Goal: Task Accomplishment & Management: Manage account settings

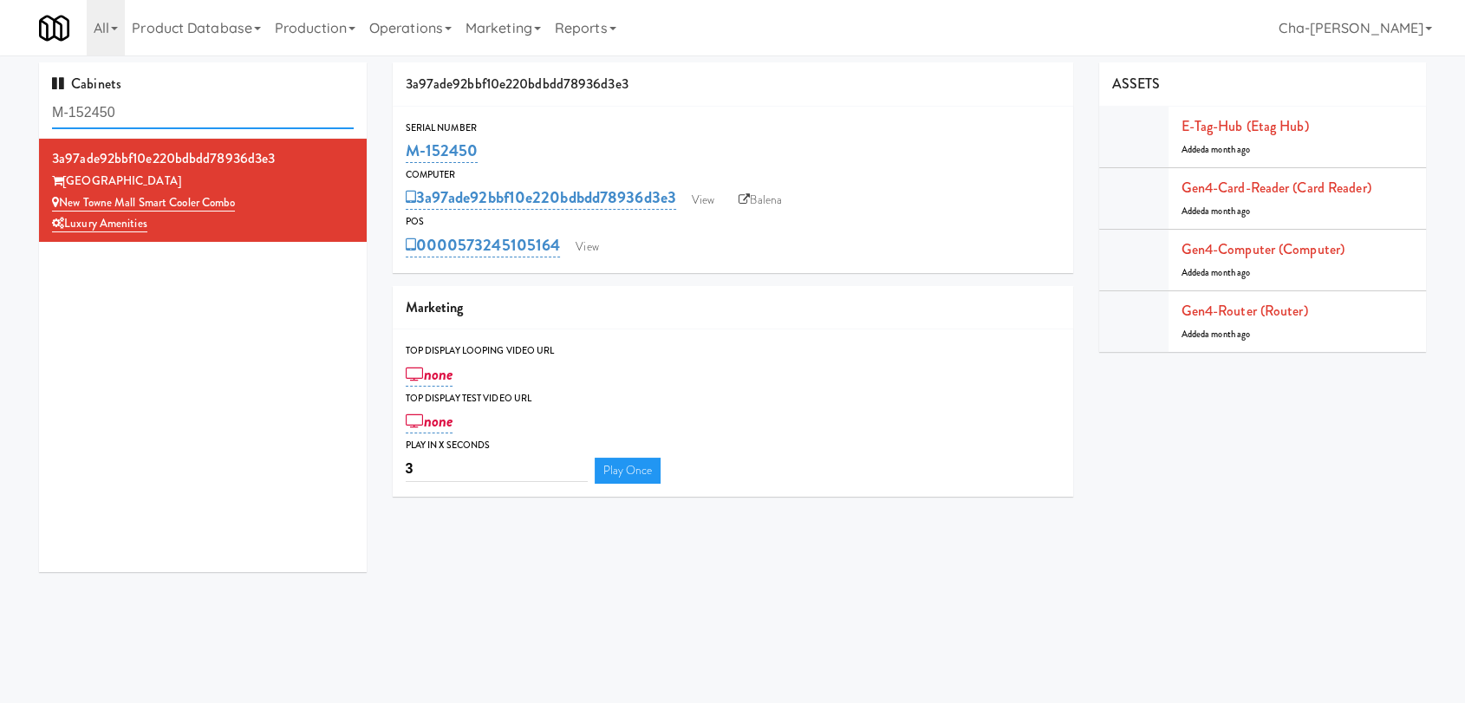
click at [208, 106] on input "M-152450" at bounding box center [203, 113] width 302 height 32
paste input "0409"
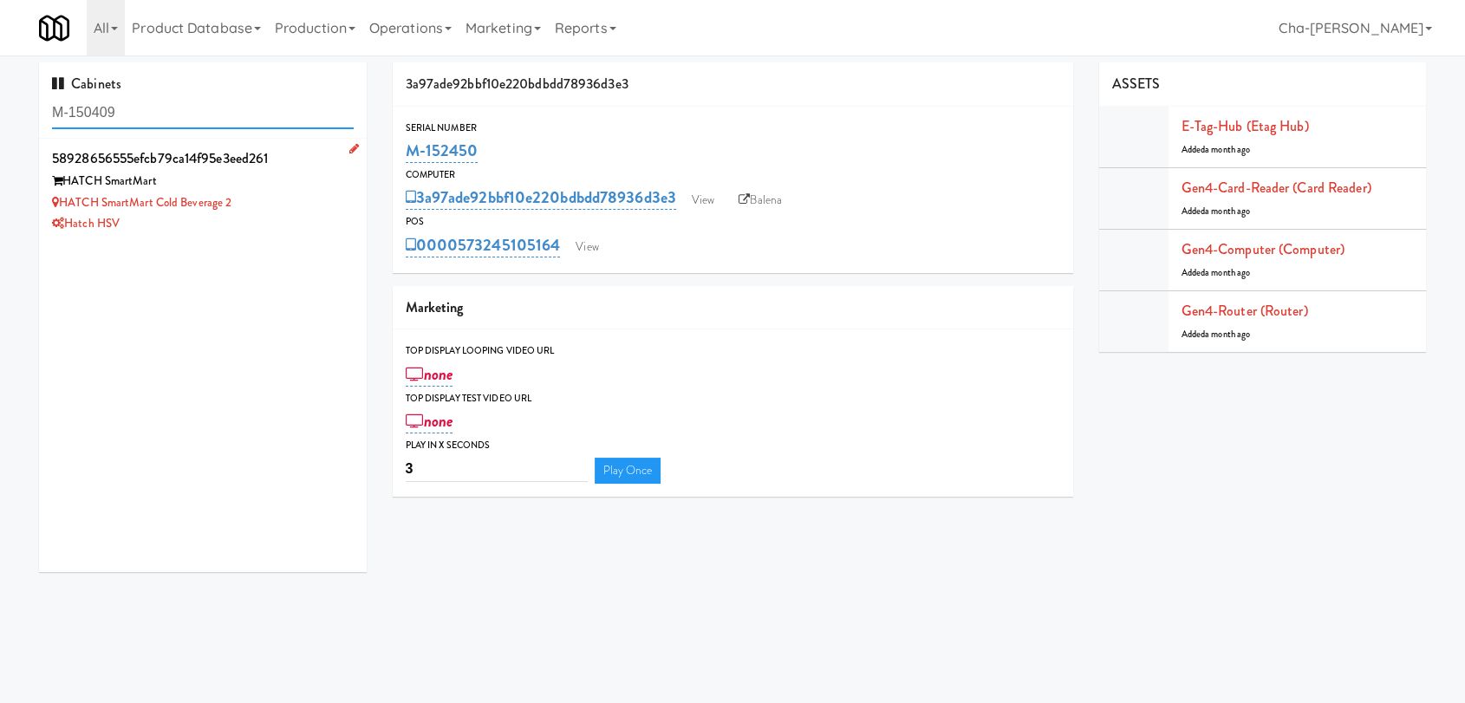
type input "M-150409"
click at [286, 204] on div "HATCH SmartMart Cold Beverage 2" at bounding box center [203, 203] width 302 height 22
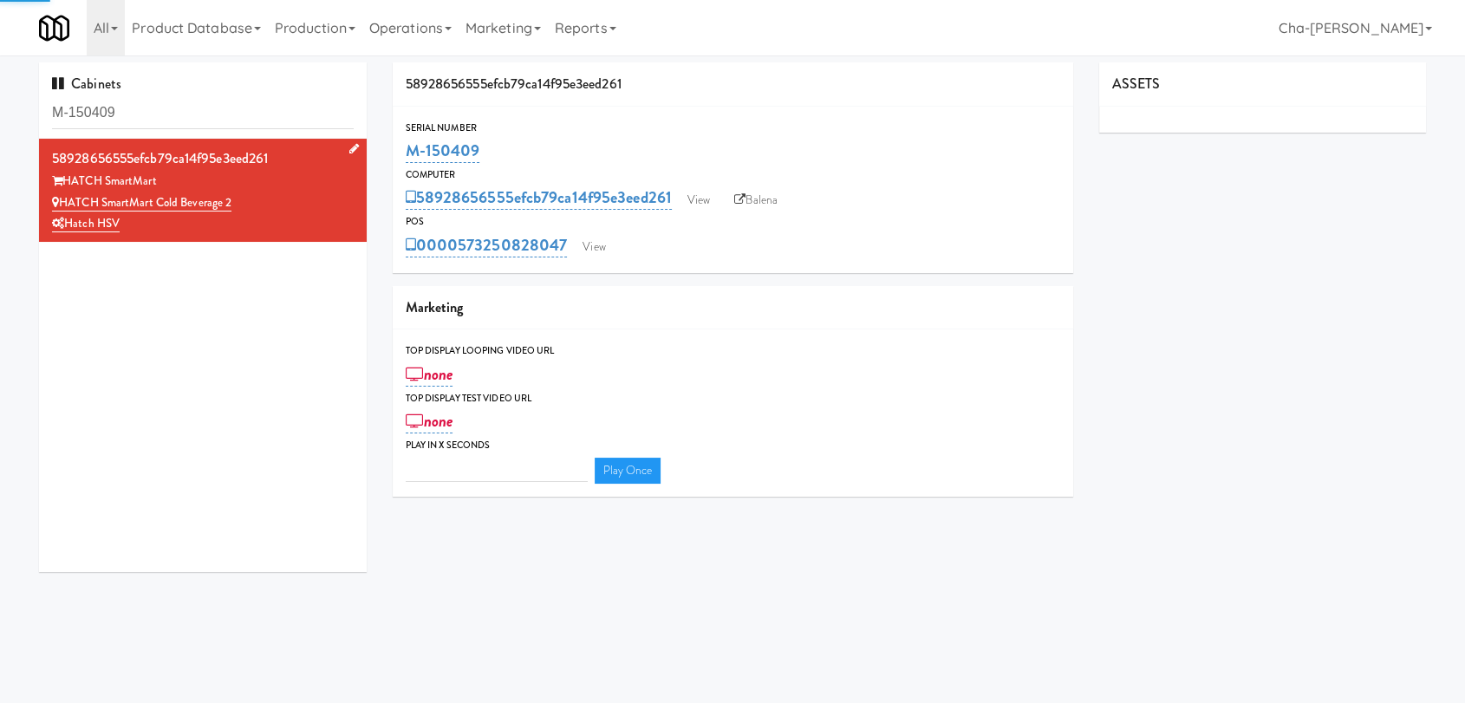
type input "3"
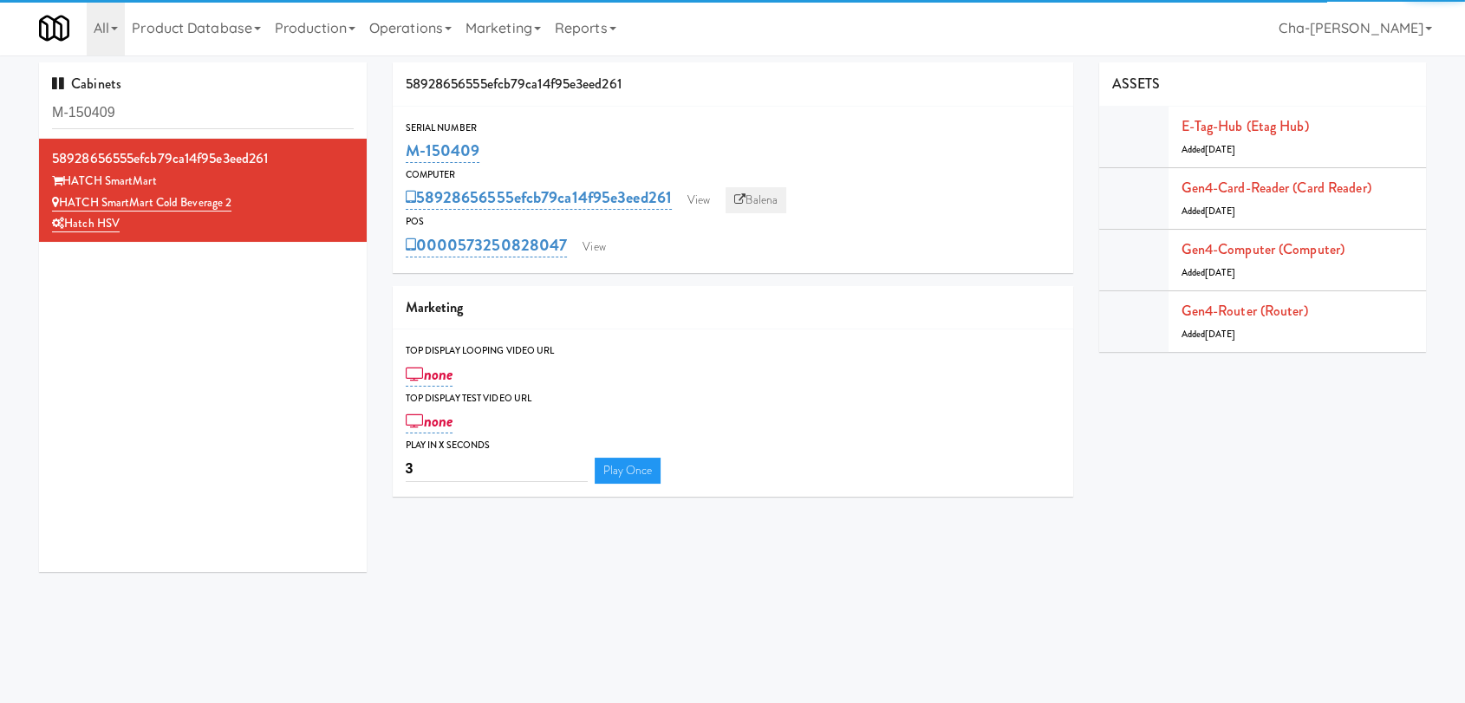
click at [769, 200] on link "Balena" at bounding box center [756, 200] width 61 height 26
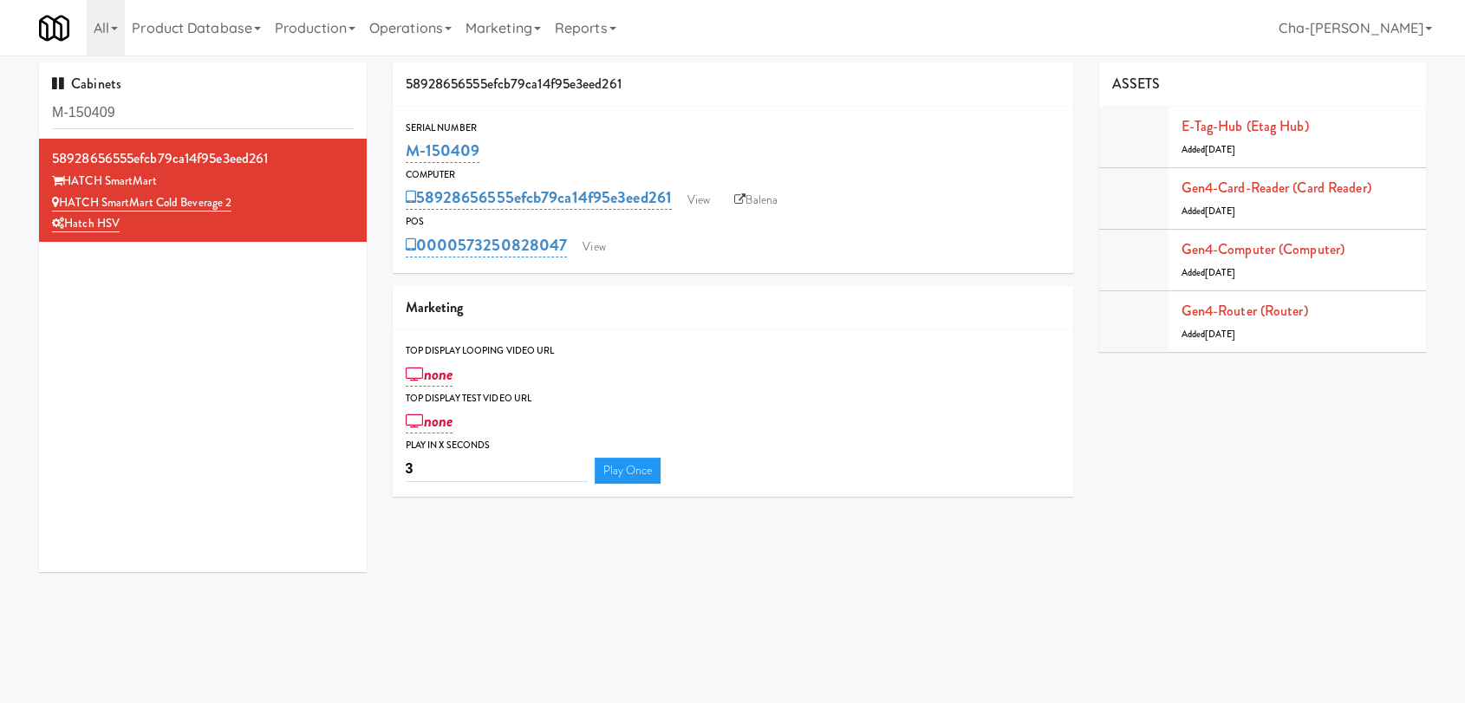
drag, startPoint x: 505, startPoint y: 154, endPoint x: 399, endPoint y: 151, distance: 105.8
click at [399, 151] on div "Serial Number M-150409" at bounding box center [733, 143] width 681 height 47
copy link "M-150409"
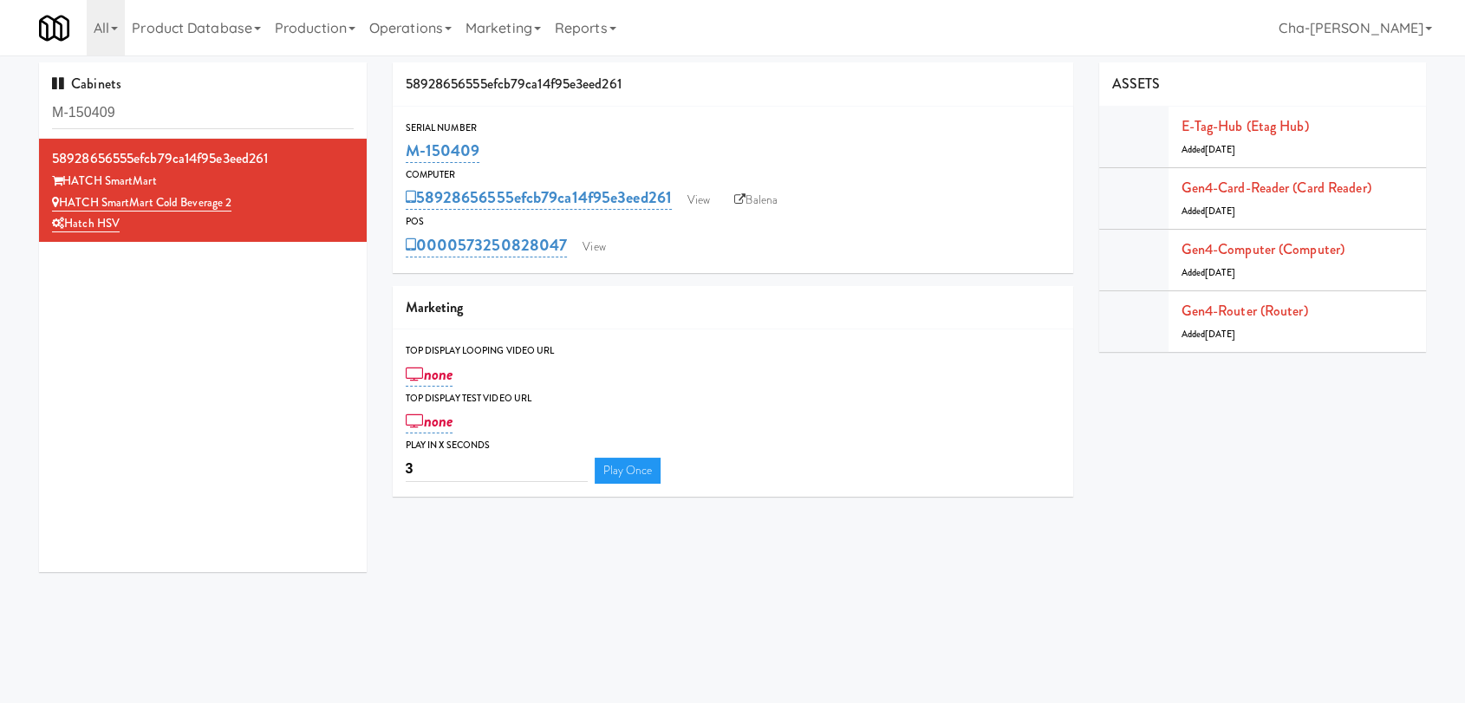
copy link "M-150409"
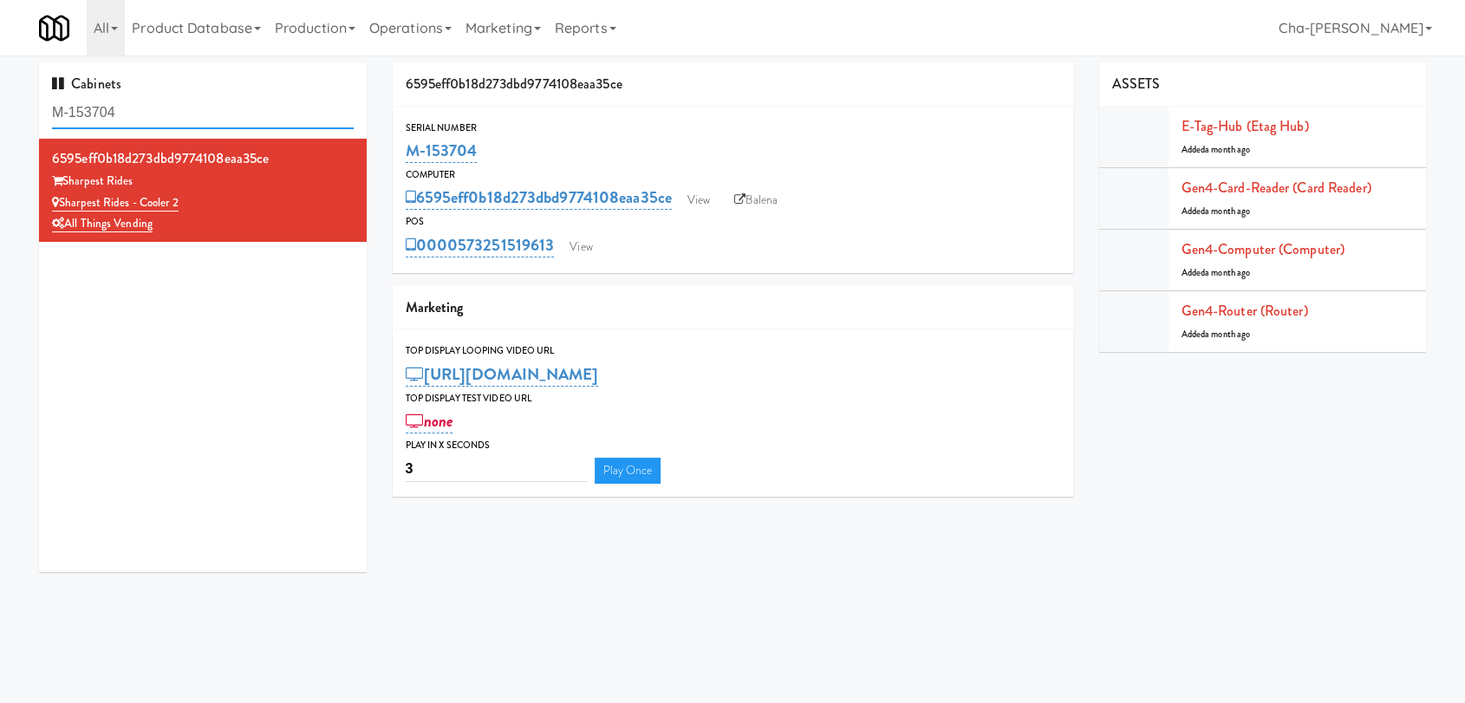
click at [172, 109] on input "M-153704" at bounding box center [203, 113] width 302 height 32
paste input "041"
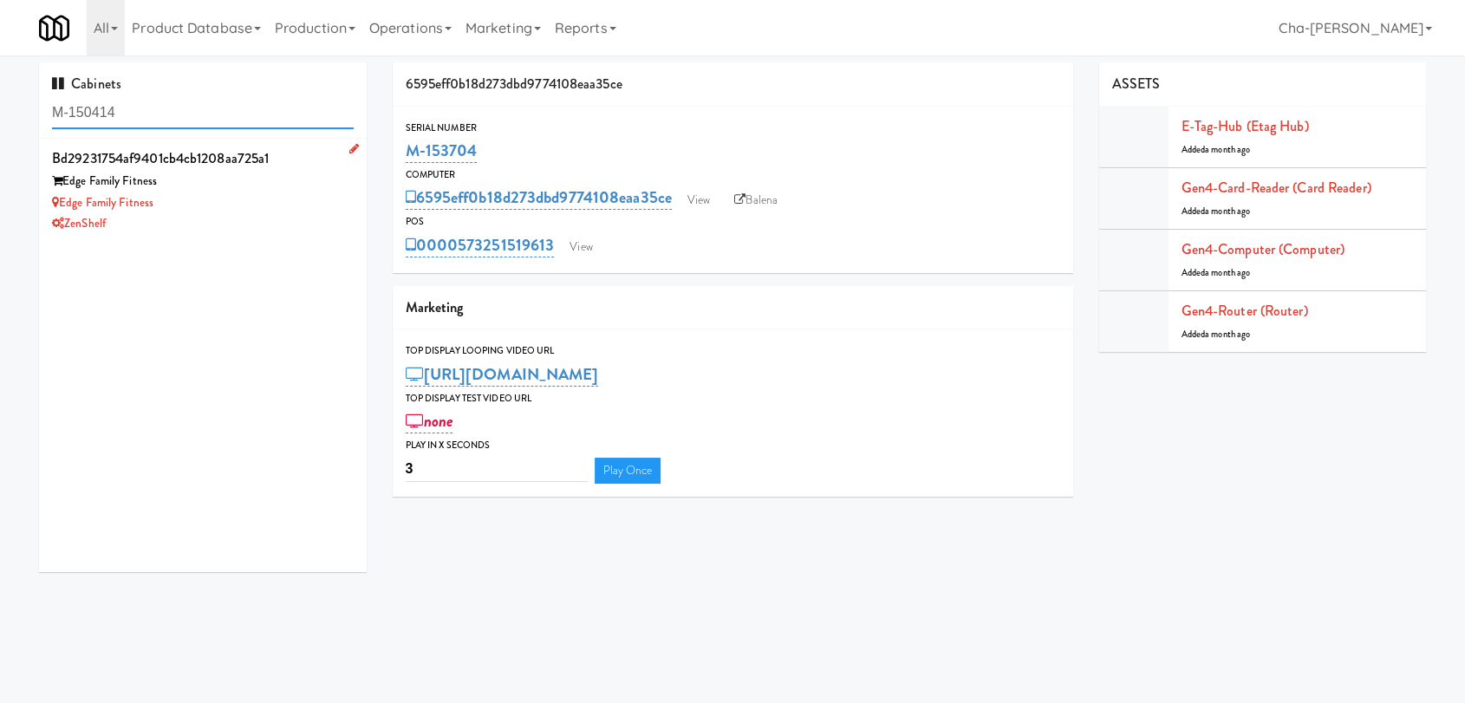
type input "M-150414"
click at [264, 199] on div "Edge Family Fitness" at bounding box center [203, 203] width 302 height 22
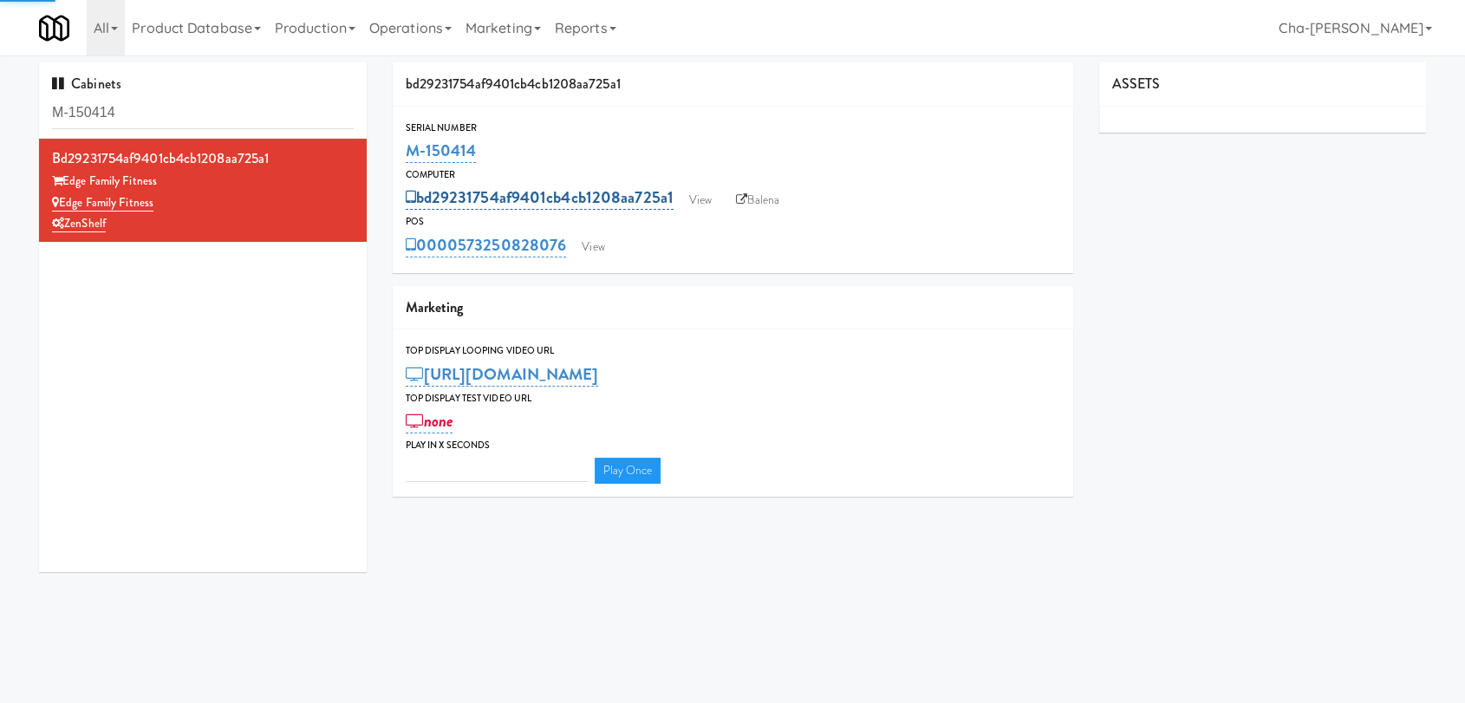
type input "3"
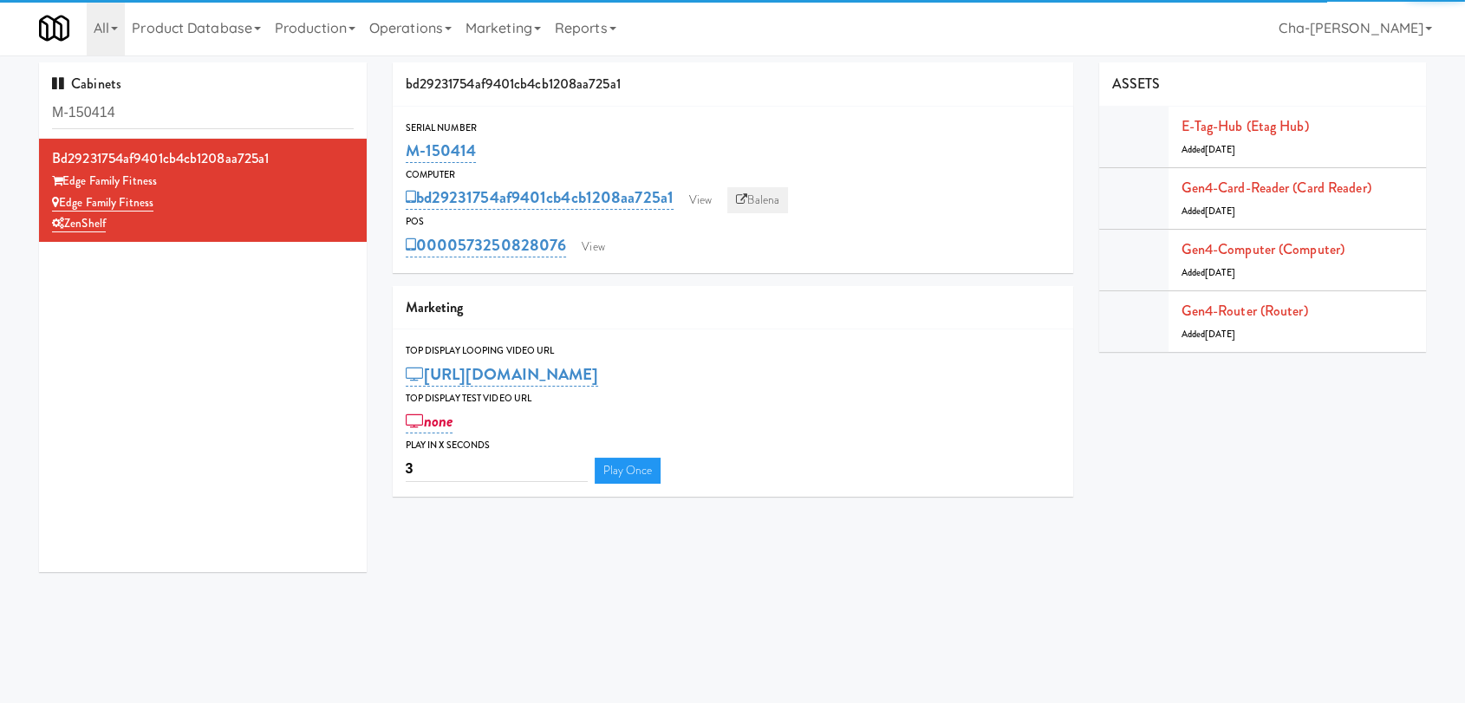
click at [763, 203] on link "Balena" at bounding box center [757, 200] width 61 height 26
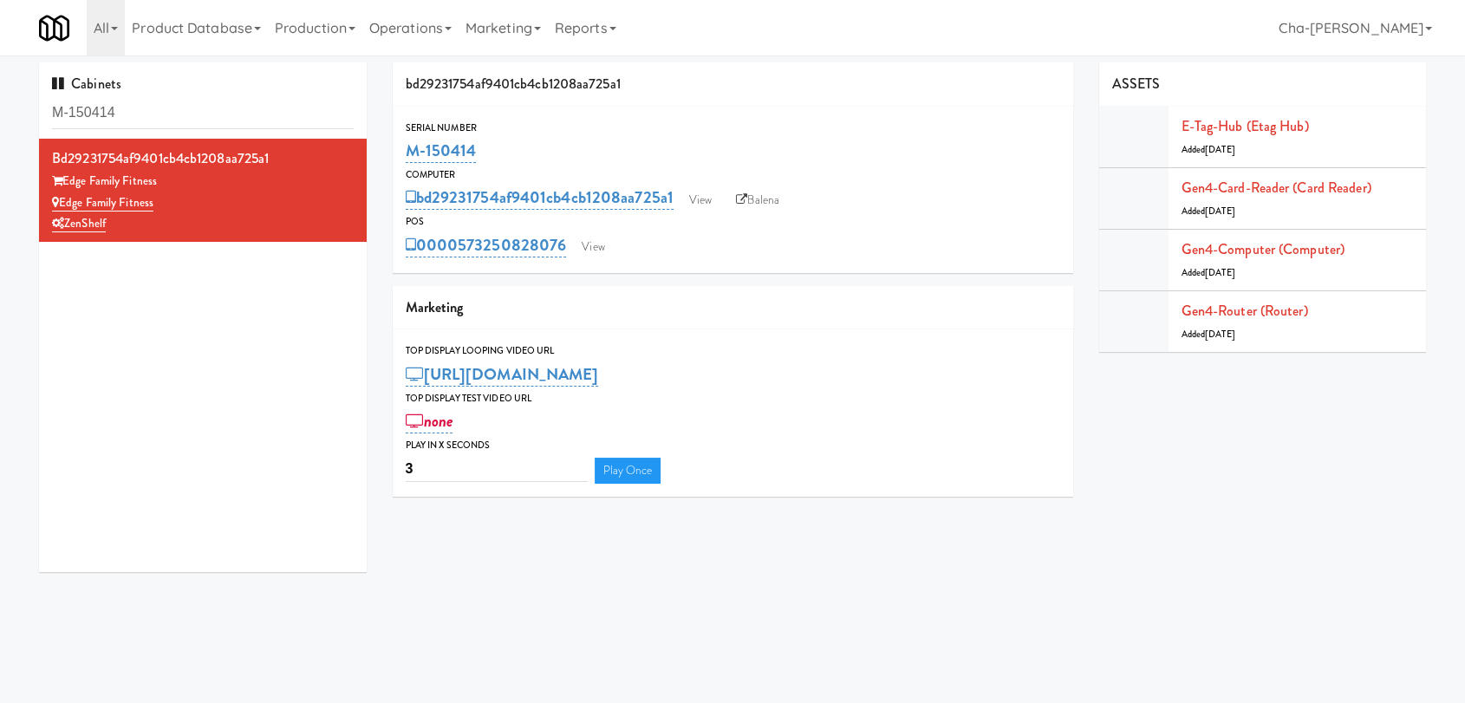
drag, startPoint x: 506, startPoint y: 147, endPoint x: 402, endPoint y: 153, distance: 104.2
click at [402, 153] on div "Serial Number M-150414" at bounding box center [733, 143] width 681 height 47
copy link "M-150414"
drag, startPoint x: 166, startPoint y: 203, endPoint x: 62, endPoint y: 206, distance: 103.2
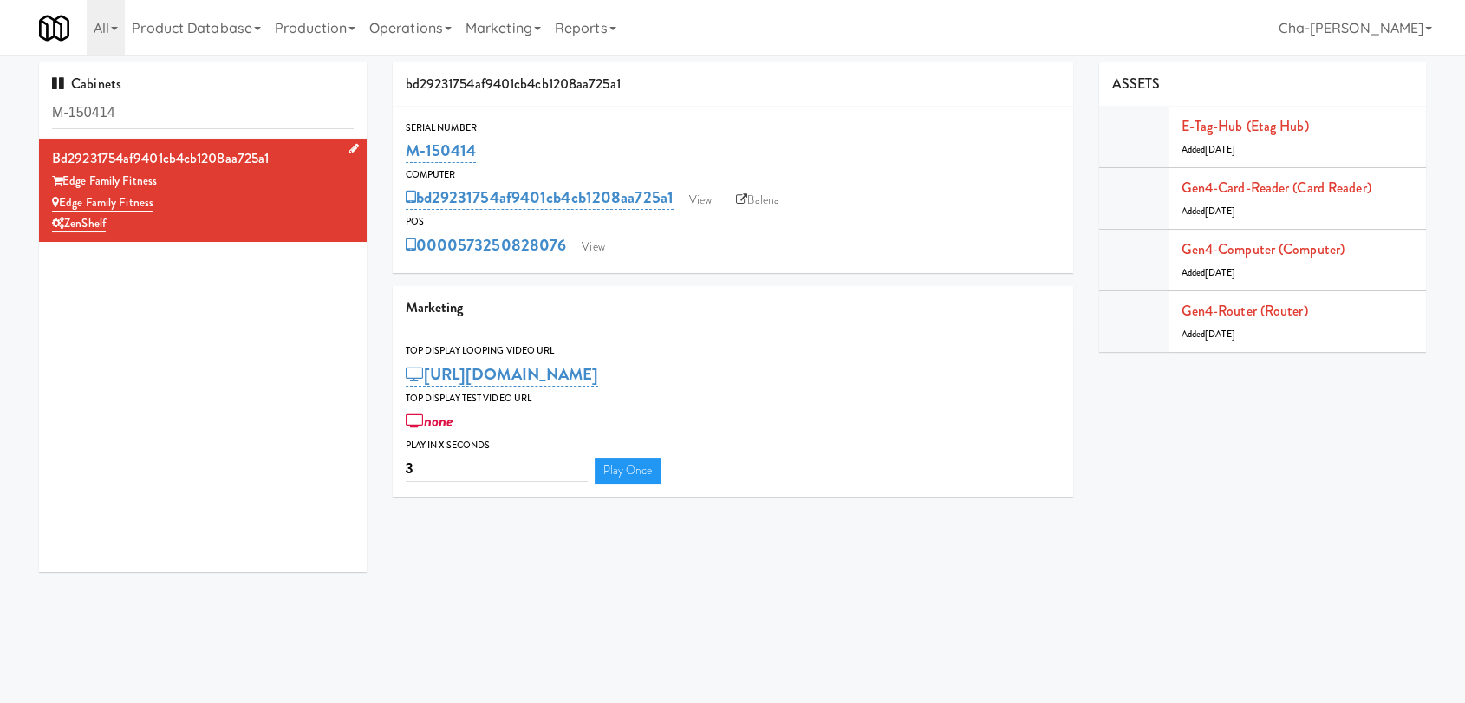
click at [62, 206] on div "Edge Family Fitness" at bounding box center [203, 203] width 302 height 22
copy link "Edge Family Fitness"
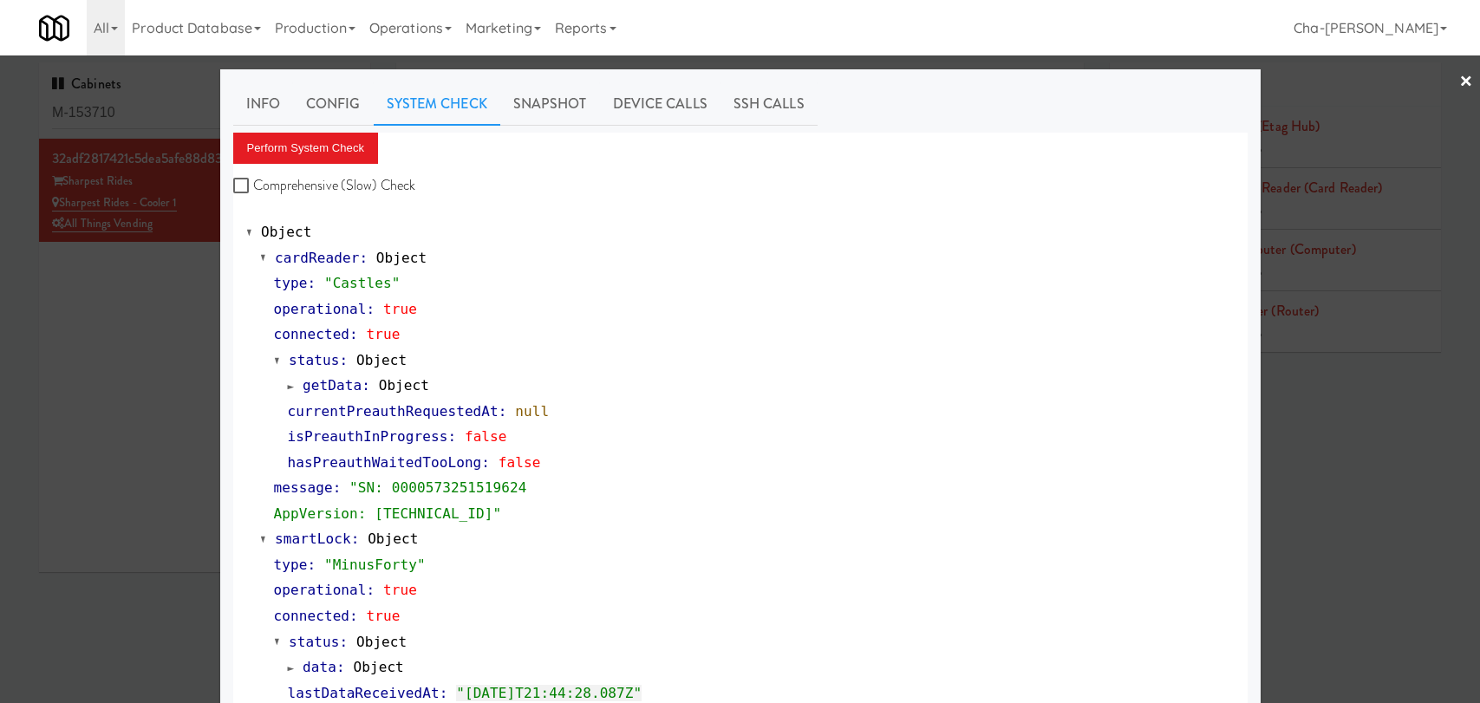
click at [97, 303] on div at bounding box center [740, 351] width 1480 height 703
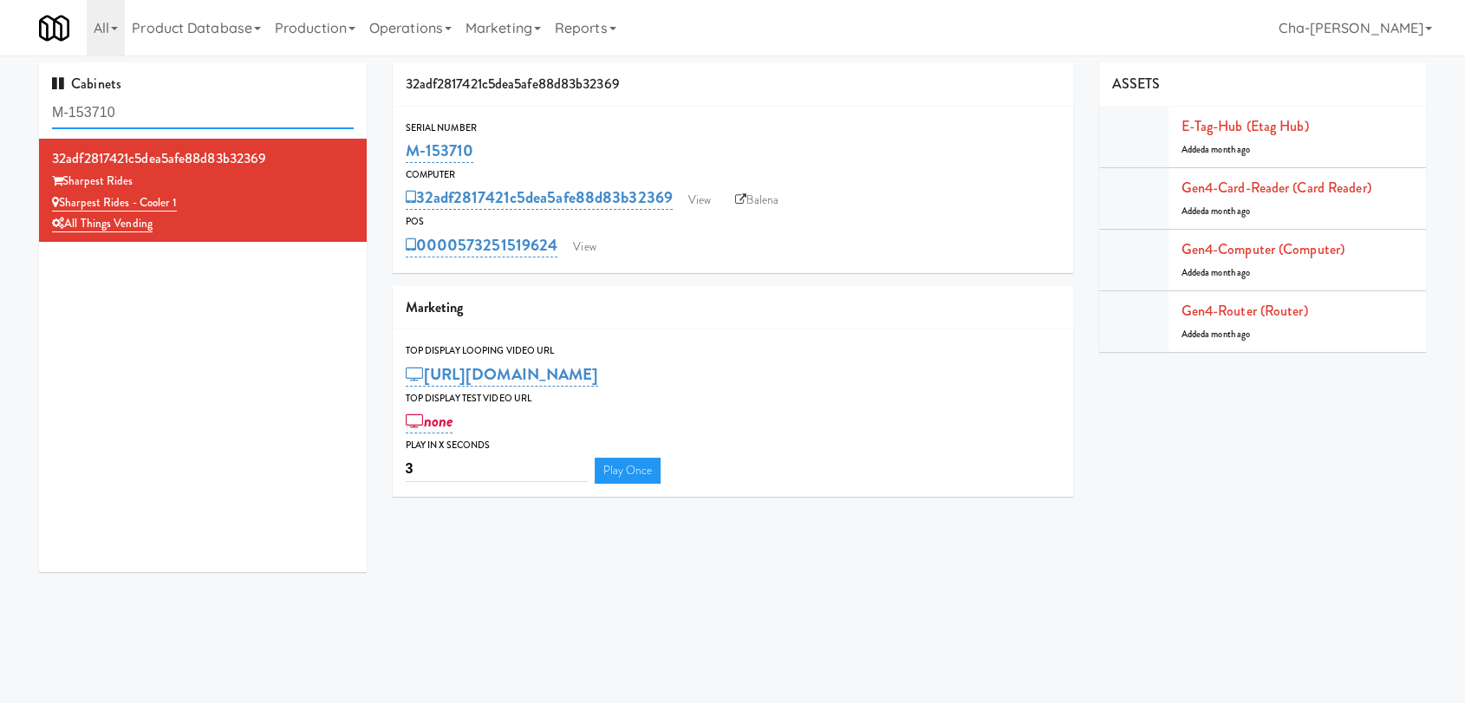
click at [162, 116] on input "M-153710" at bounding box center [203, 113] width 302 height 32
paste input "38528184403"
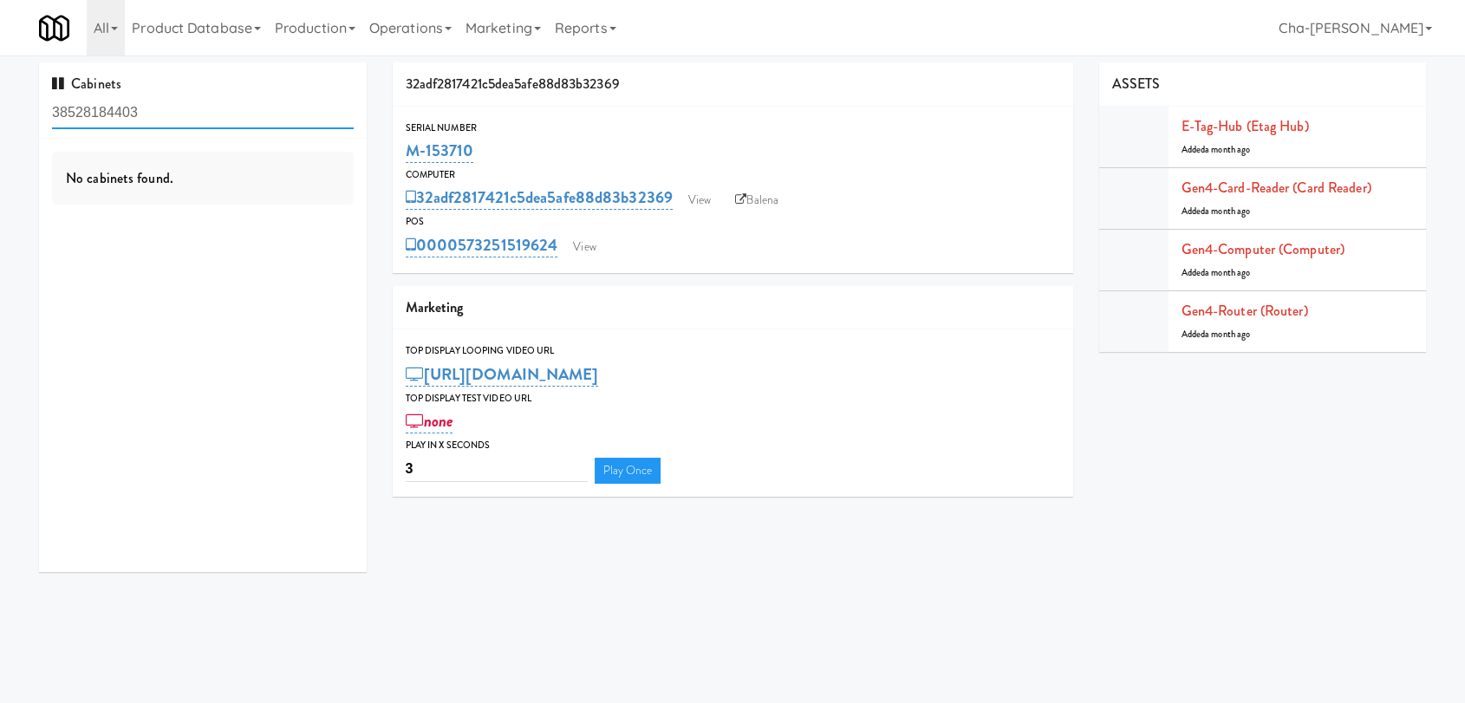
click at [191, 108] on input "38528184403" at bounding box center [203, 113] width 302 height 32
paste input "M-156615, M-152487, M-150409, M-153700, M-161223"
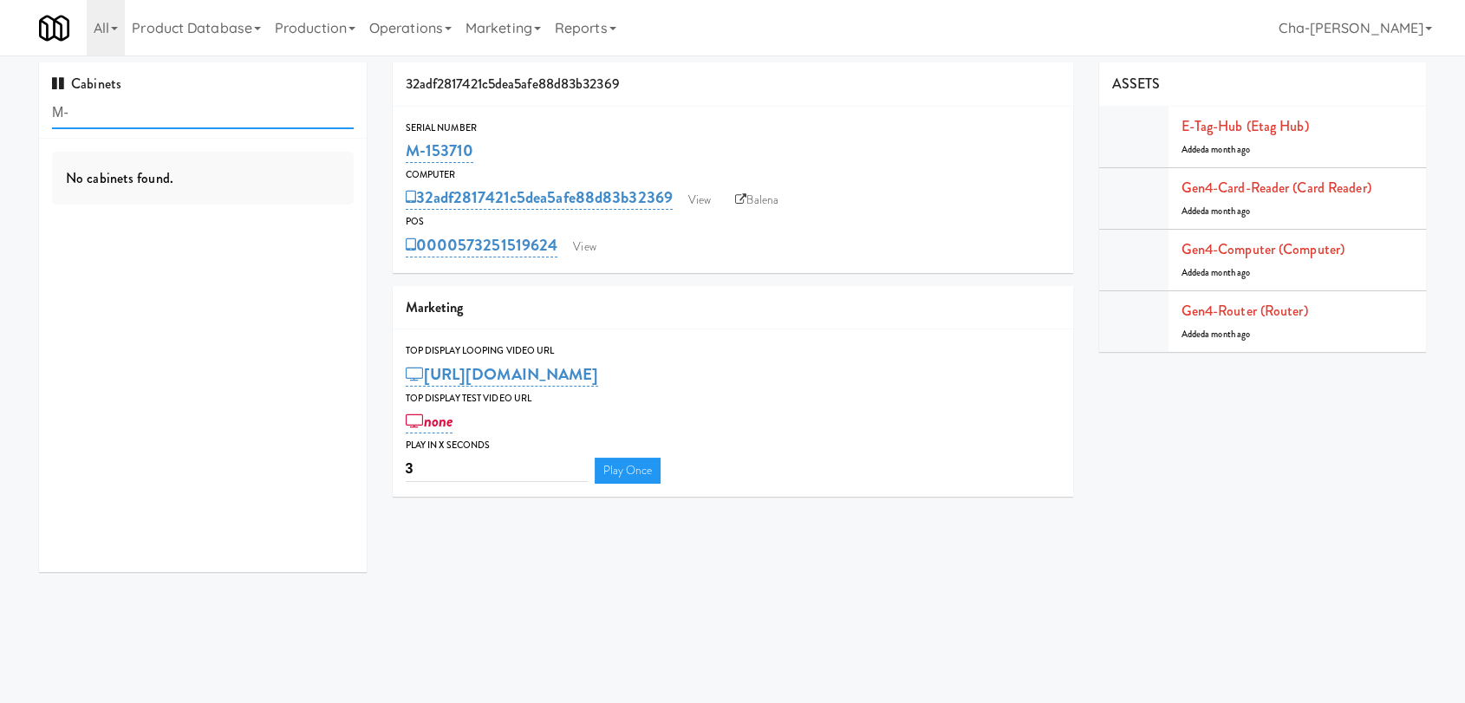
type input "M"
paste input "M-156615"
type input "M-156615"
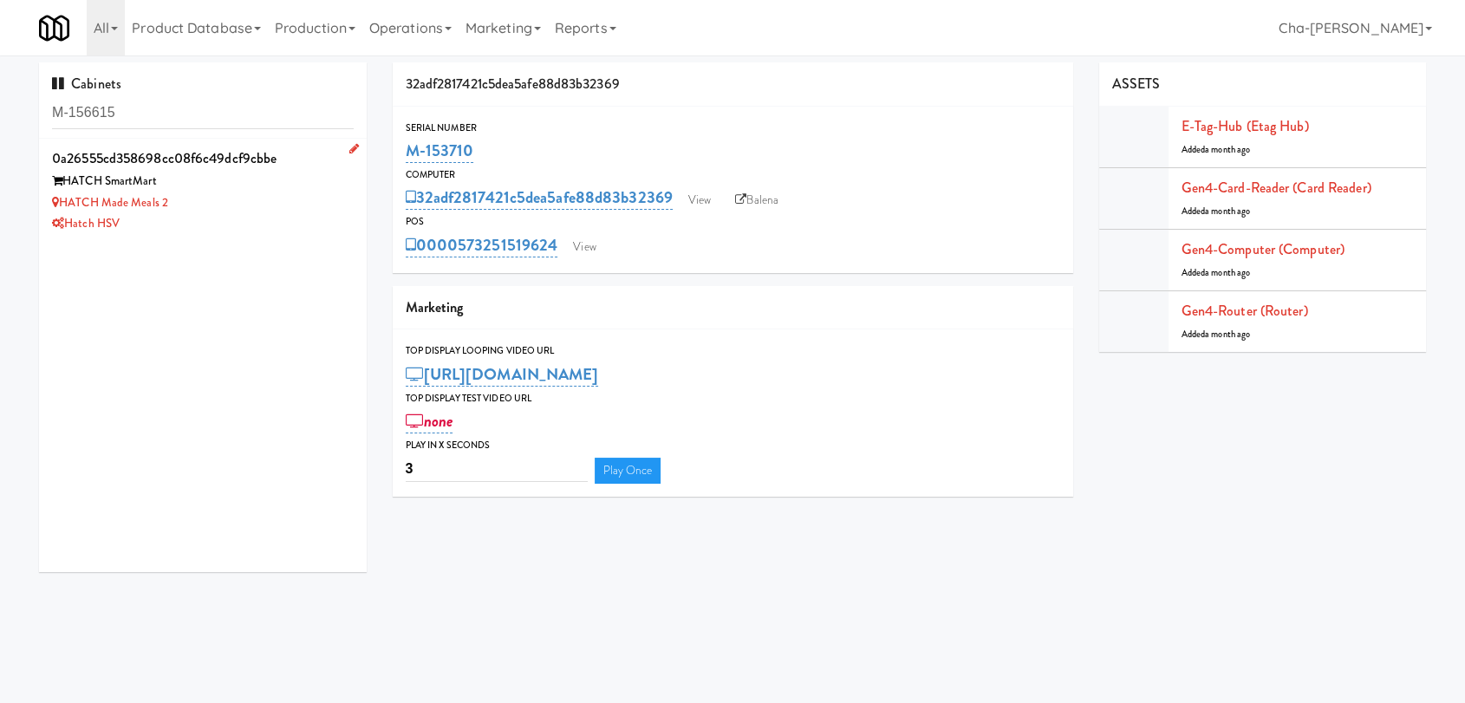
click at [270, 202] on div "HATCH Made Meals 2" at bounding box center [203, 203] width 302 height 22
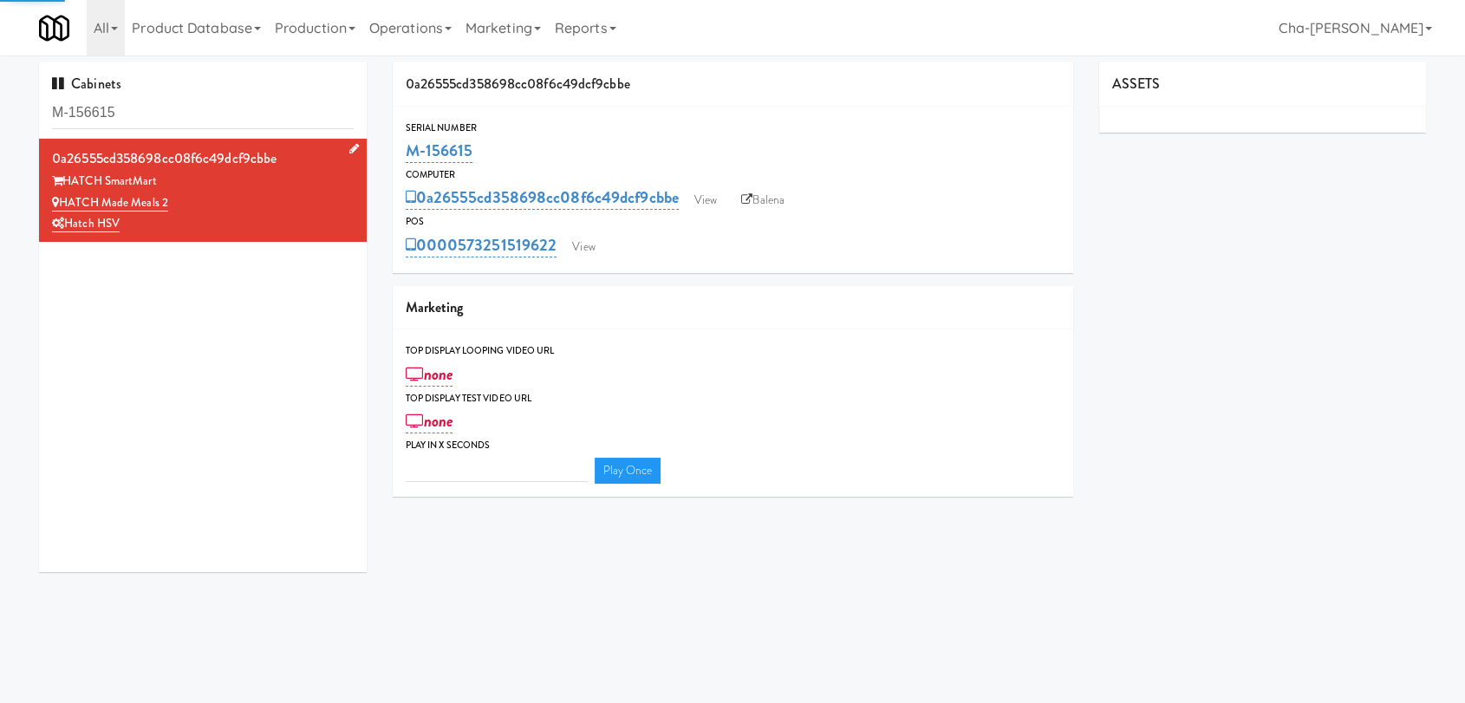
type input "3"
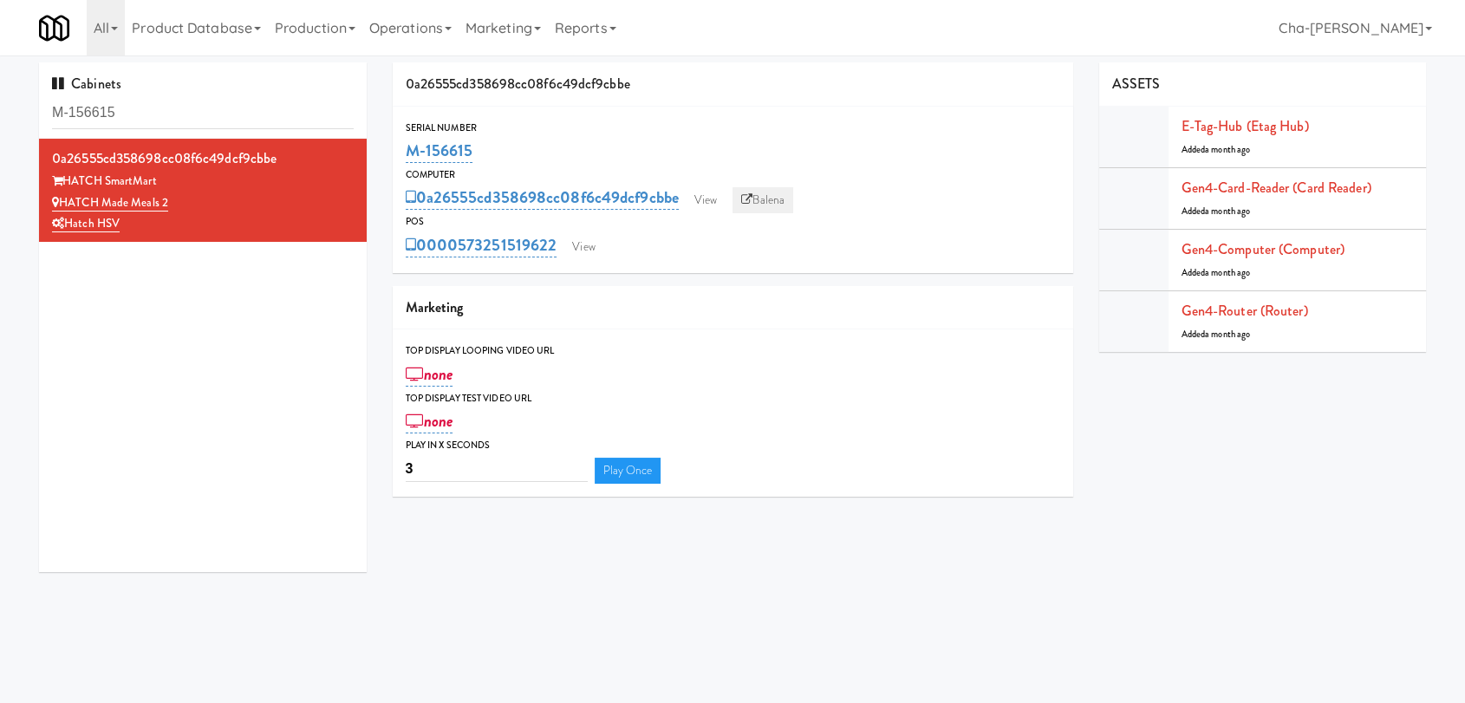
click at [752, 187] on link "Balena" at bounding box center [763, 200] width 61 height 26
drag, startPoint x: 479, startPoint y: 152, endPoint x: 407, endPoint y: 157, distance: 72.1
click at [407, 157] on div "M-156615" at bounding box center [733, 150] width 654 height 29
copy link "M-156615"
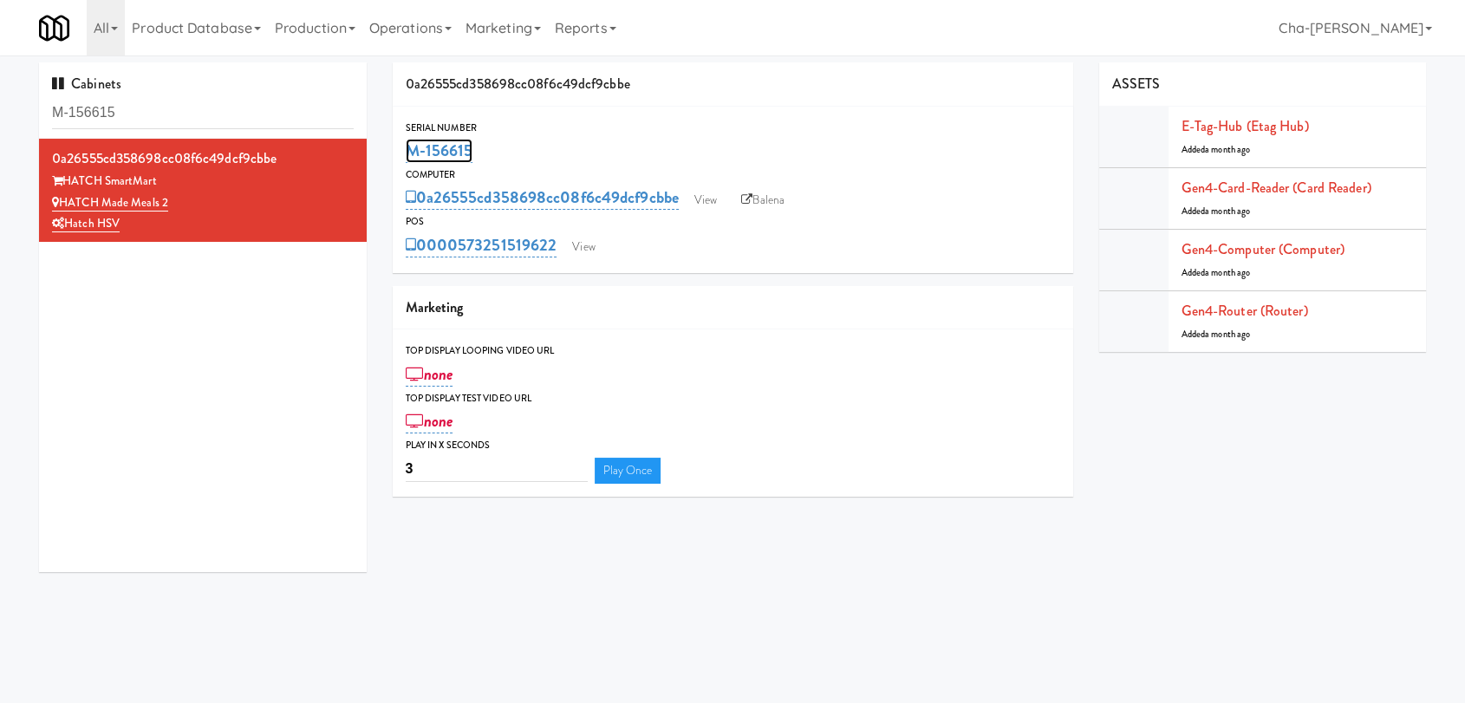
copy link "M-156615"
drag, startPoint x: 189, startPoint y: 203, endPoint x: 61, endPoint y: 209, distance: 128.4
click at [61, 209] on div "HATCH Made Meals 2" at bounding box center [203, 203] width 302 height 22
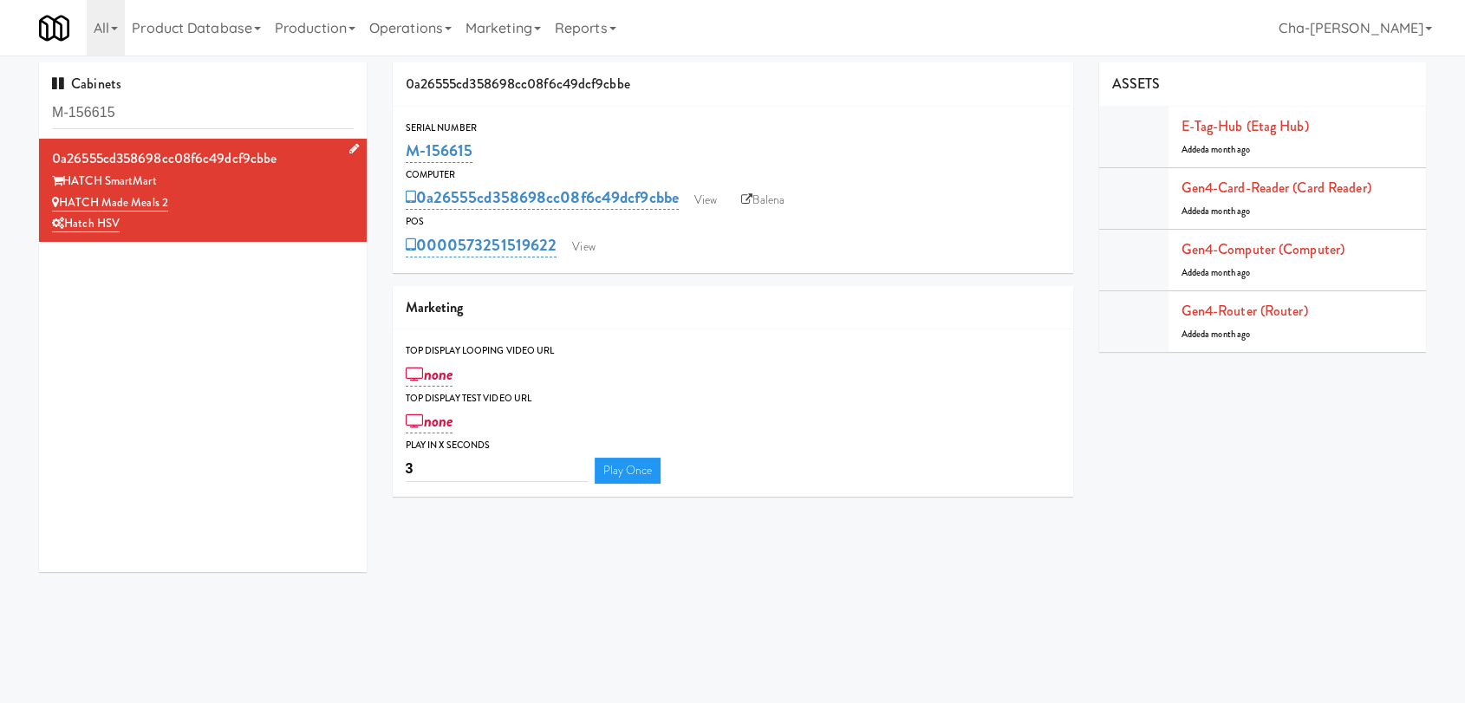
copy link "HATCH Made Meals 2"
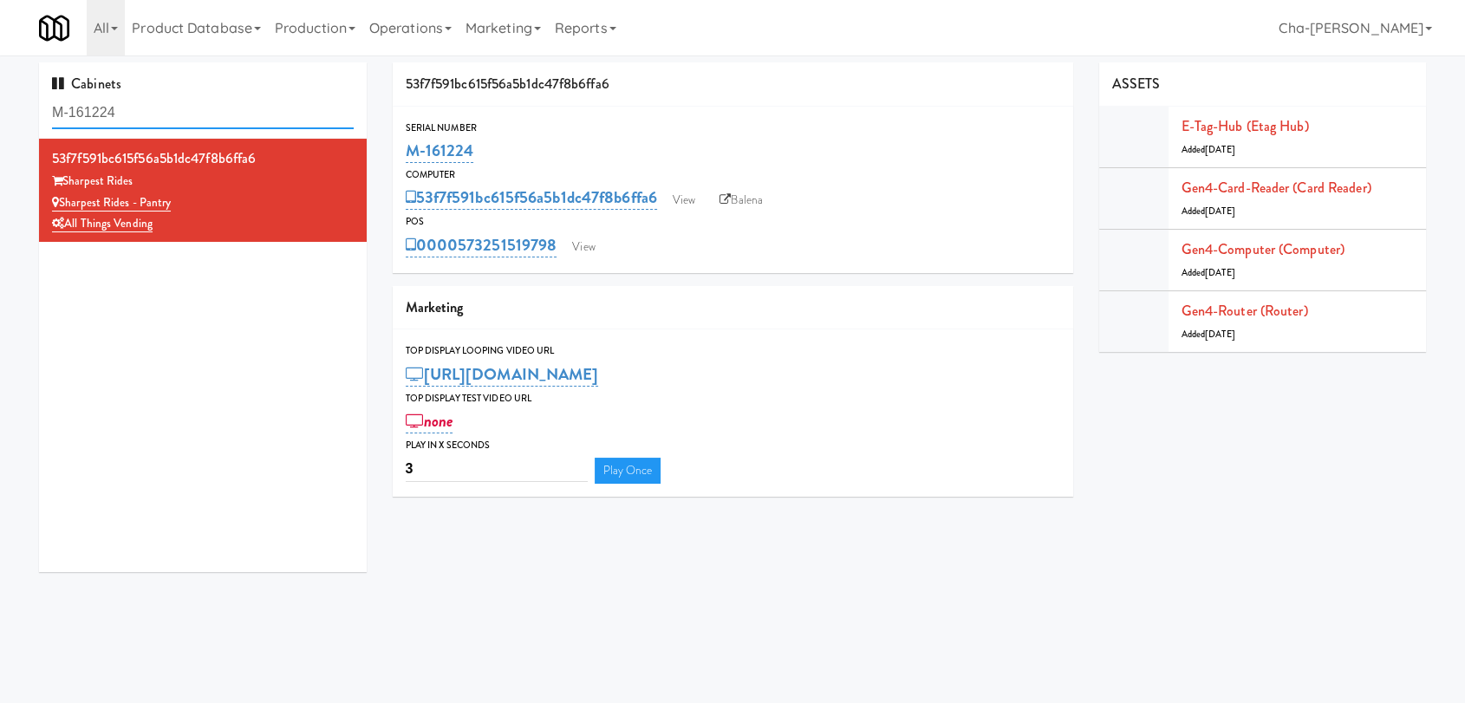
click at [186, 121] on input "M-161224" at bounding box center [203, 113] width 302 height 32
paste input "52487"
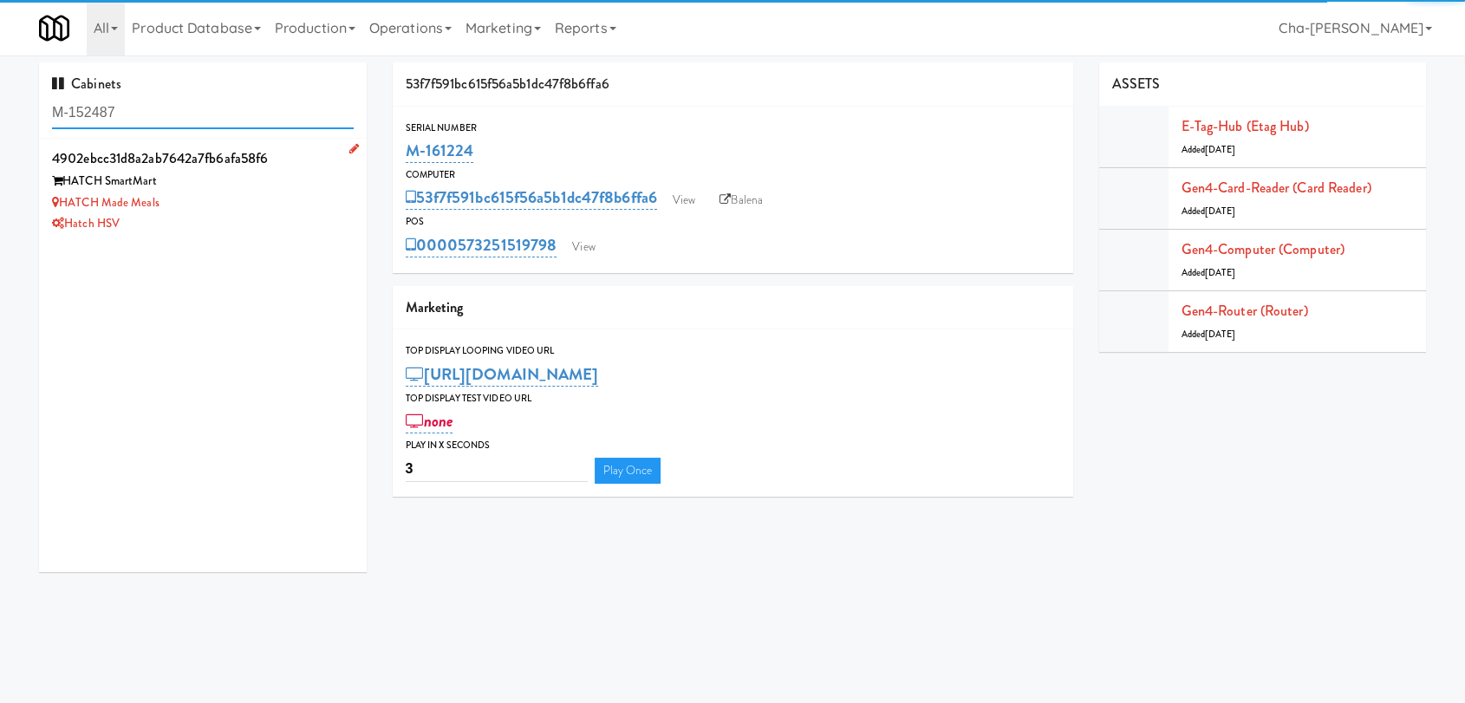
type input "M-152487"
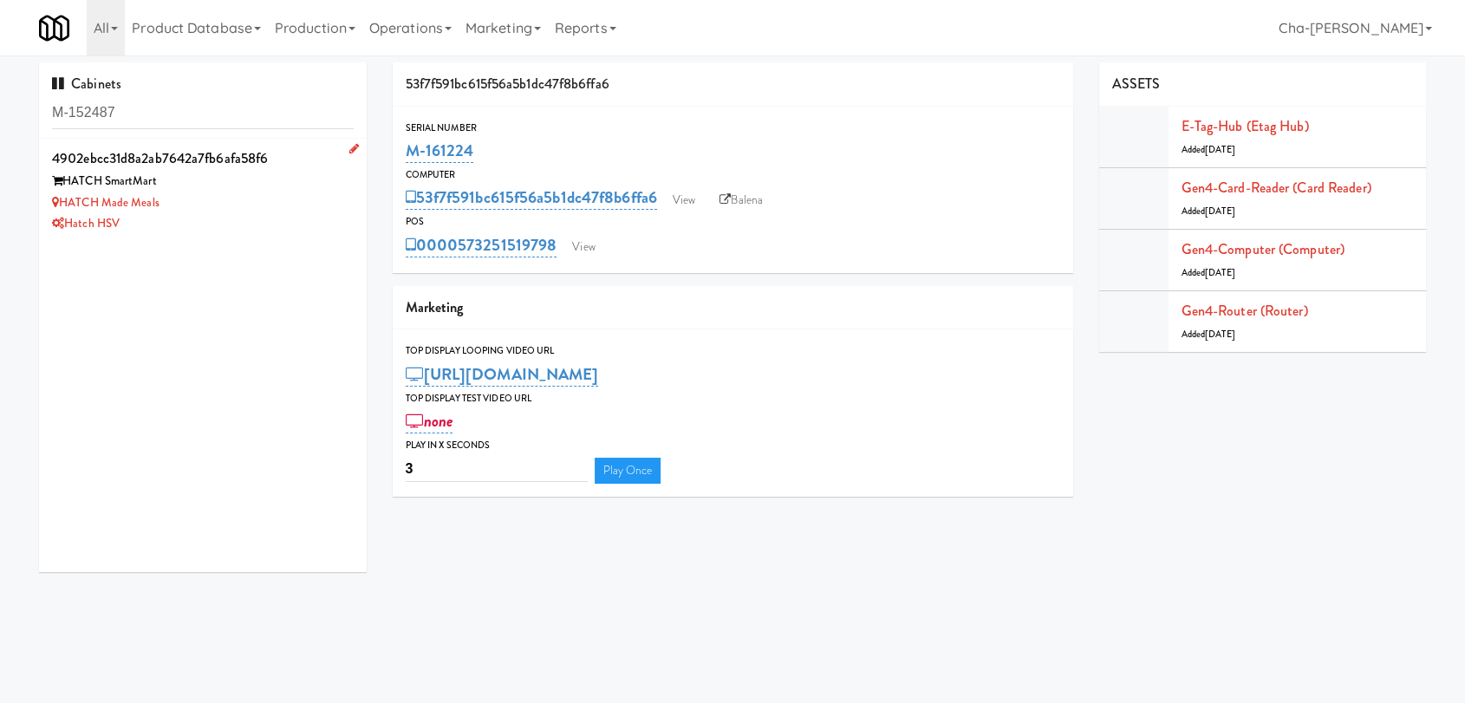
click at [264, 200] on div "HATCH Made Meals" at bounding box center [203, 203] width 302 height 22
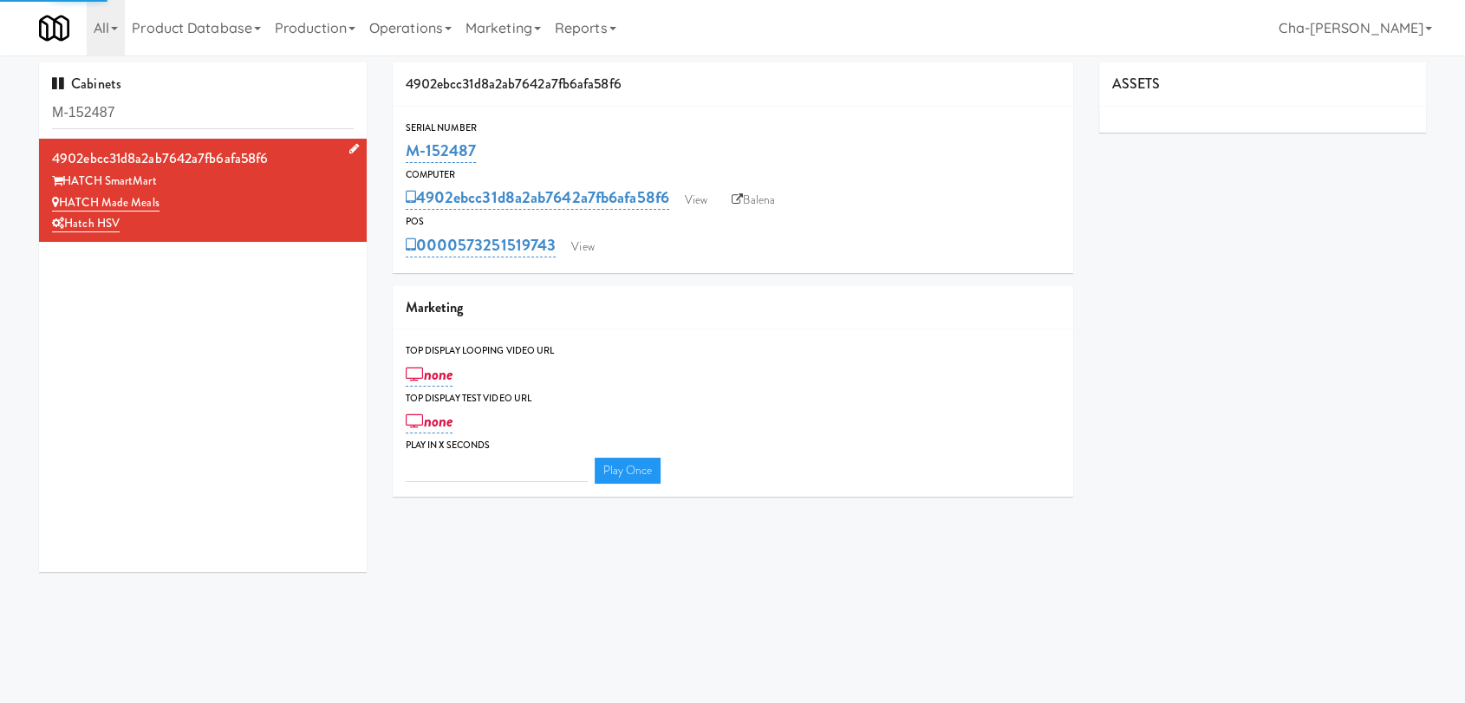
type input "3"
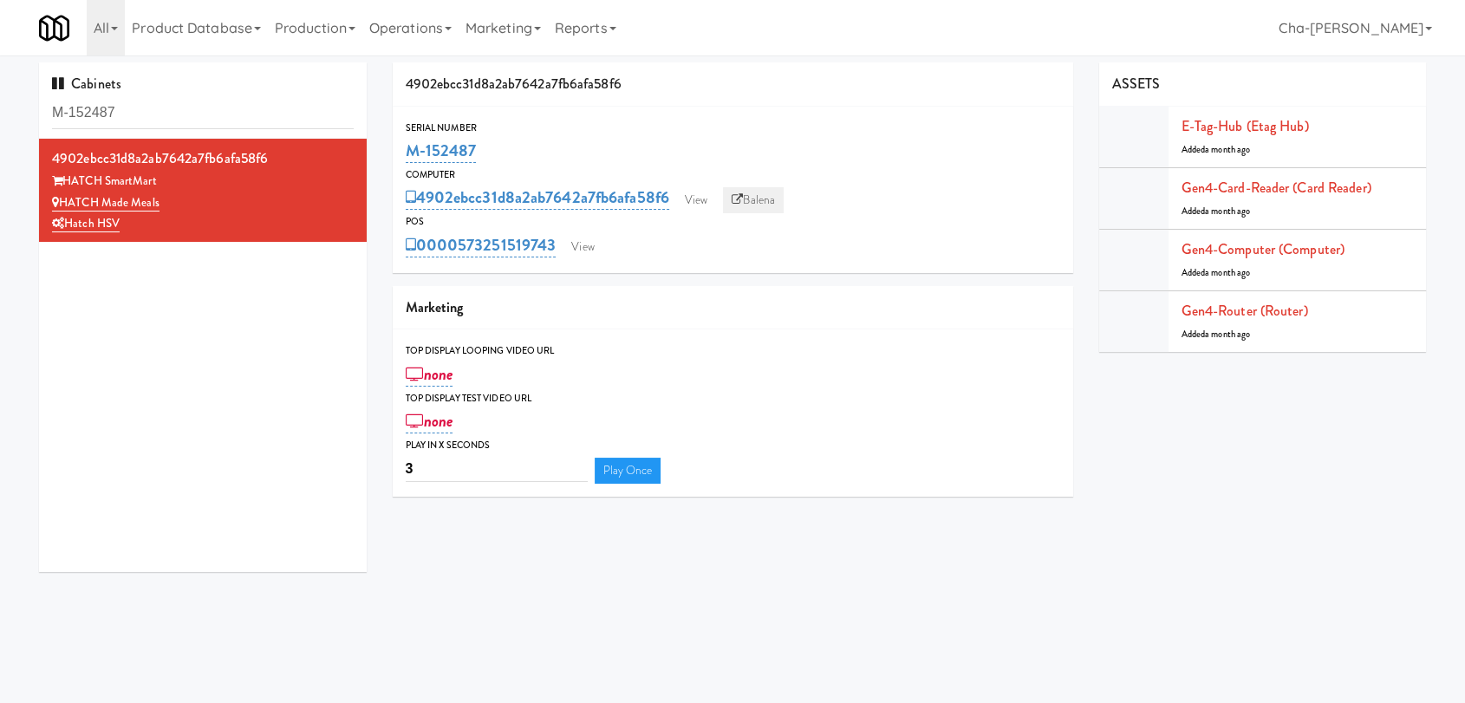
click at [778, 190] on link "Balena" at bounding box center [753, 200] width 61 height 26
click at [230, 229] on div "Hatch HSV" at bounding box center [203, 224] width 302 height 22
drag, startPoint x: 486, startPoint y: 150, endPoint x: 399, endPoint y: 149, distance: 87.6
click at [399, 149] on div "Serial Number M-152487" at bounding box center [733, 143] width 681 height 47
copy link "M-152487"
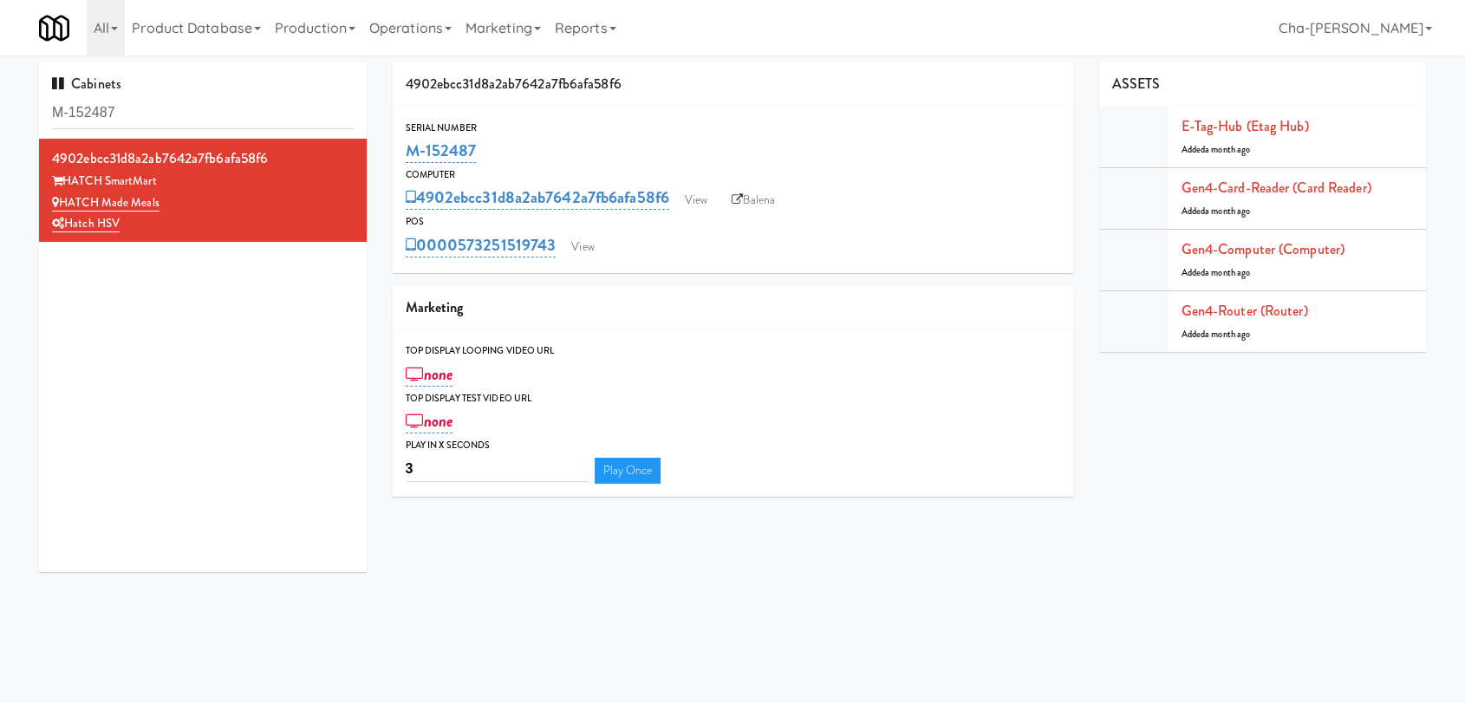
copy link "M-152487"
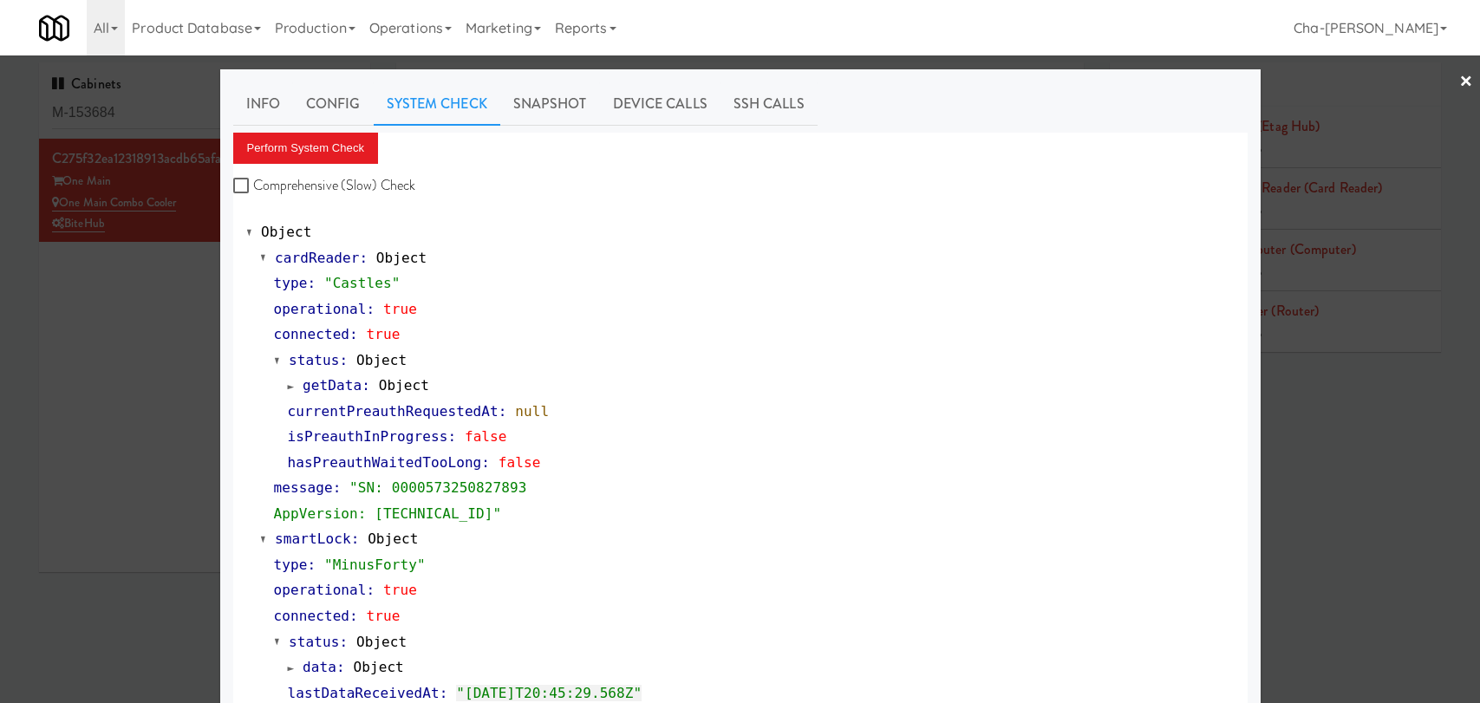
click at [55, 316] on div at bounding box center [740, 351] width 1480 height 703
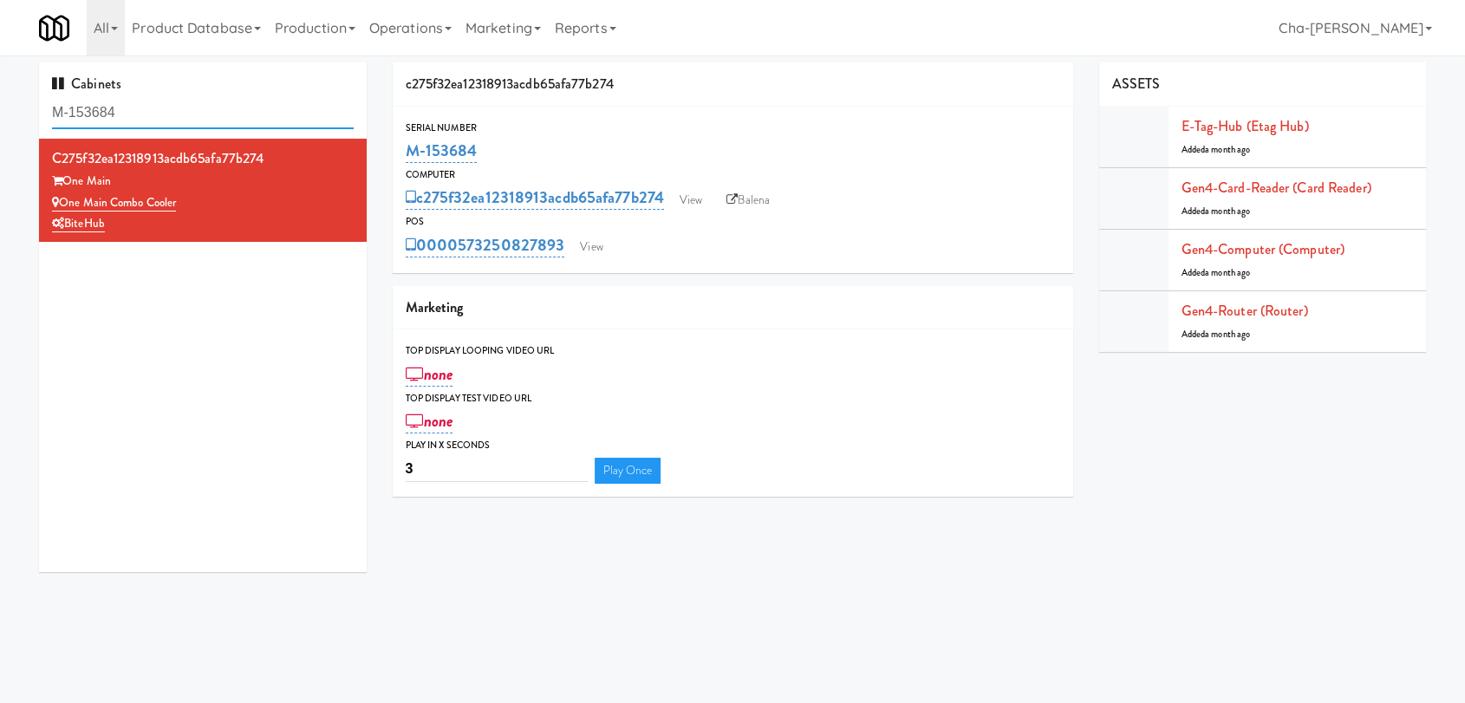
click at [170, 113] on input "M-153684" at bounding box center [203, 113] width 302 height 32
paste input "700"
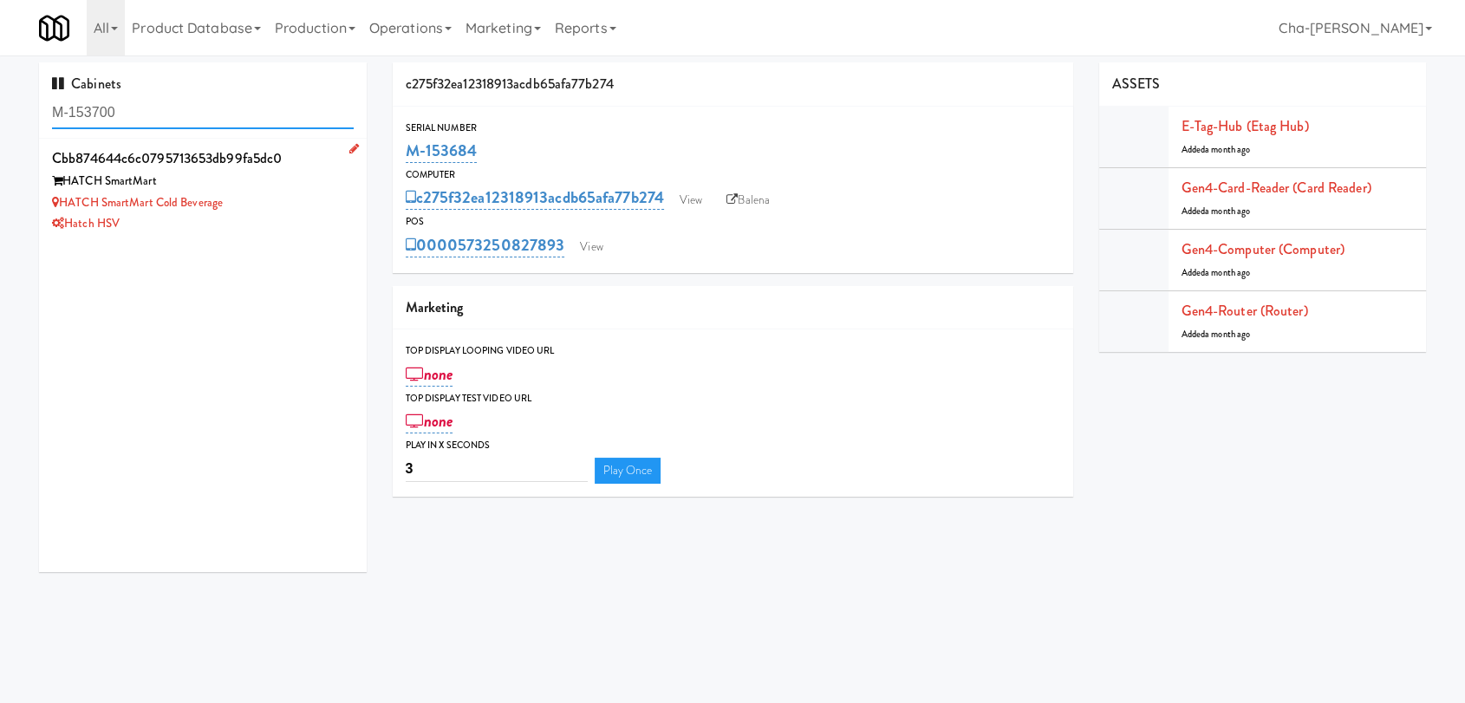
type input "M-153700"
click at [294, 208] on div "HATCH SmartMart Cold Beverage" at bounding box center [203, 203] width 302 height 22
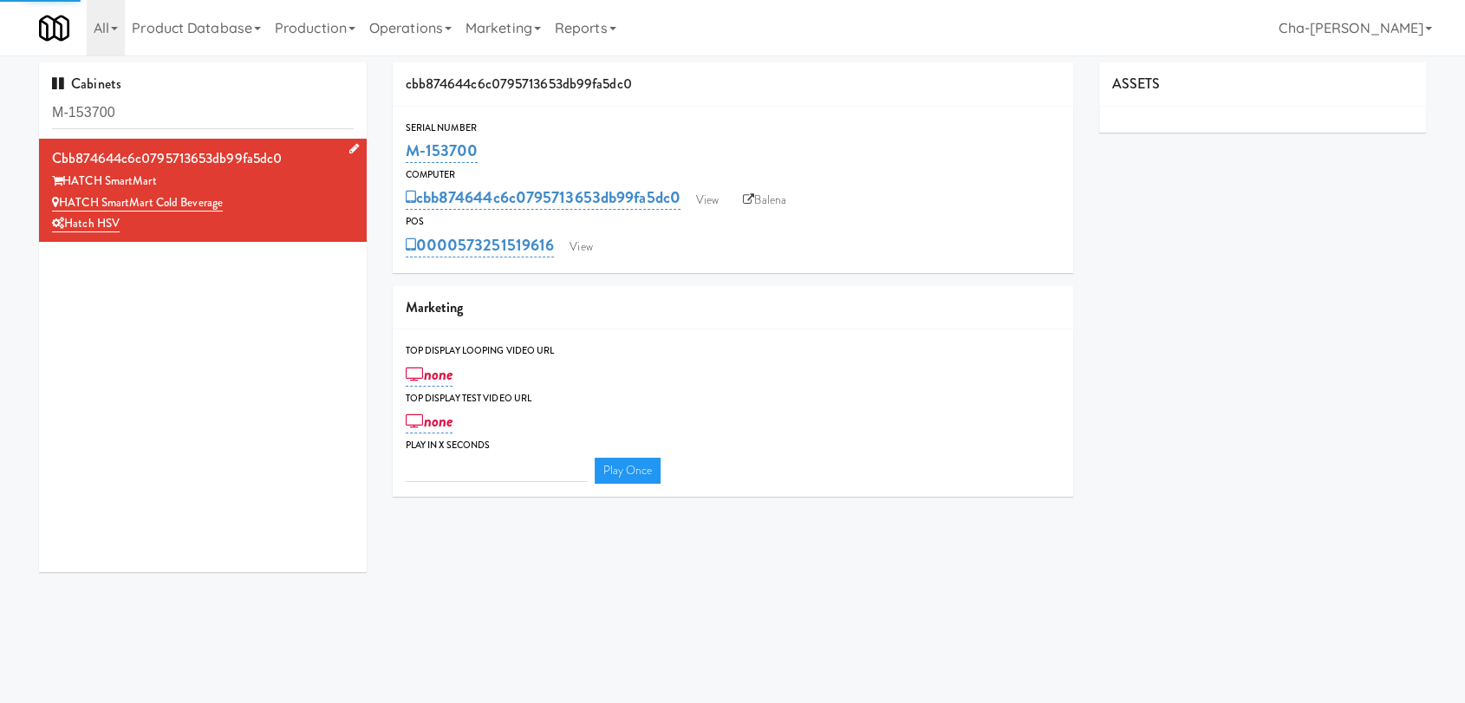
type input "3"
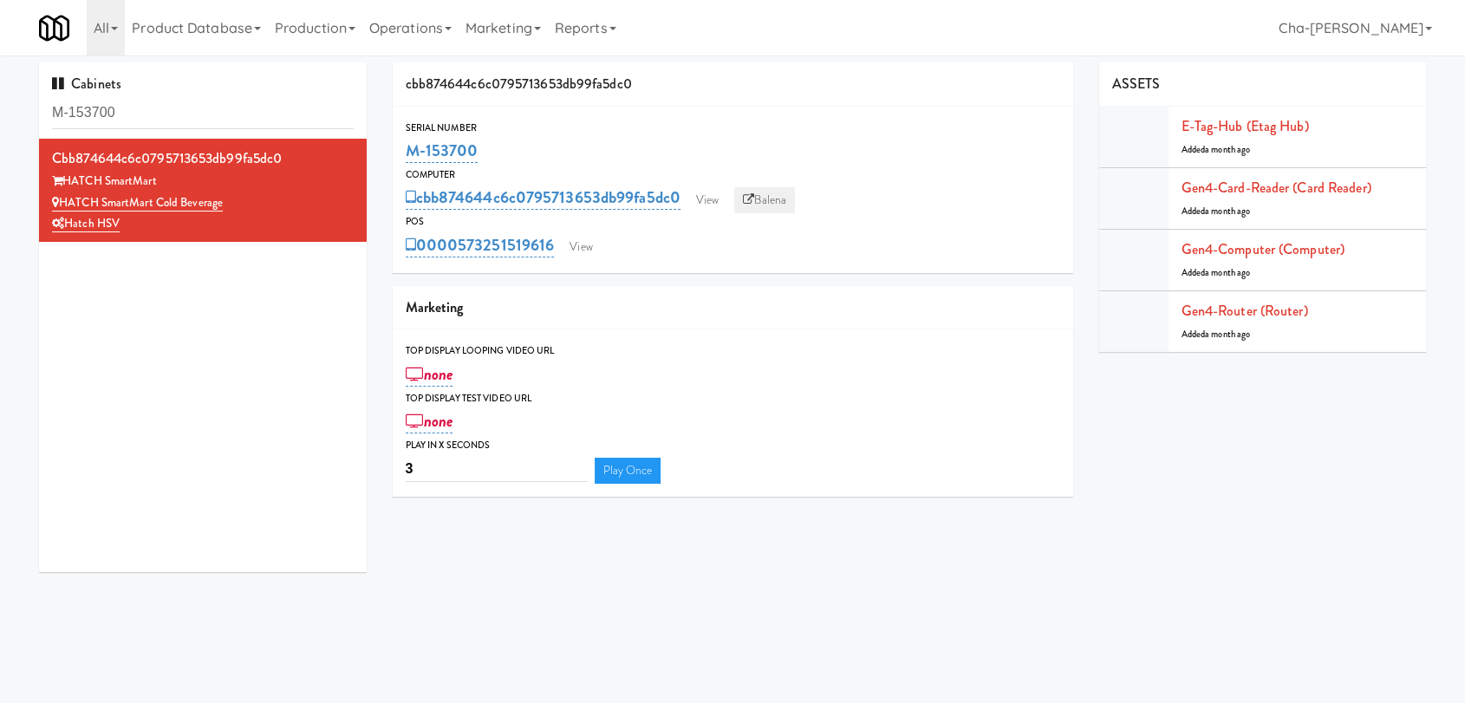
click at [772, 203] on link "Balena" at bounding box center [764, 200] width 61 height 26
drag, startPoint x: 513, startPoint y: 154, endPoint x: 407, endPoint y: 157, distance: 106.7
click at [407, 157] on div "M-153700" at bounding box center [733, 150] width 654 height 29
copy link "M-153700"
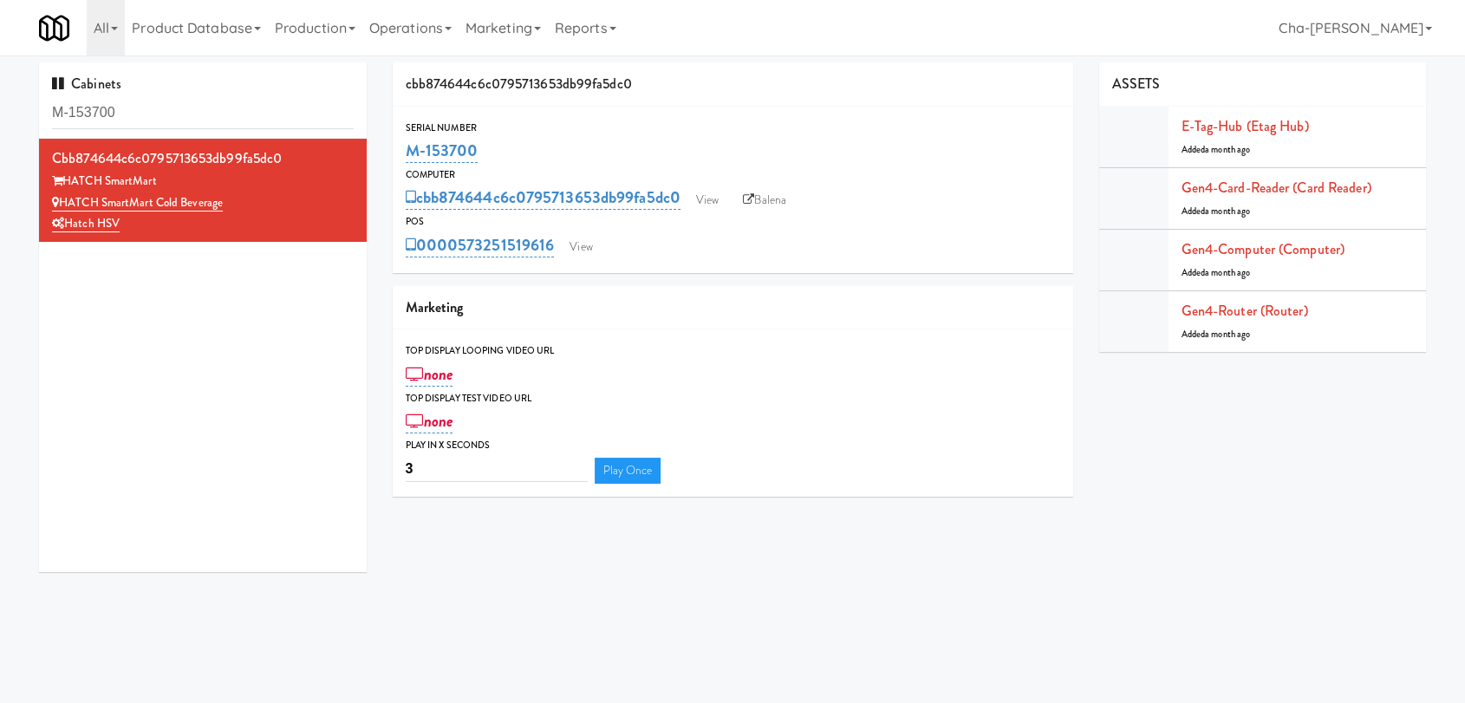
copy link "M-153700"
click at [225, 114] on input "M-153699" at bounding box center [203, 113] width 302 height 32
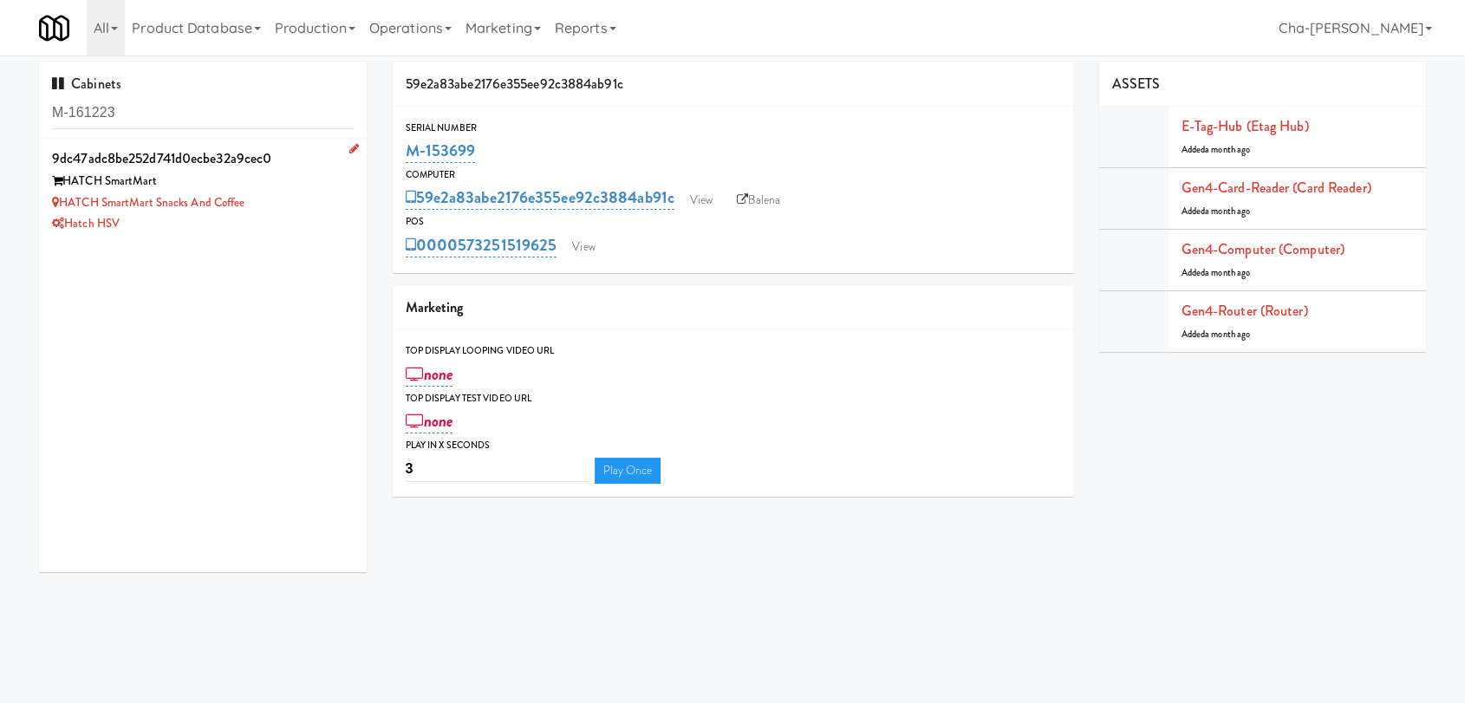
type input "M-161223"
click at [284, 211] on div "HATCH SmartMart Snacks and Coffee" at bounding box center [203, 203] width 302 height 22
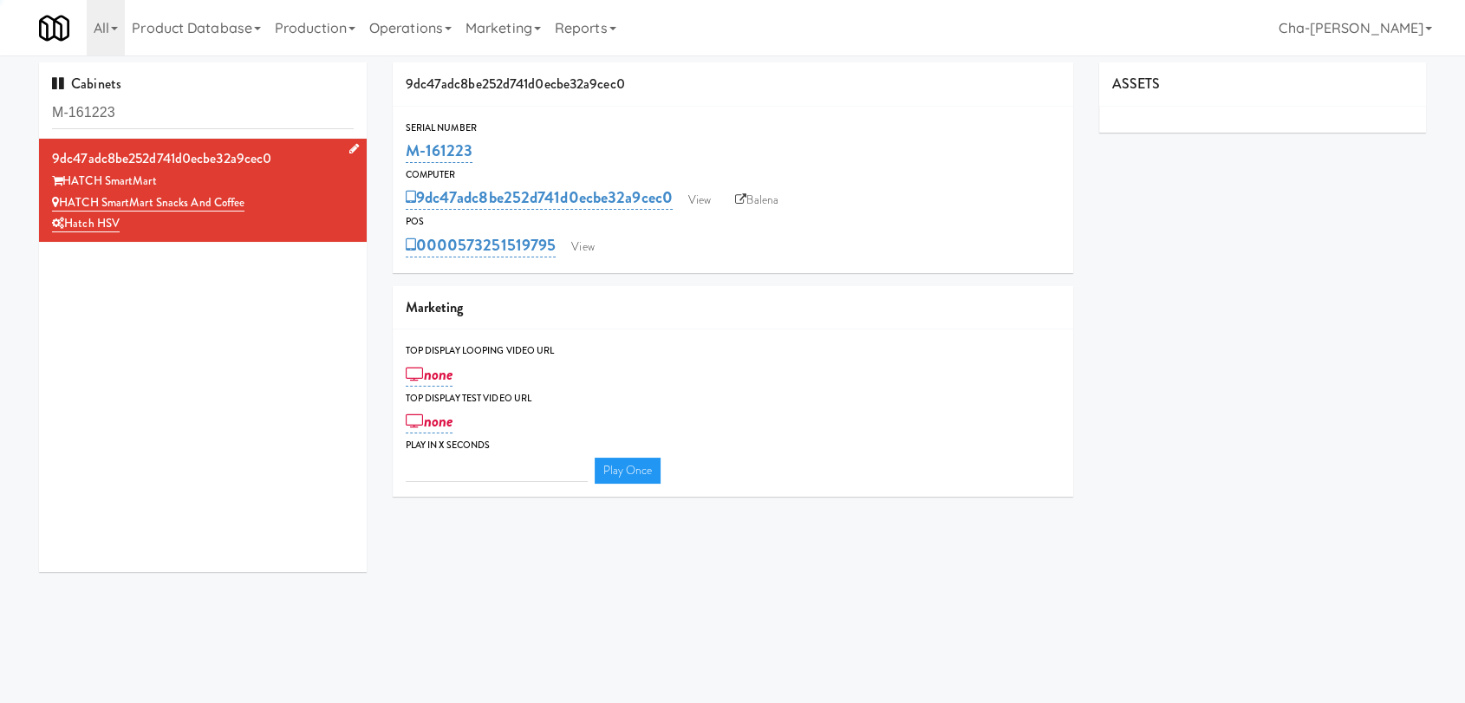
type input "3"
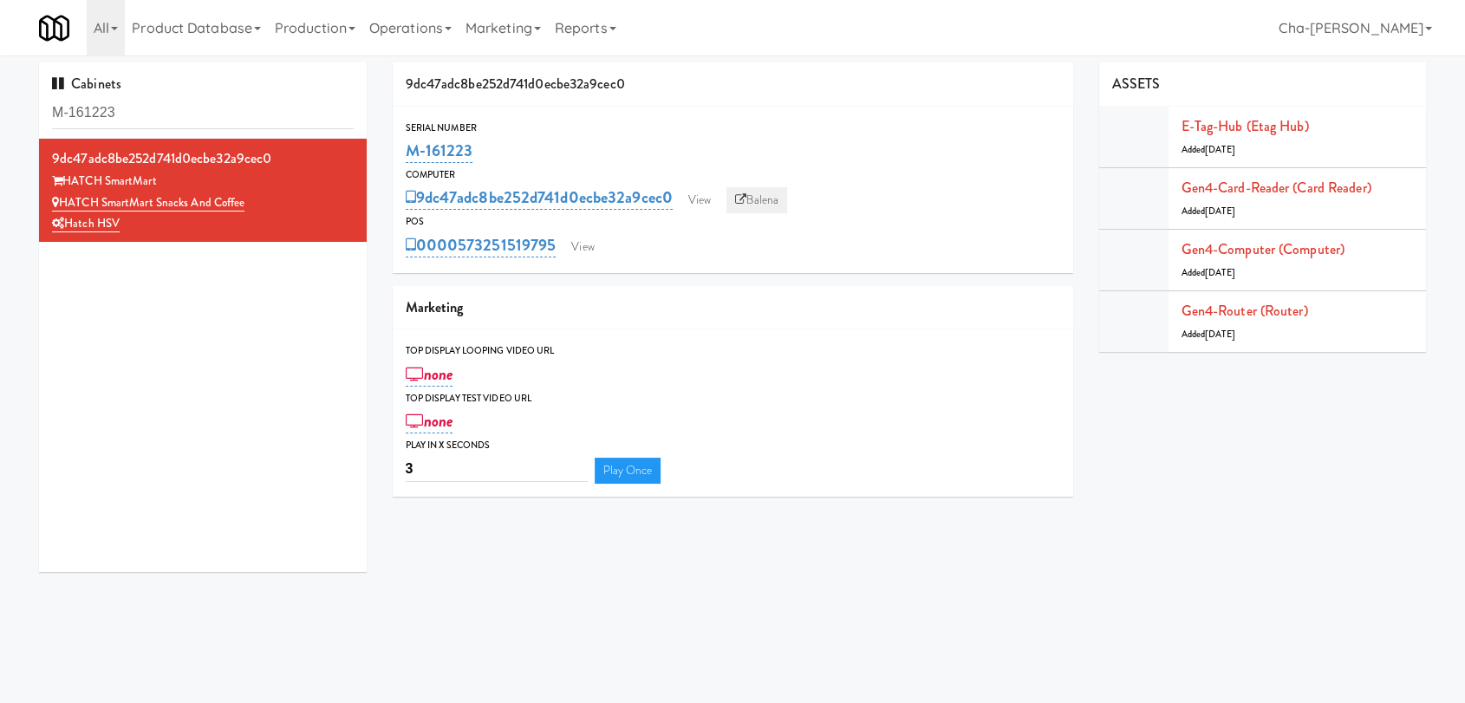
click at [756, 203] on link "Balena" at bounding box center [756, 200] width 61 height 26
drag, startPoint x: 530, startPoint y: 153, endPoint x: 409, endPoint y: 156, distance: 120.5
click at [409, 156] on div "M-161223" at bounding box center [733, 150] width 654 height 29
copy link "M-161223"
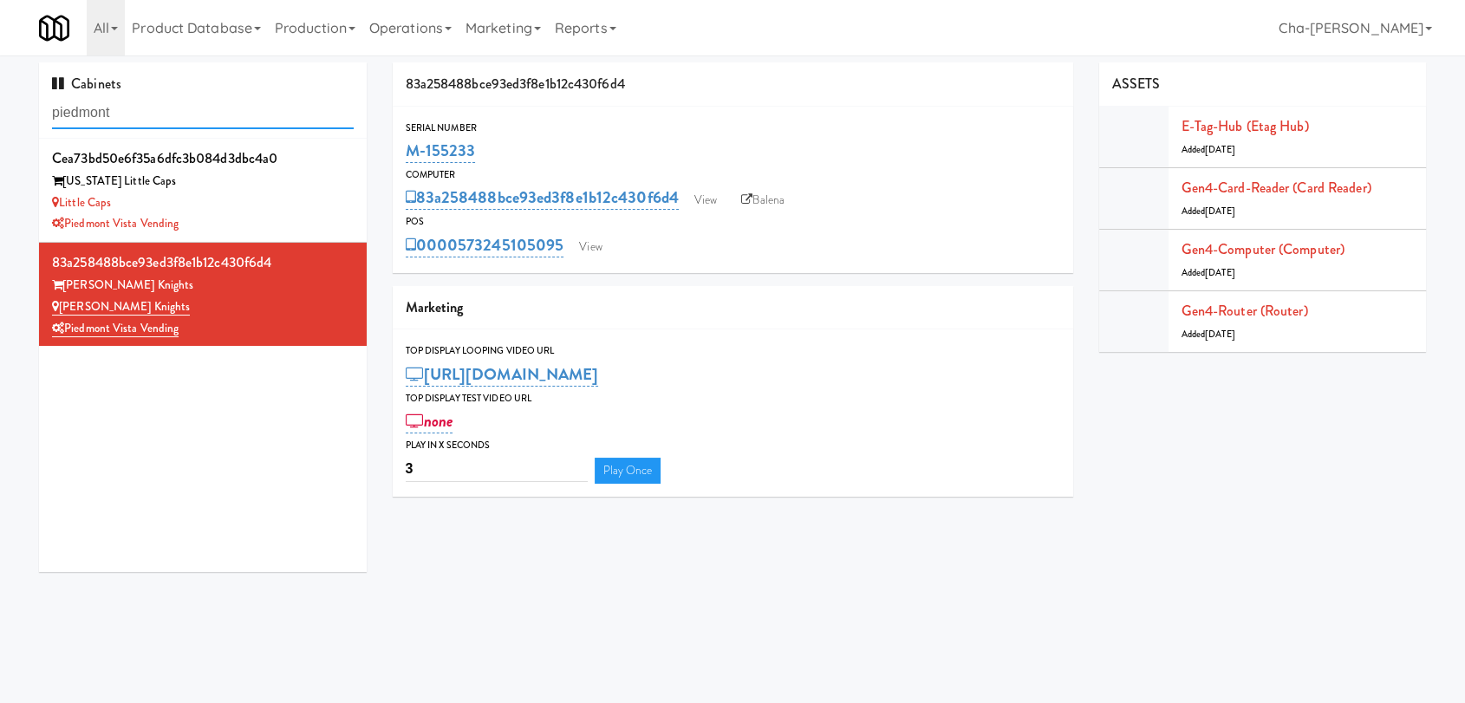
click at [181, 106] on input "piedmont" at bounding box center [203, 113] width 302 height 32
paste input "M-152450"
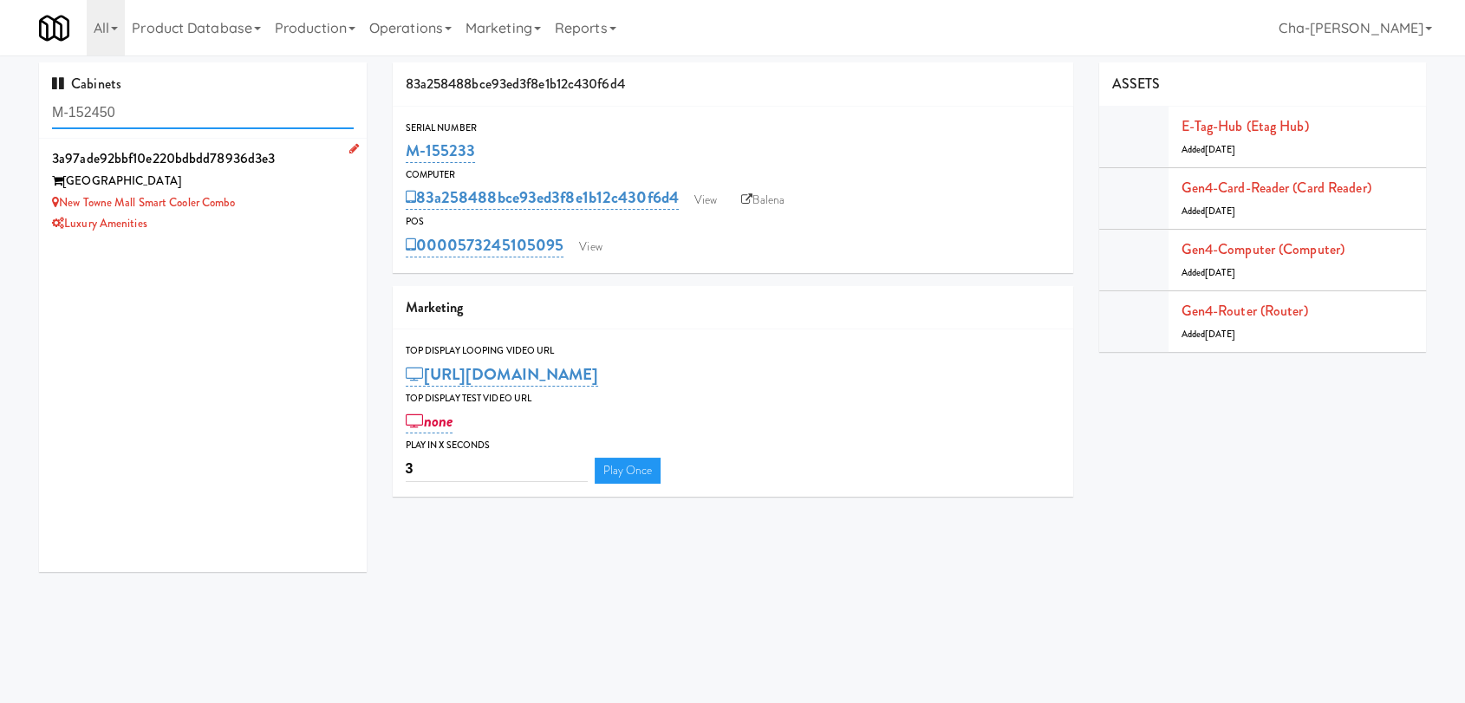
type input "M-152450"
click at [291, 213] on div "Luxury Amenities" at bounding box center [203, 224] width 302 height 22
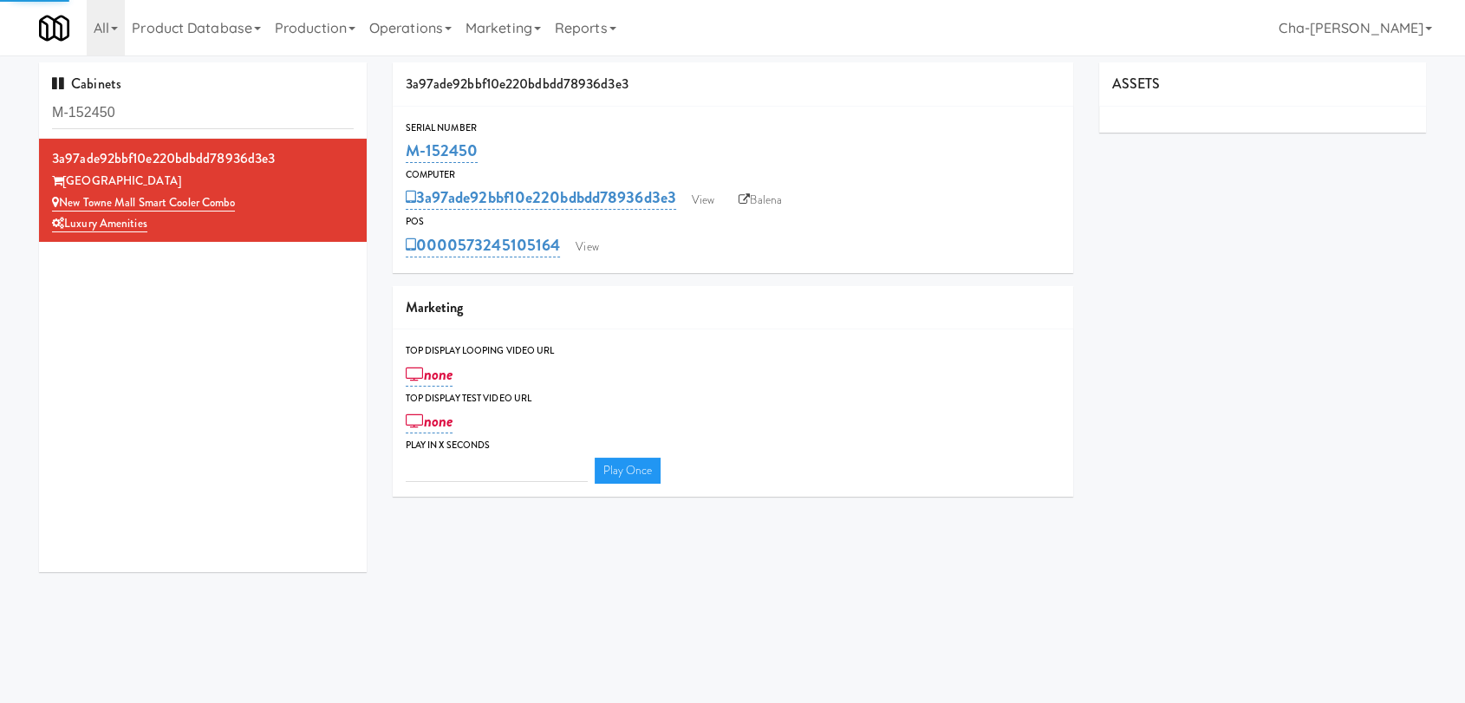
type input "3"
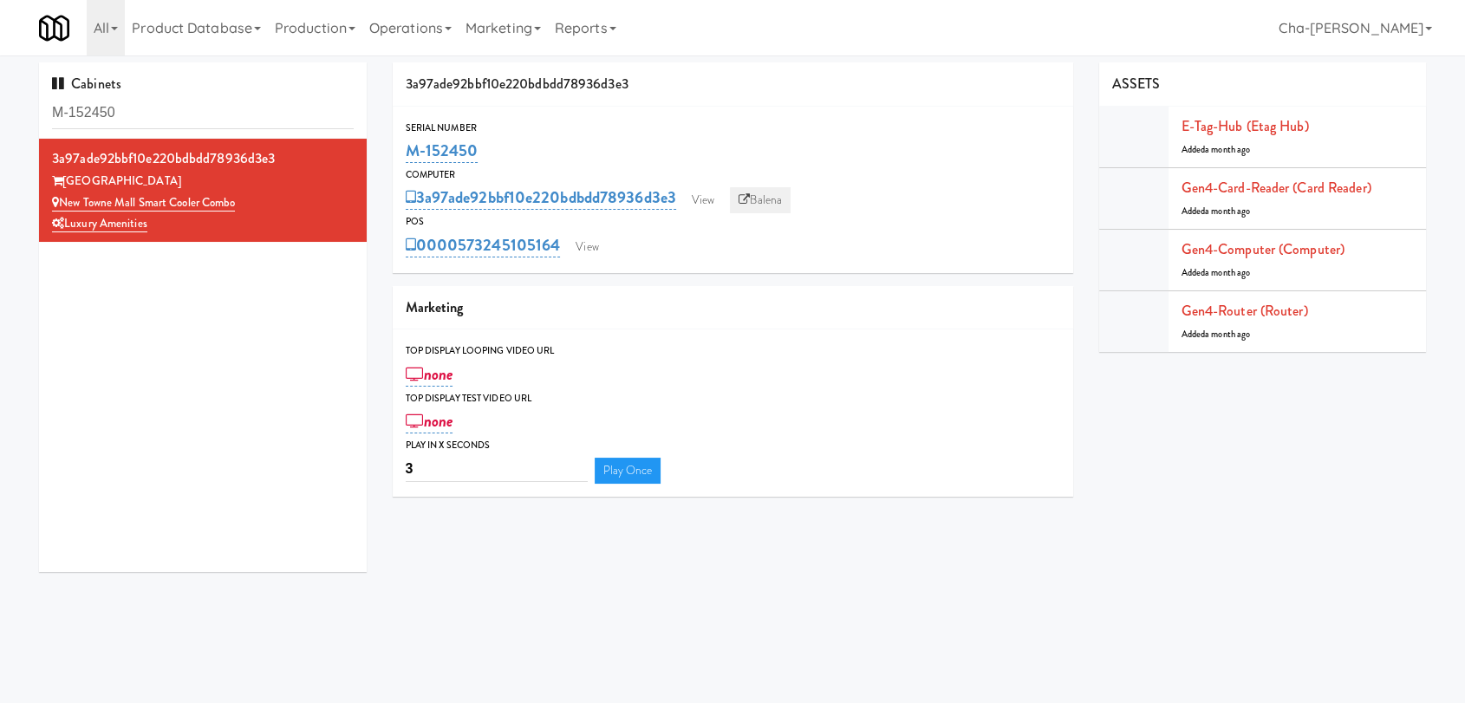
click at [767, 192] on link "Balena" at bounding box center [760, 200] width 61 height 26
drag, startPoint x: 502, startPoint y: 146, endPoint x: 394, endPoint y: 152, distance: 107.7
click at [394, 152] on div "Serial Number M-152450" at bounding box center [733, 143] width 681 height 47
copy link "M-152450"
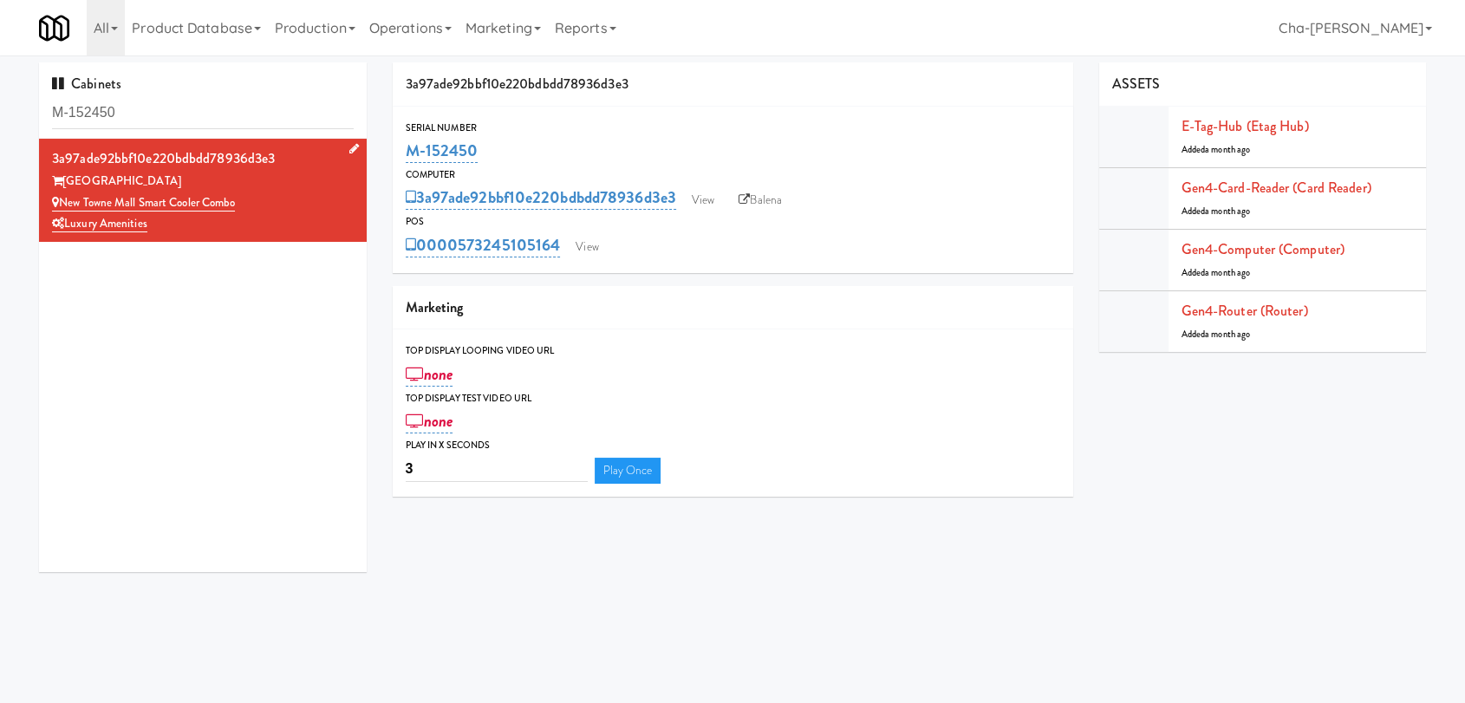
drag, startPoint x: 257, startPoint y: 200, endPoint x: 64, endPoint y: 200, distance: 192.4
click at [64, 200] on div "New Towne Mall Smart Cooler Combo" at bounding box center [203, 203] width 302 height 22
copy link "New Towne Mall Smart Cooler Combo"
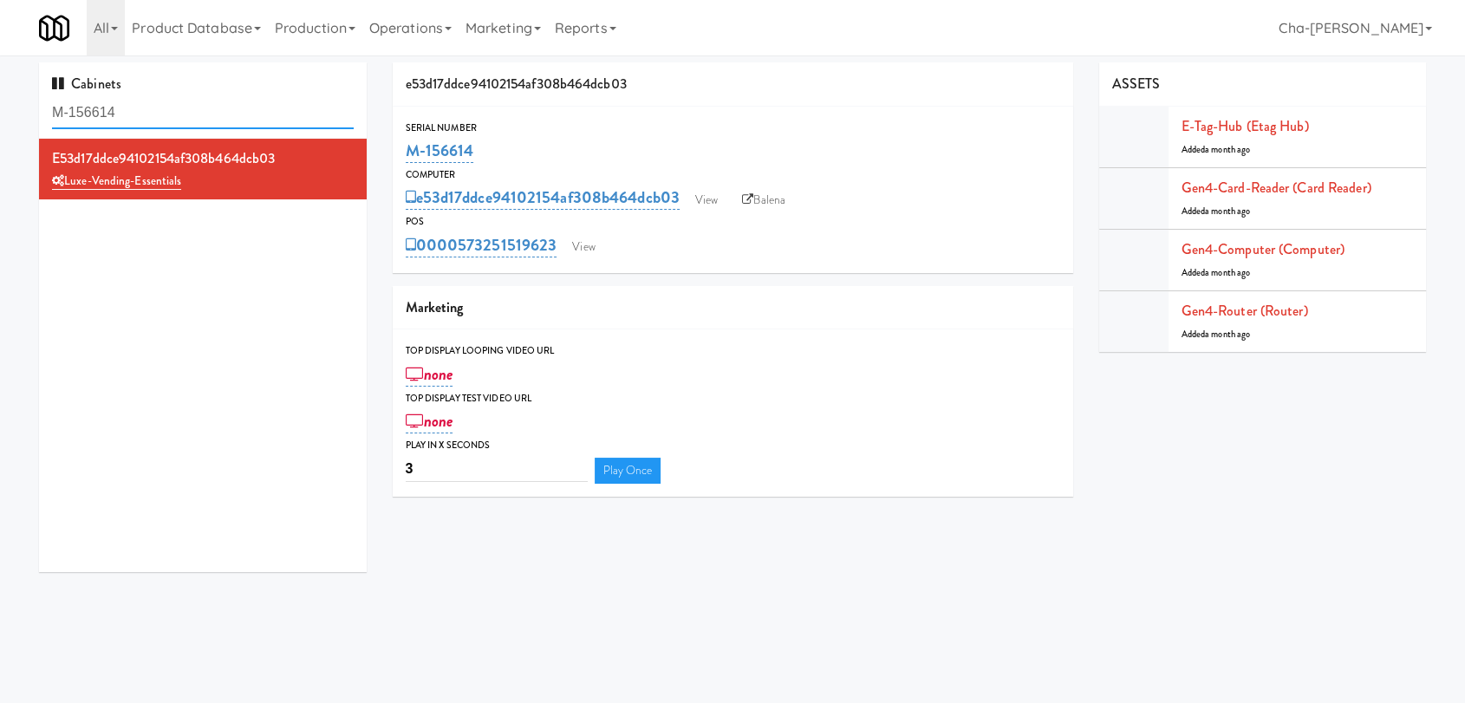
drag, startPoint x: 0, startPoint y: 0, endPoint x: 160, endPoint y: 114, distance: 197.0
click at [160, 114] on input "M-156614" at bounding box center [203, 113] width 302 height 32
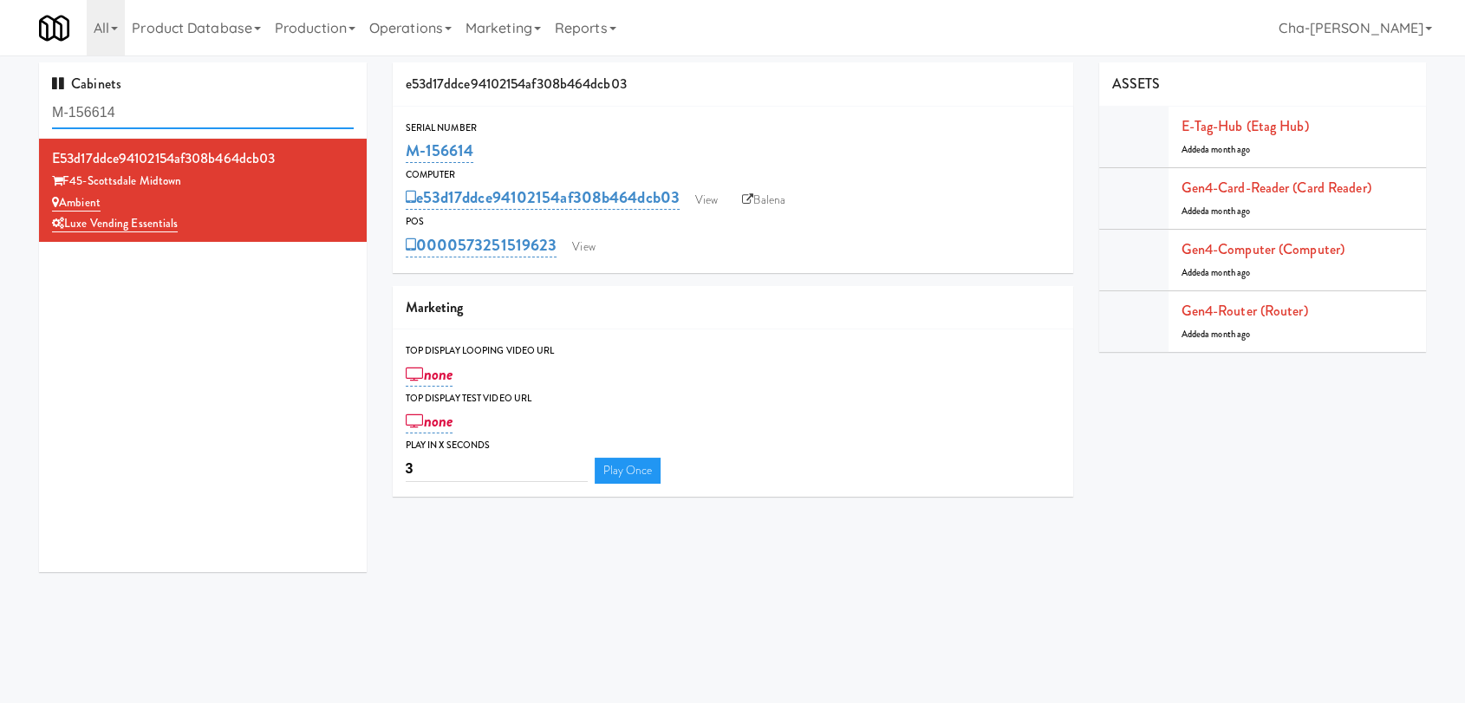
click at [139, 112] on input "M-156614" at bounding box center [203, 113] width 302 height 32
paste input "0370, M-161313, M-150445"
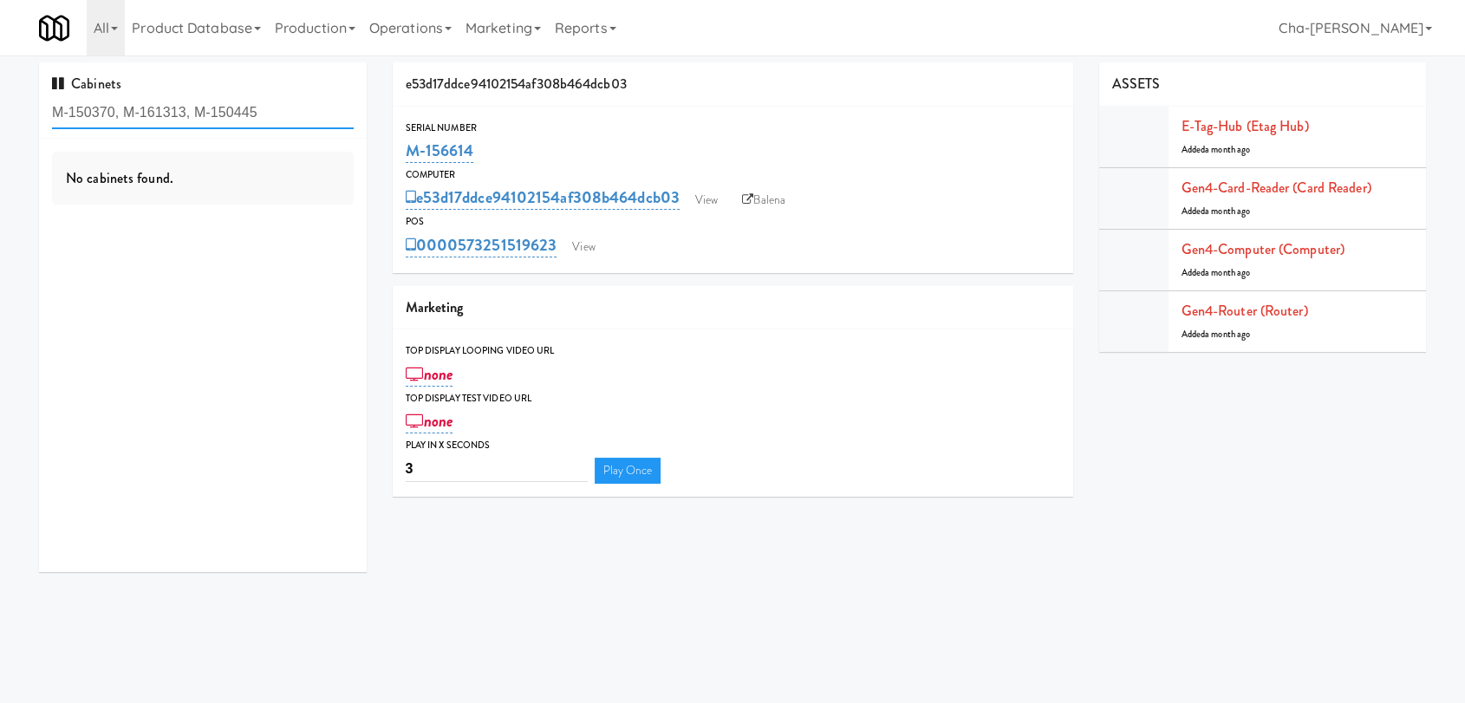
drag, startPoint x: 261, startPoint y: 113, endPoint x: 199, endPoint y: 114, distance: 61.6
click at [199, 114] on input "M-150370, M-161313, M-150445" at bounding box center [203, 113] width 302 height 32
drag, startPoint x: 185, startPoint y: 110, endPoint x: 125, endPoint y: 119, distance: 60.4
click at [125, 119] on input "M-150370, M-161313, M-150445" at bounding box center [203, 113] width 302 height 32
drag, startPoint x: 257, startPoint y: 109, endPoint x: 114, endPoint y: 115, distance: 143.2
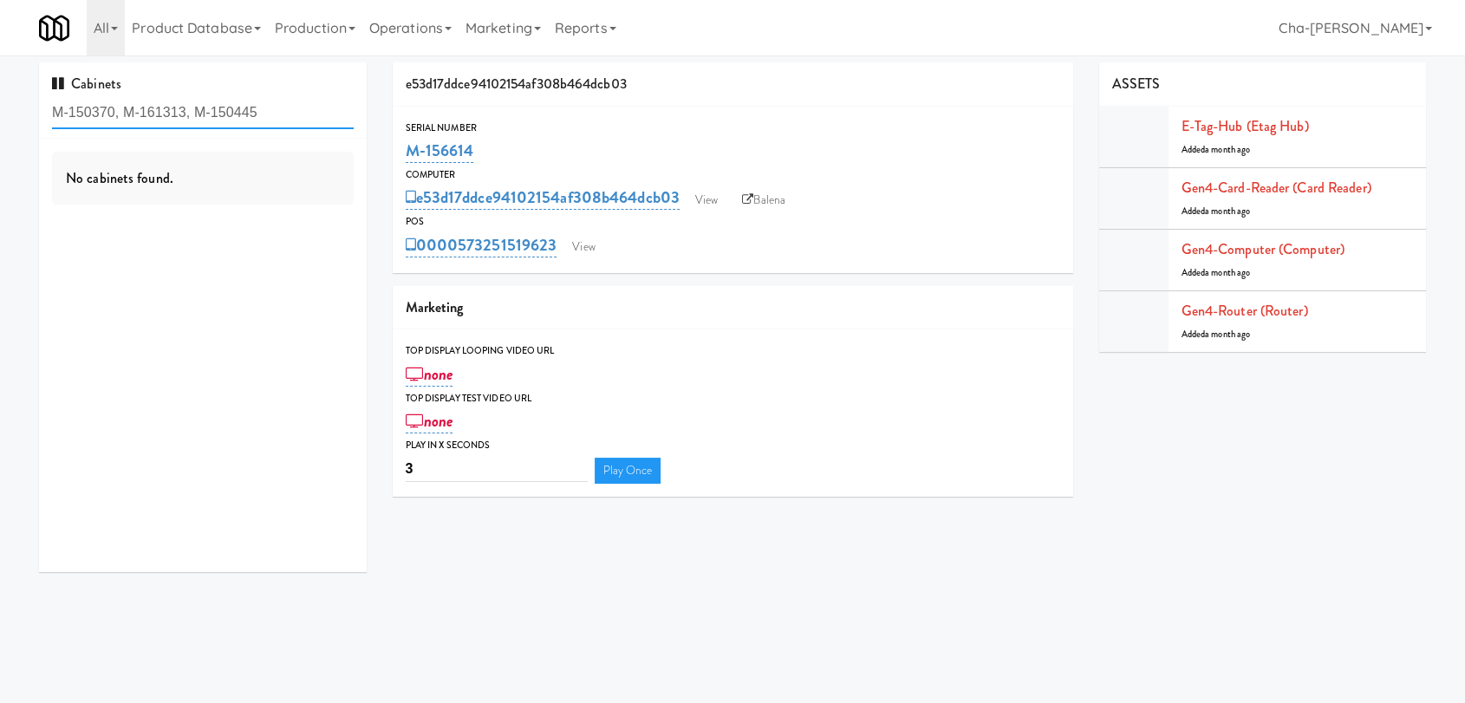
click at [114, 114] on input "M-150370, M-161313, M-150445" at bounding box center [203, 113] width 302 height 32
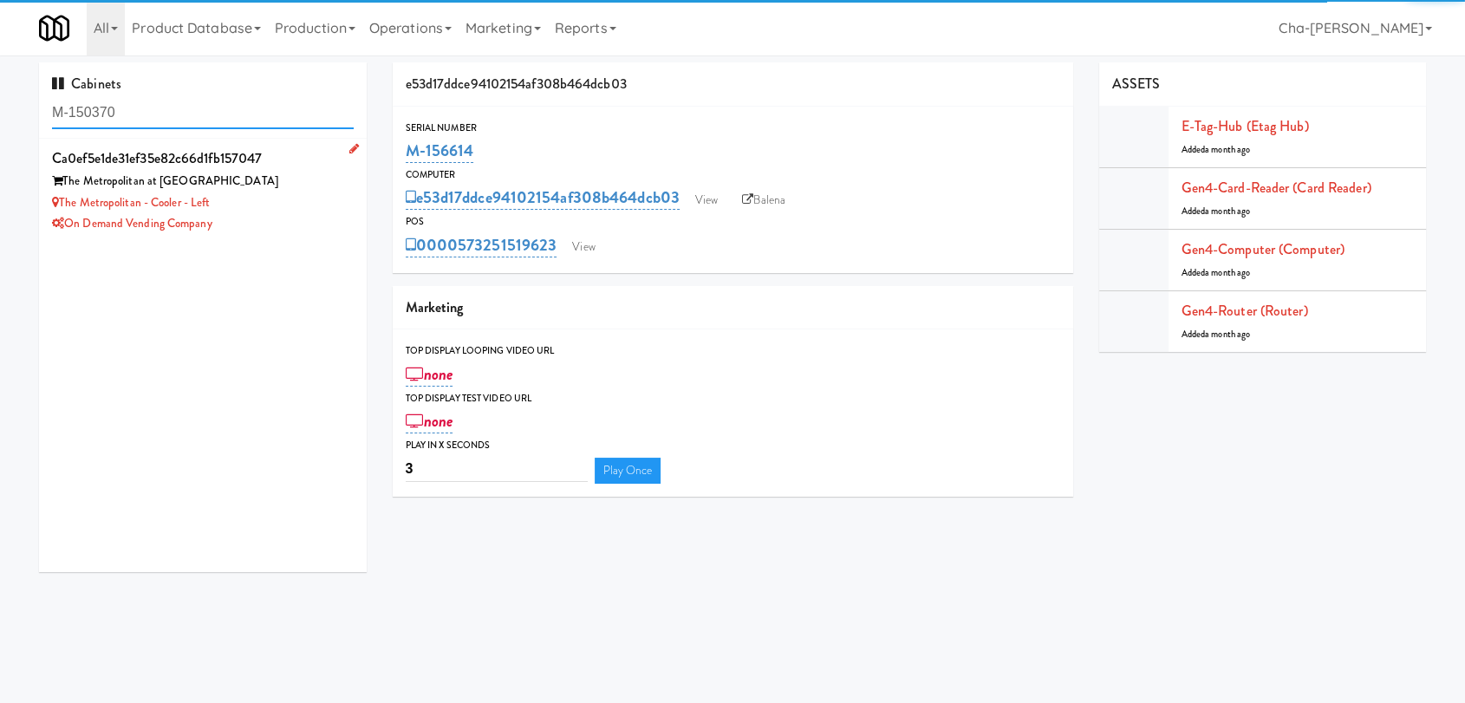
type input "M-150370"
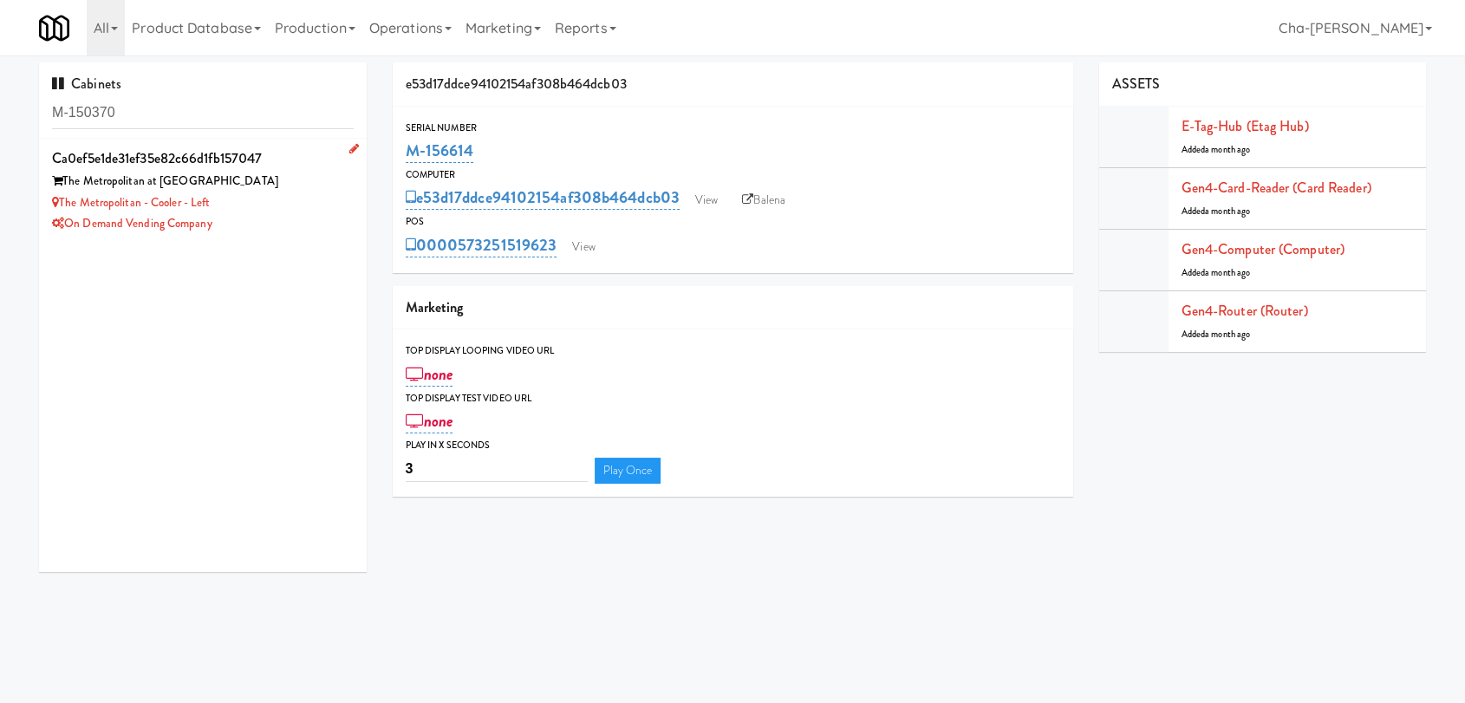
click at [293, 195] on div "The Metropolitan - Cooler - Left" at bounding box center [203, 203] width 302 height 22
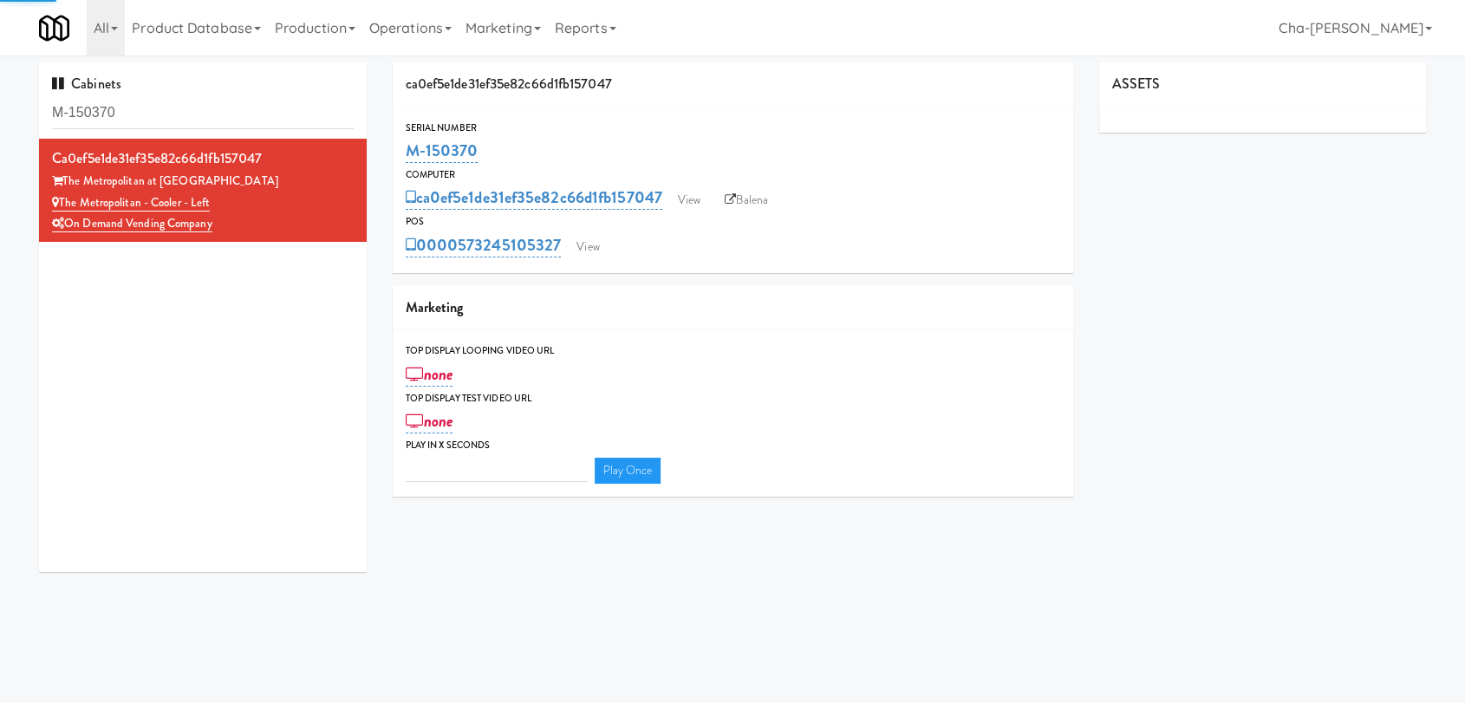
type input "3"
click at [749, 203] on link "Balena" at bounding box center [746, 200] width 61 height 26
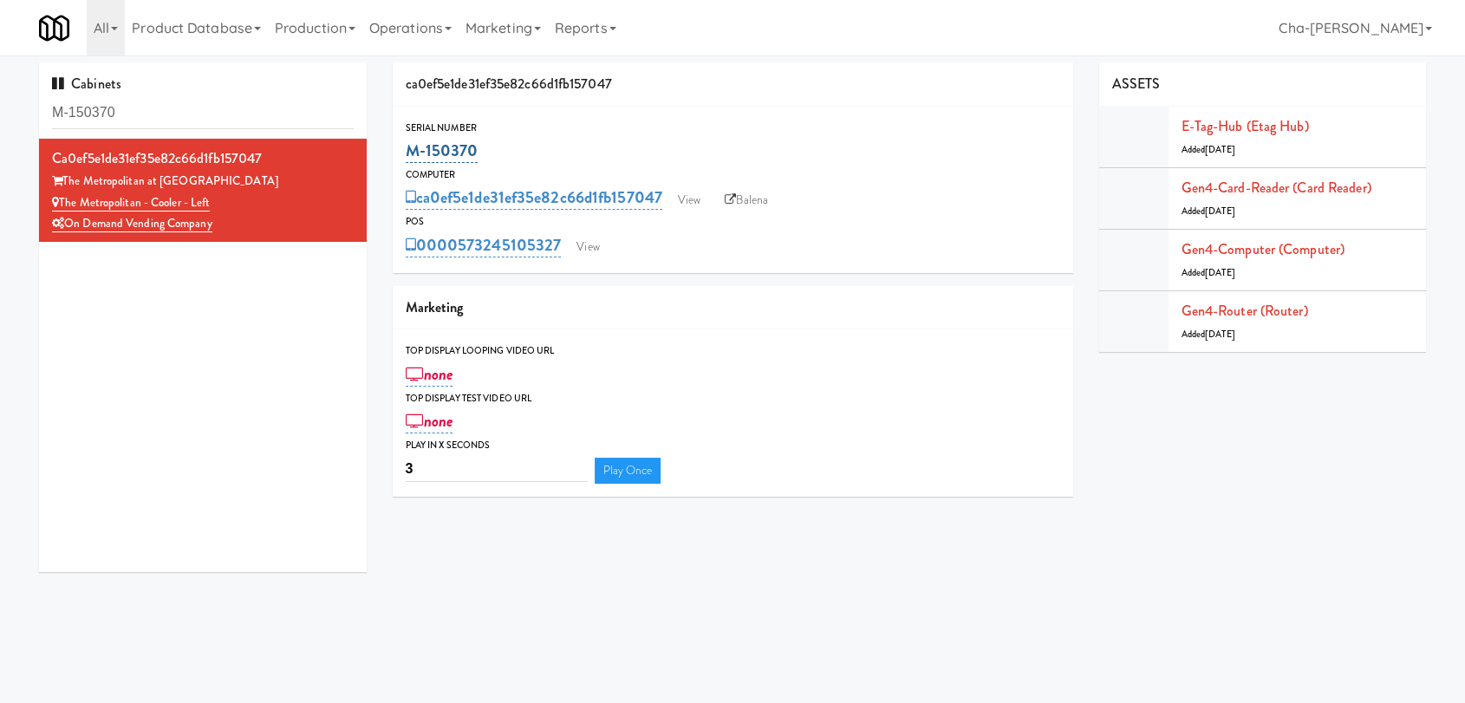
drag, startPoint x: 484, startPoint y: 148, endPoint x: 405, endPoint y: 153, distance: 79.0
click at [406, 153] on div "M-150370" at bounding box center [733, 150] width 654 height 29
copy link "M-150370"
drag, startPoint x: 235, startPoint y: 198, endPoint x: 63, endPoint y: 206, distance: 171.9
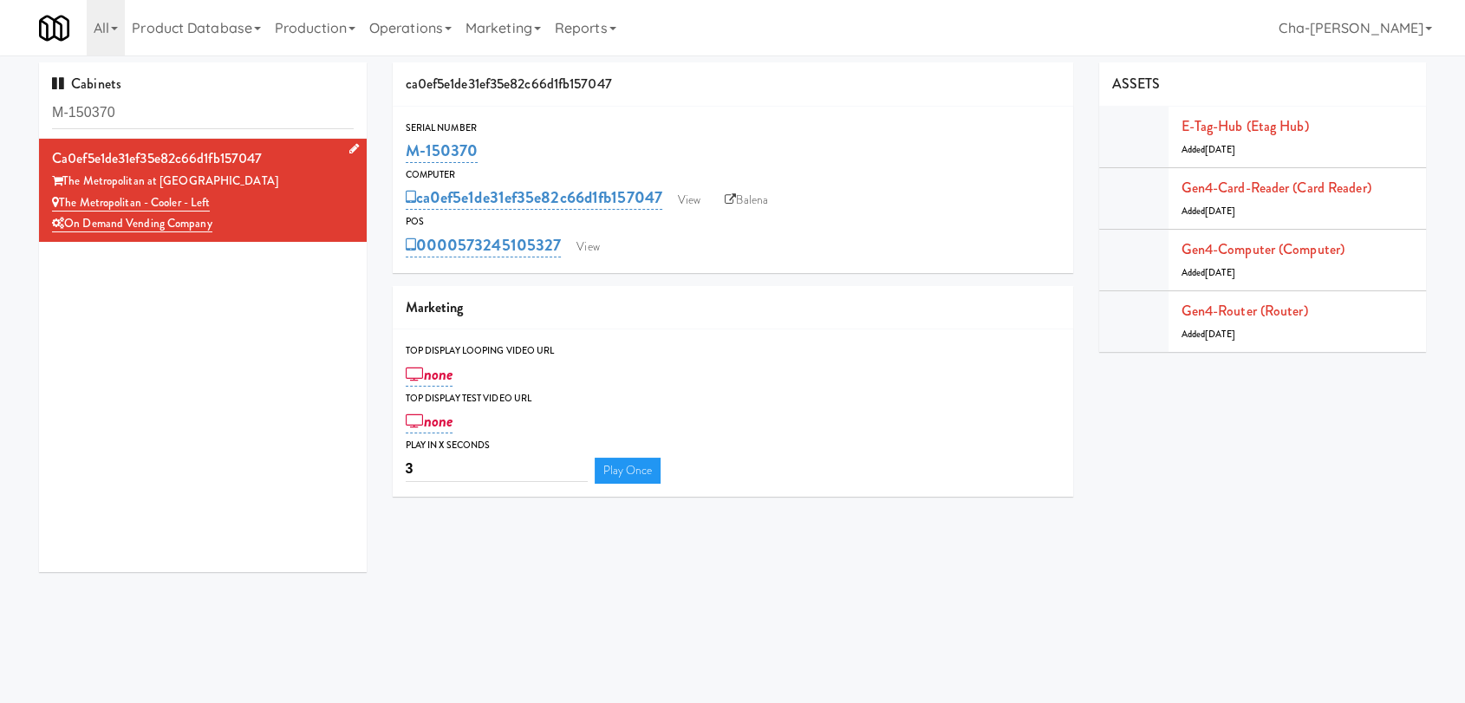
click at [63, 206] on div "The Metropolitan - Cooler - Left" at bounding box center [203, 203] width 302 height 22
copy link "The Metropolitan - Cooler - Left"
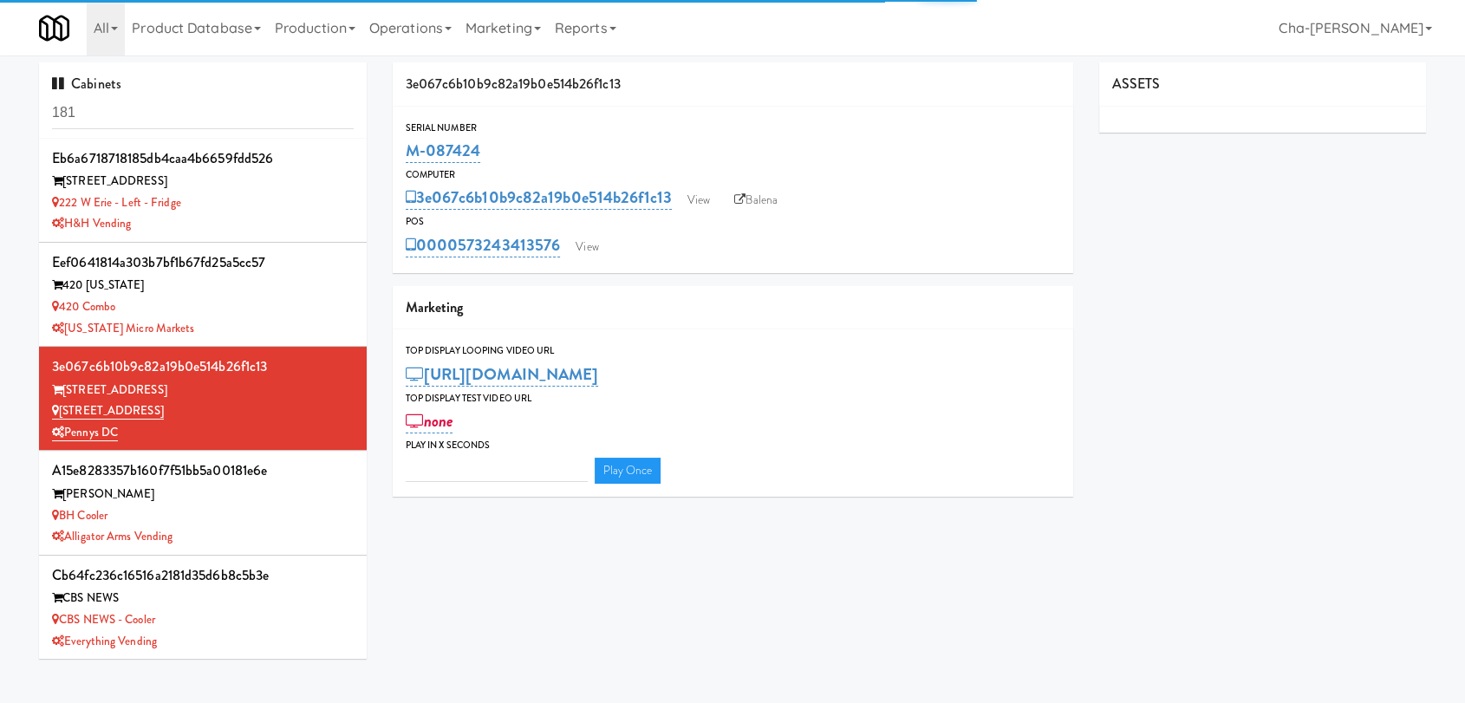
type input "3"
click at [148, 117] on input "181" at bounding box center [203, 113] width 302 height 32
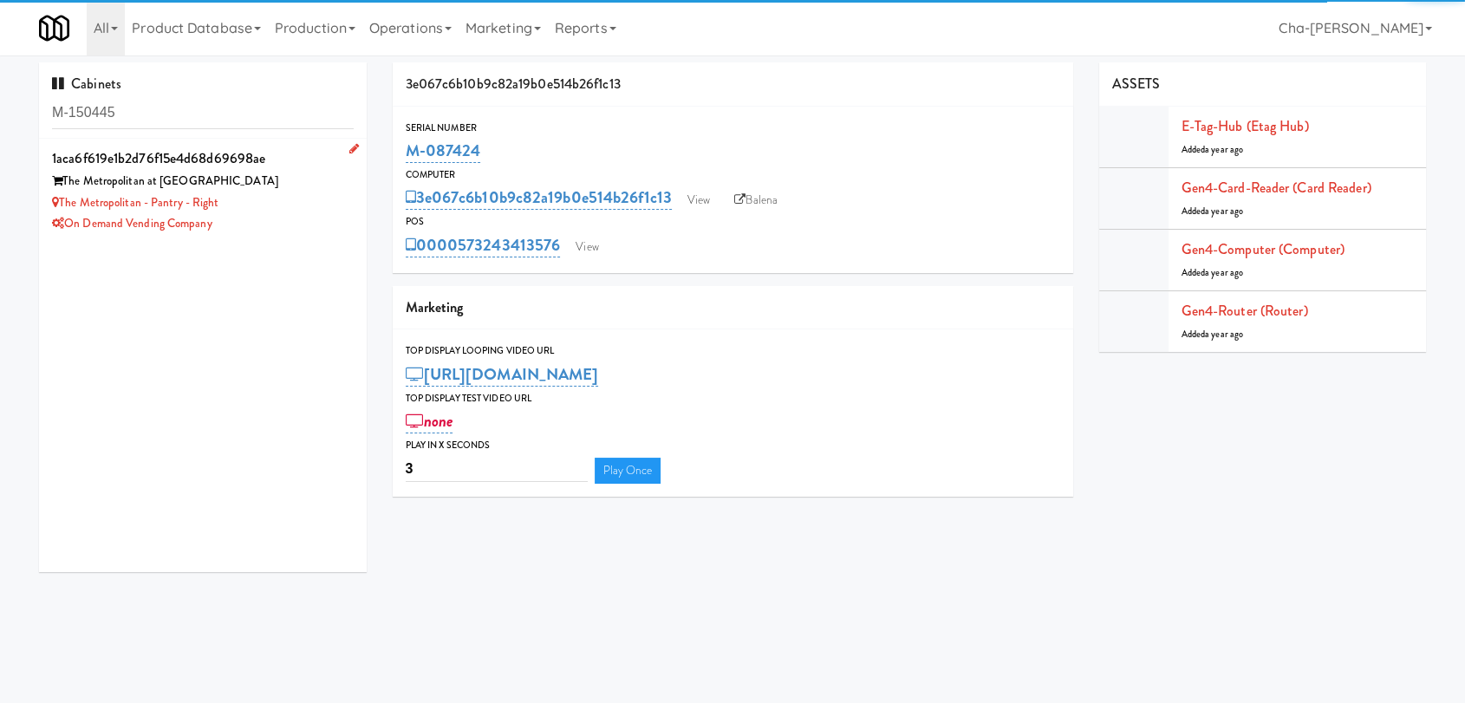
type input "M-150445"
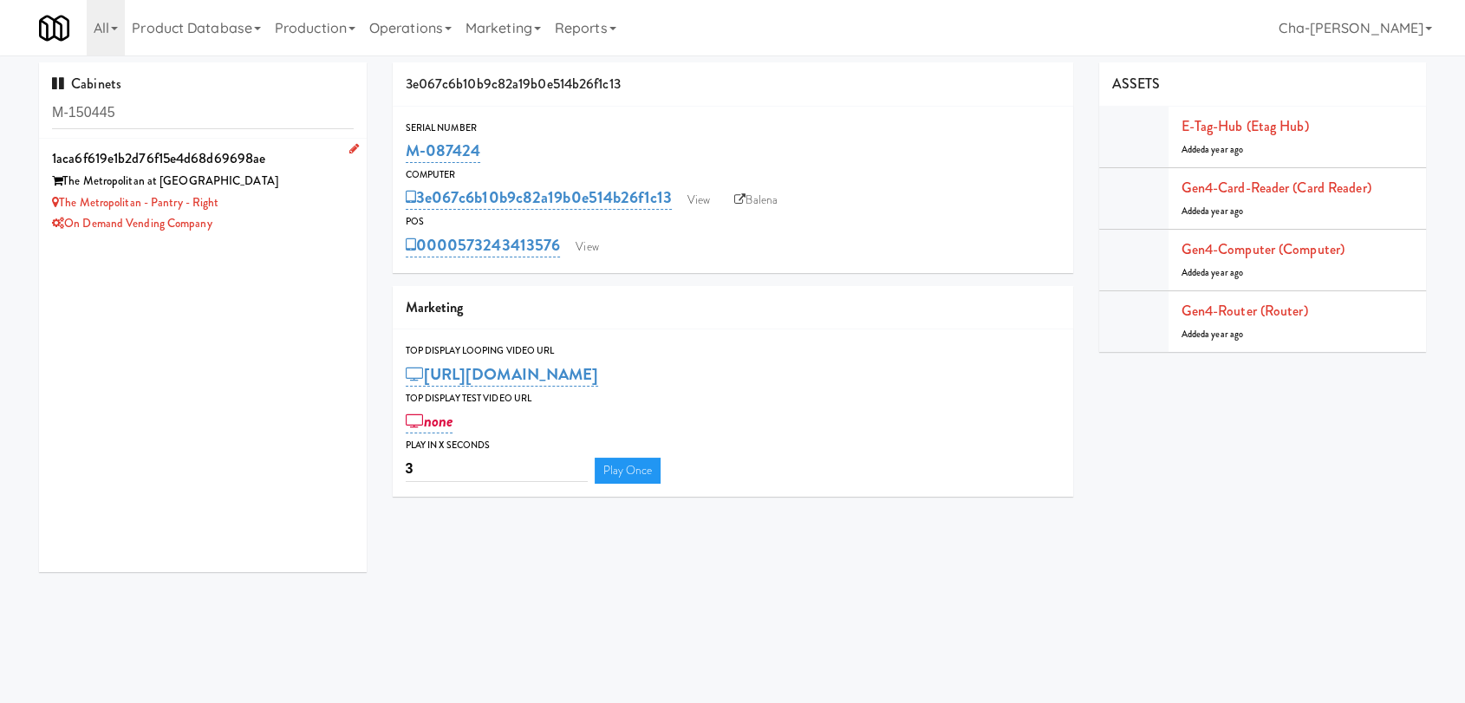
click at [296, 212] on div "The Metropolitan - Pantry - Right" at bounding box center [203, 203] width 302 height 22
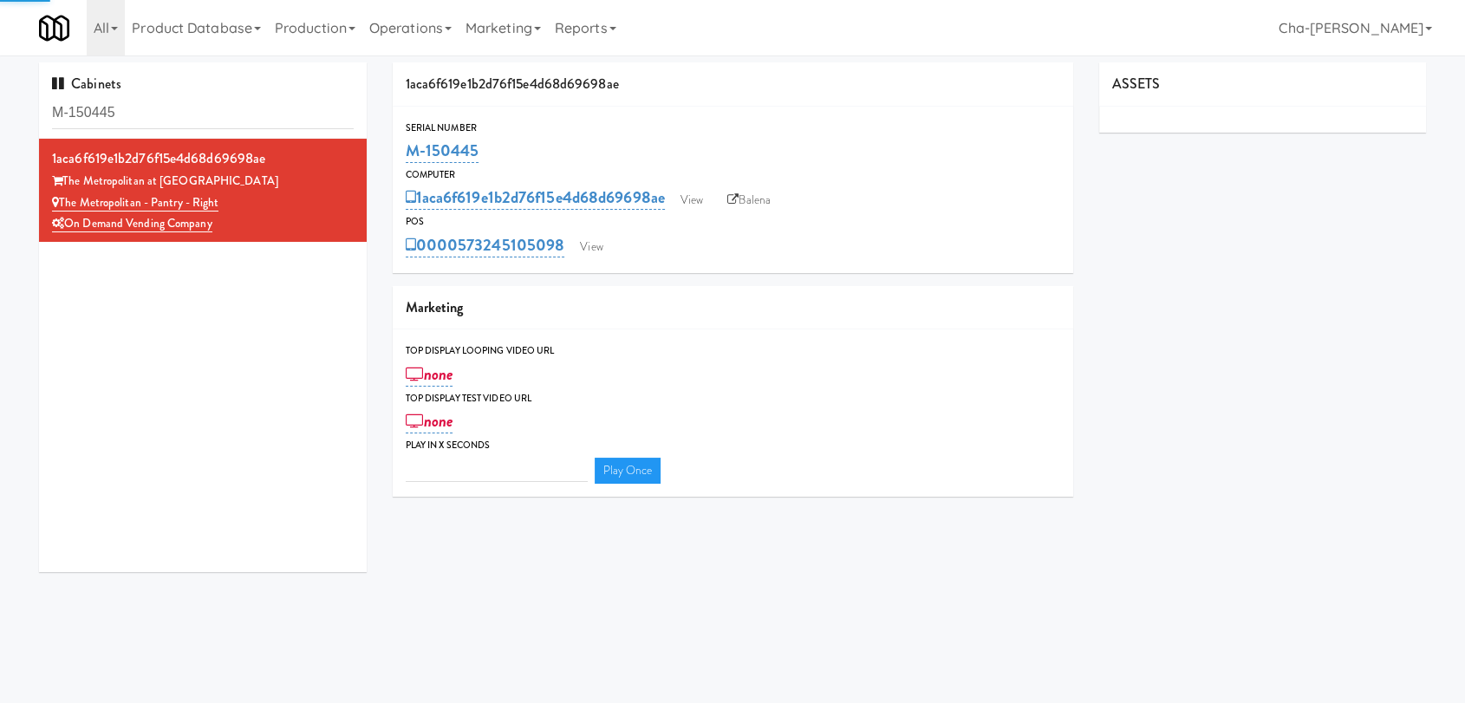
type input "3"
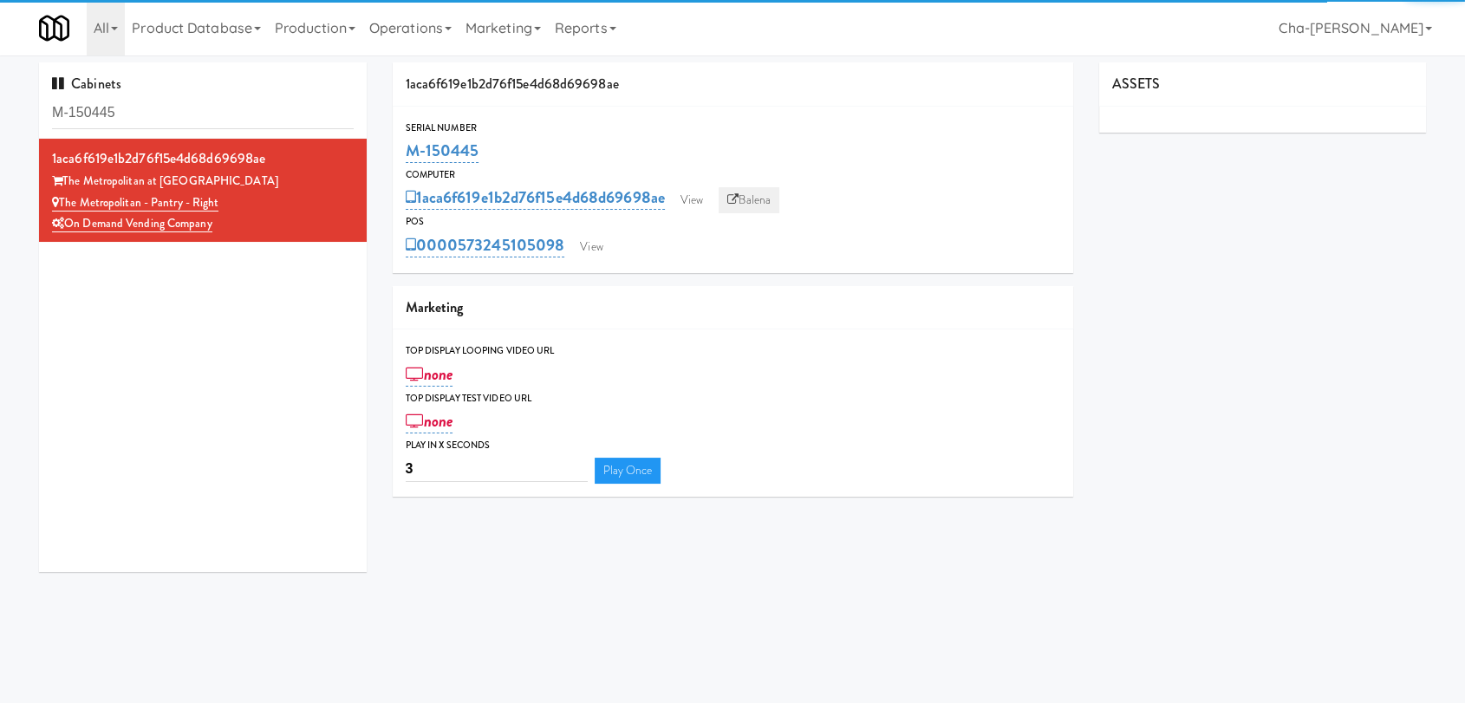
click at [774, 192] on link "Balena" at bounding box center [749, 200] width 61 height 26
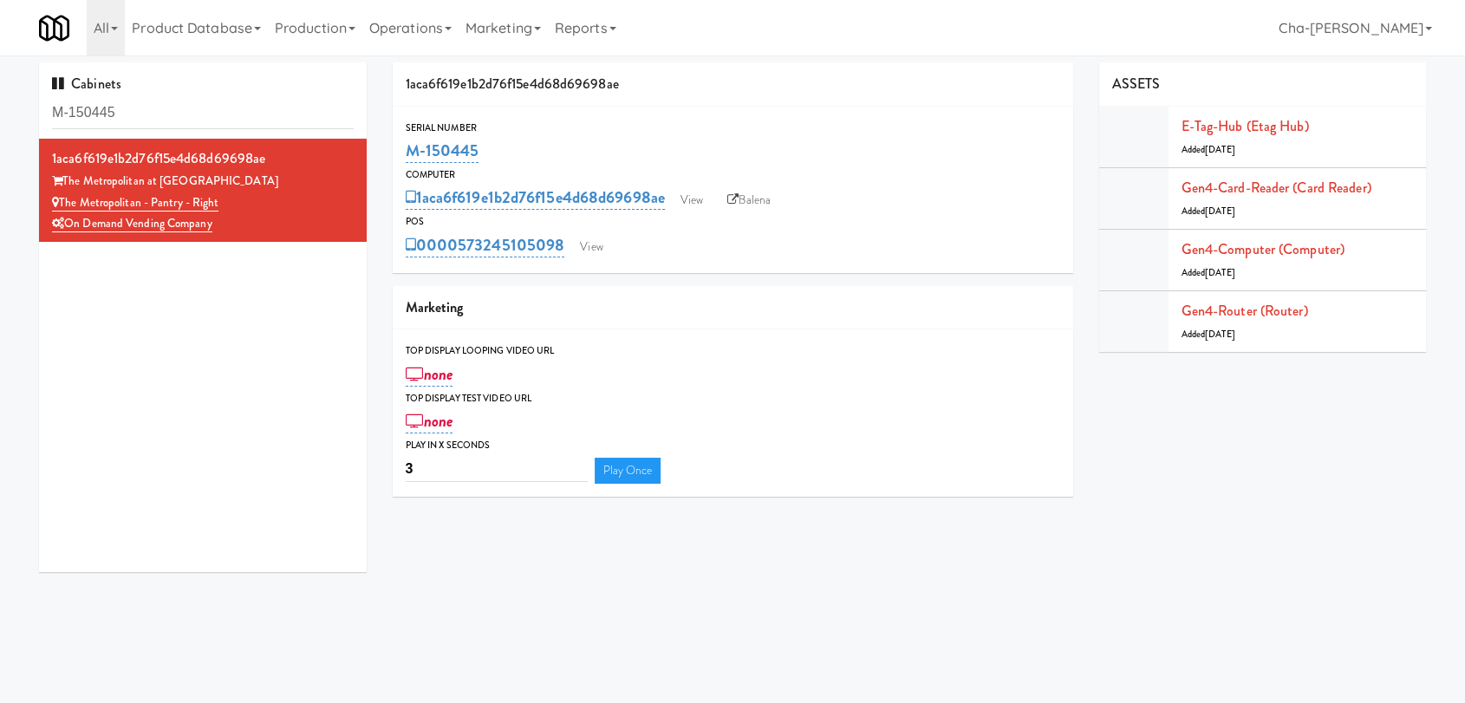
click at [733, 114] on div "Serial Number M-150445 Computer 1aca6f619e1b2d76f15e4d68d69698ae View Balena PO…" at bounding box center [733, 190] width 681 height 166
drag, startPoint x: 497, startPoint y: 153, endPoint x: 400, endPoint y: 154, distance: 97.1
click at [400, 154] on div "Serial Number M-150445" at bounding box center [733, 143] width 681 height 47
copy link "M-150445"
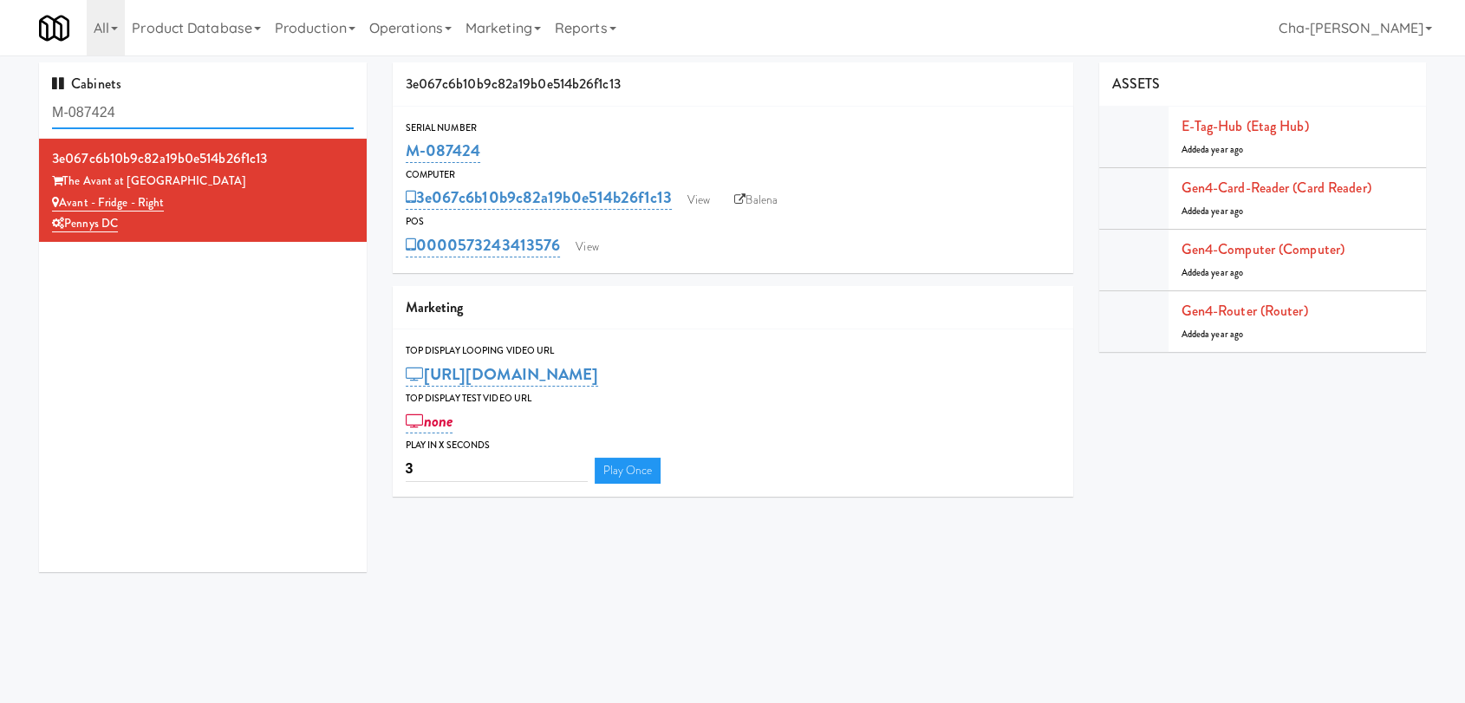
click at [167, 120] on input "M-087424" at bounding box center [203, 113] width 302 height 32
paste input "161313"
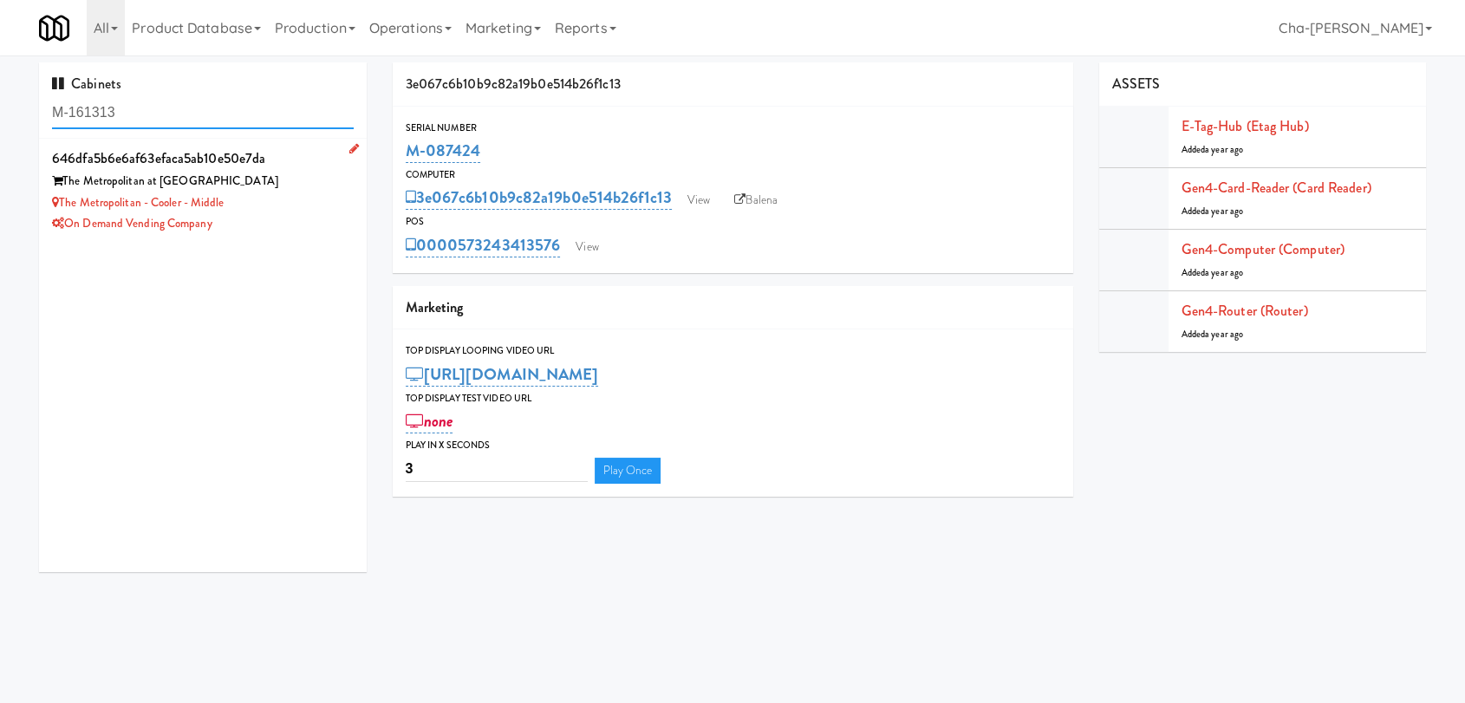
type input "M-161313"
click at [270, 200] on div "The Metropolitan - Cooler - Middle" at bounding box center [203, 203] width 302 height 22
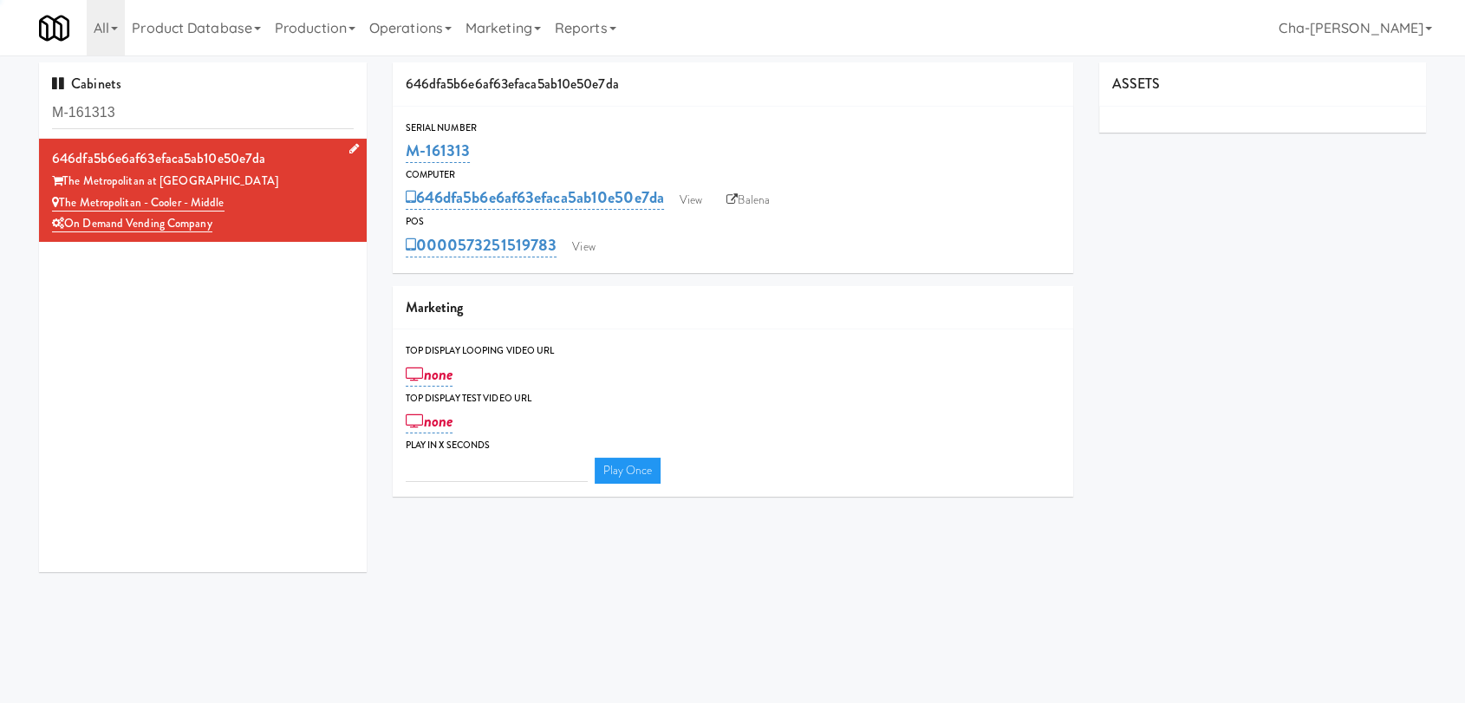
type input "3"
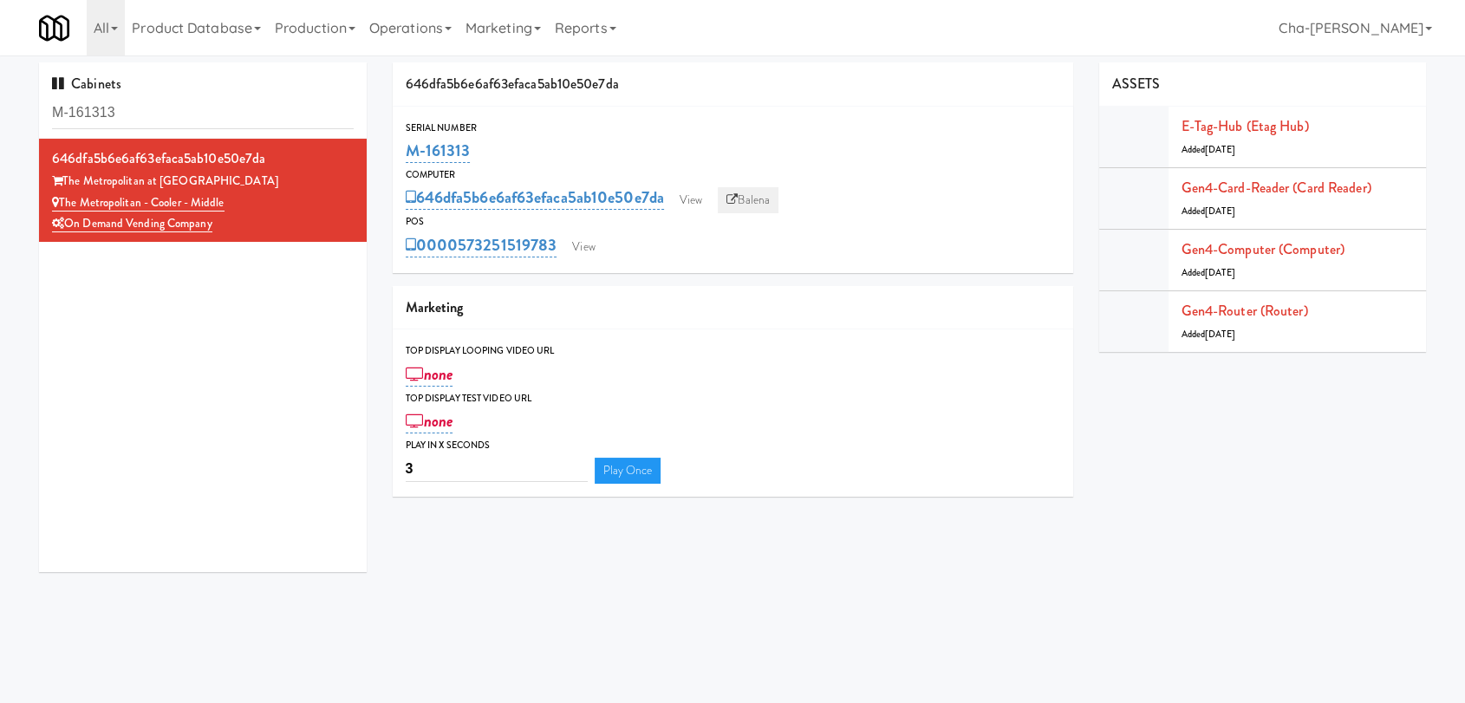
click at [761, 200] on link "Balena" at bounding box center [748, 200] width 61 height 26
drag, startPoint x: 501, startPoint y: 145, endPoint x: 408, endPoint y: 143, distance: 92.8
click at [408, 143] on div "M-161313" at bounding box center [733, 150] width 654 height 29
copy link "M-161313"
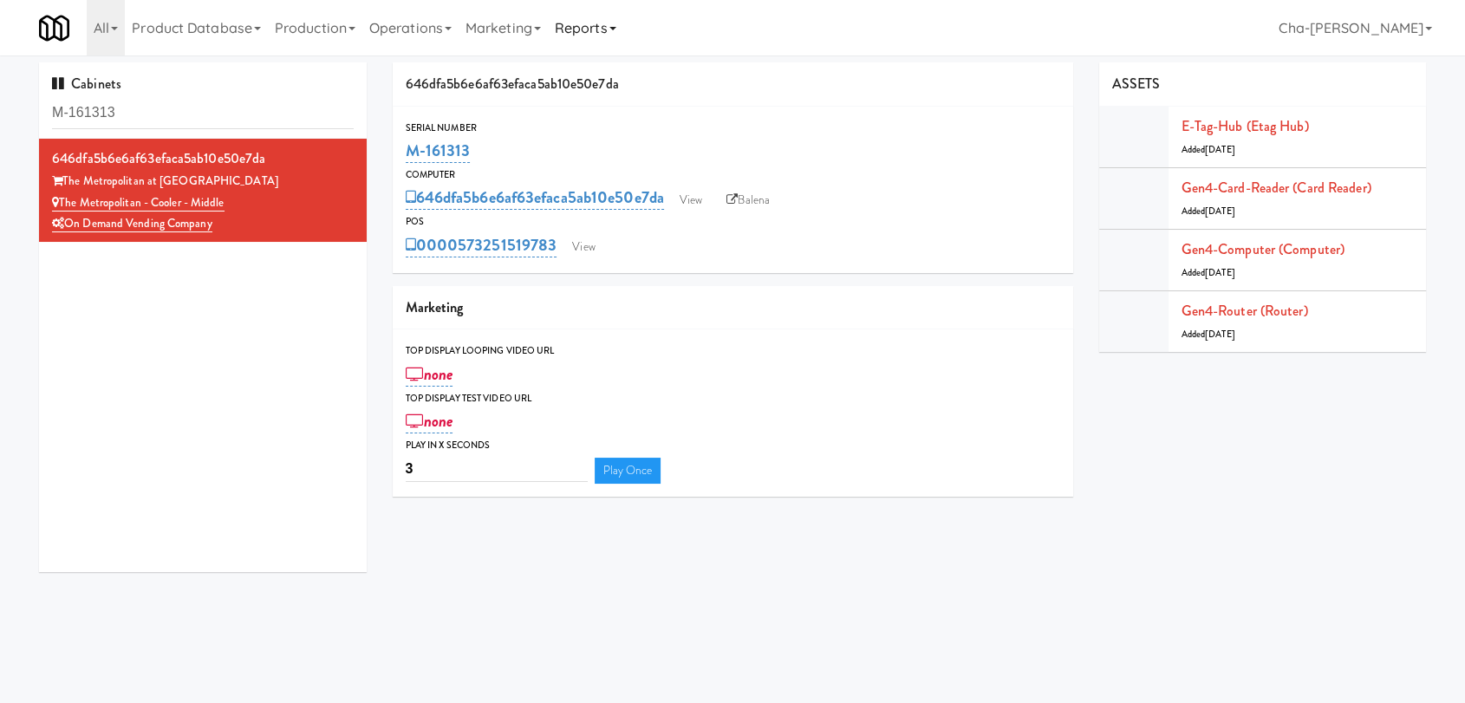
copy link "M-161313"
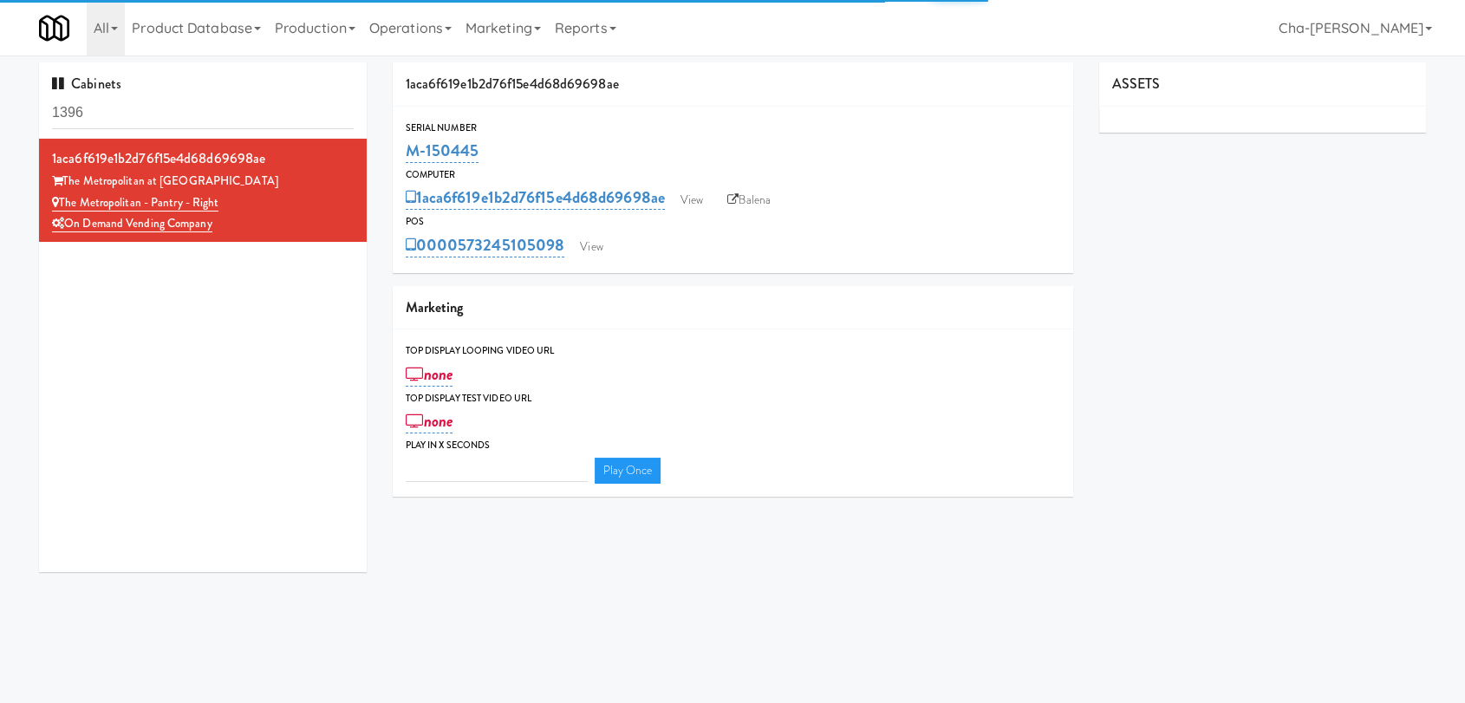
type input "3"
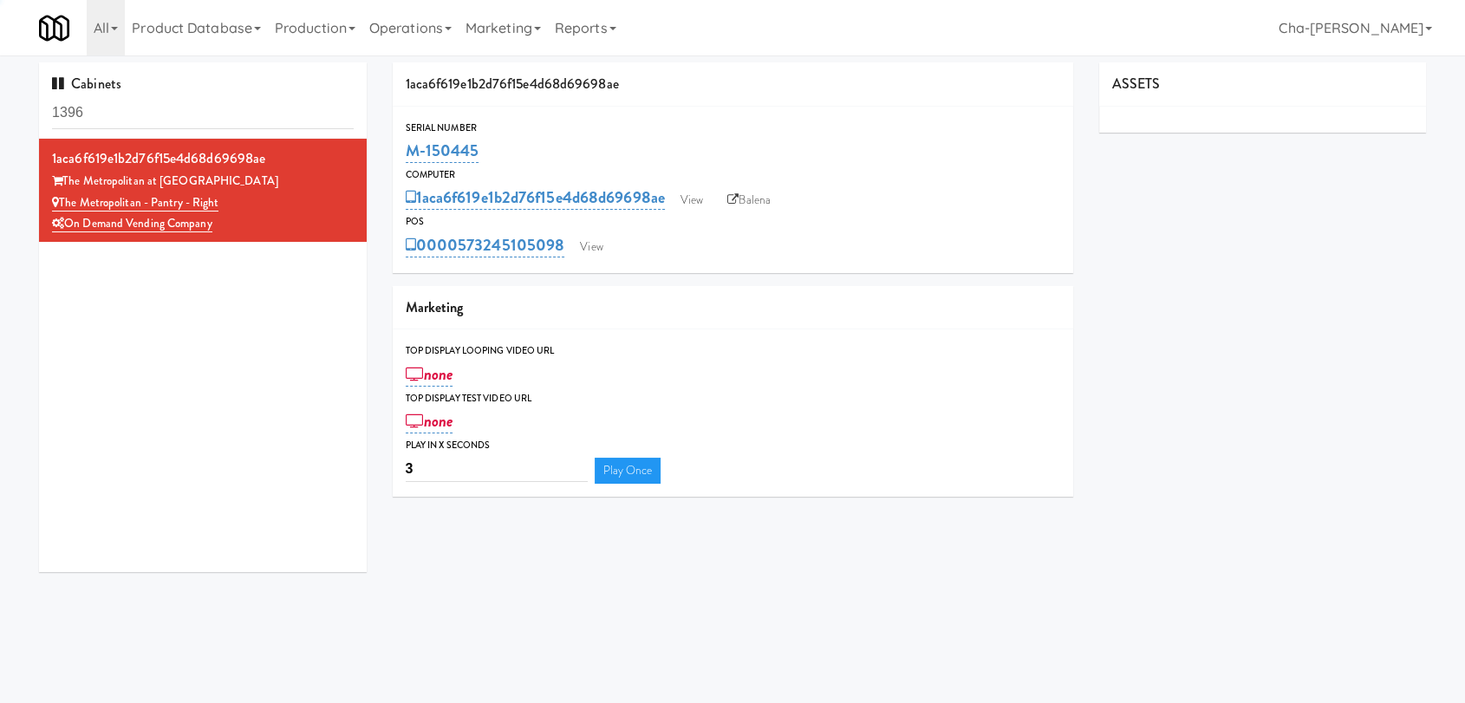
click at [142, 120] on input "1396" at bounding box center [203, 113] width 302 height 32
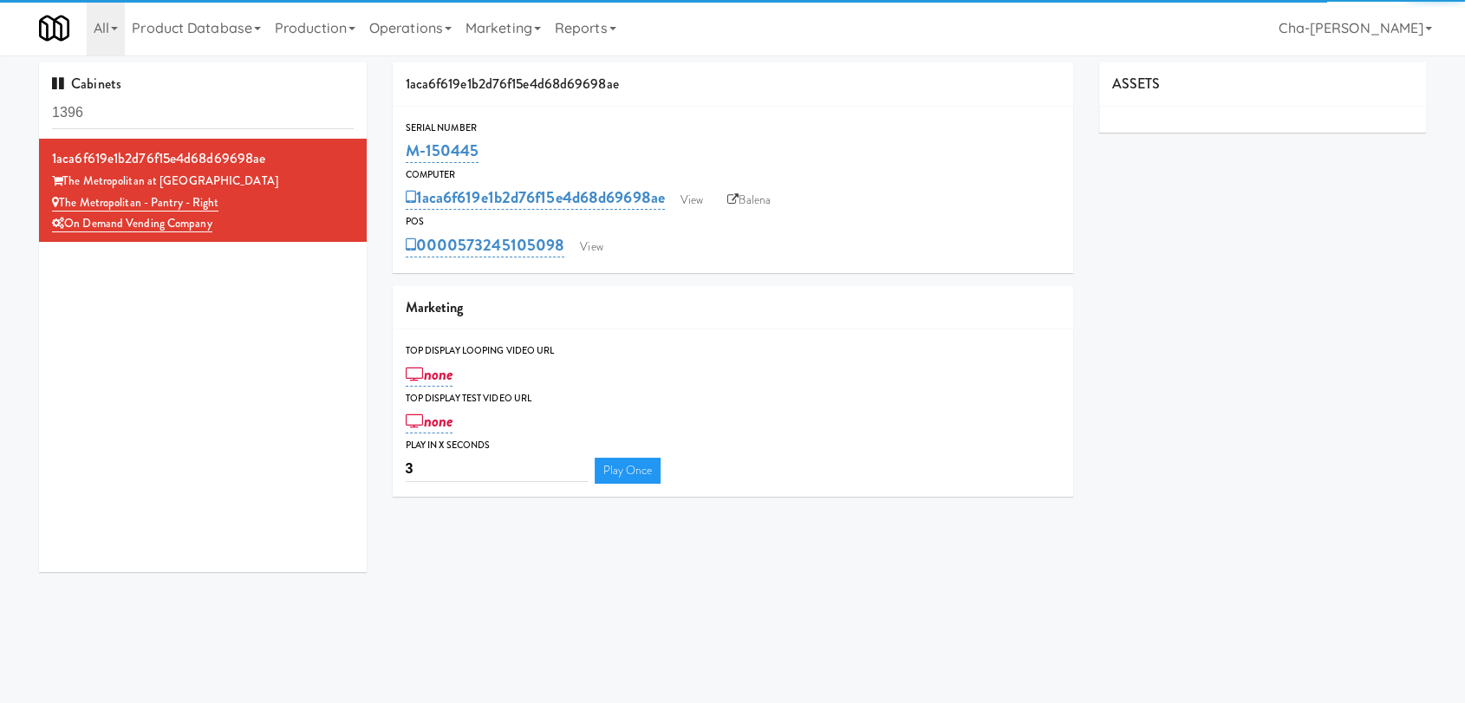
click at [142, 120] on input "1396" at bounding box center [203, 113] width 302 height 32
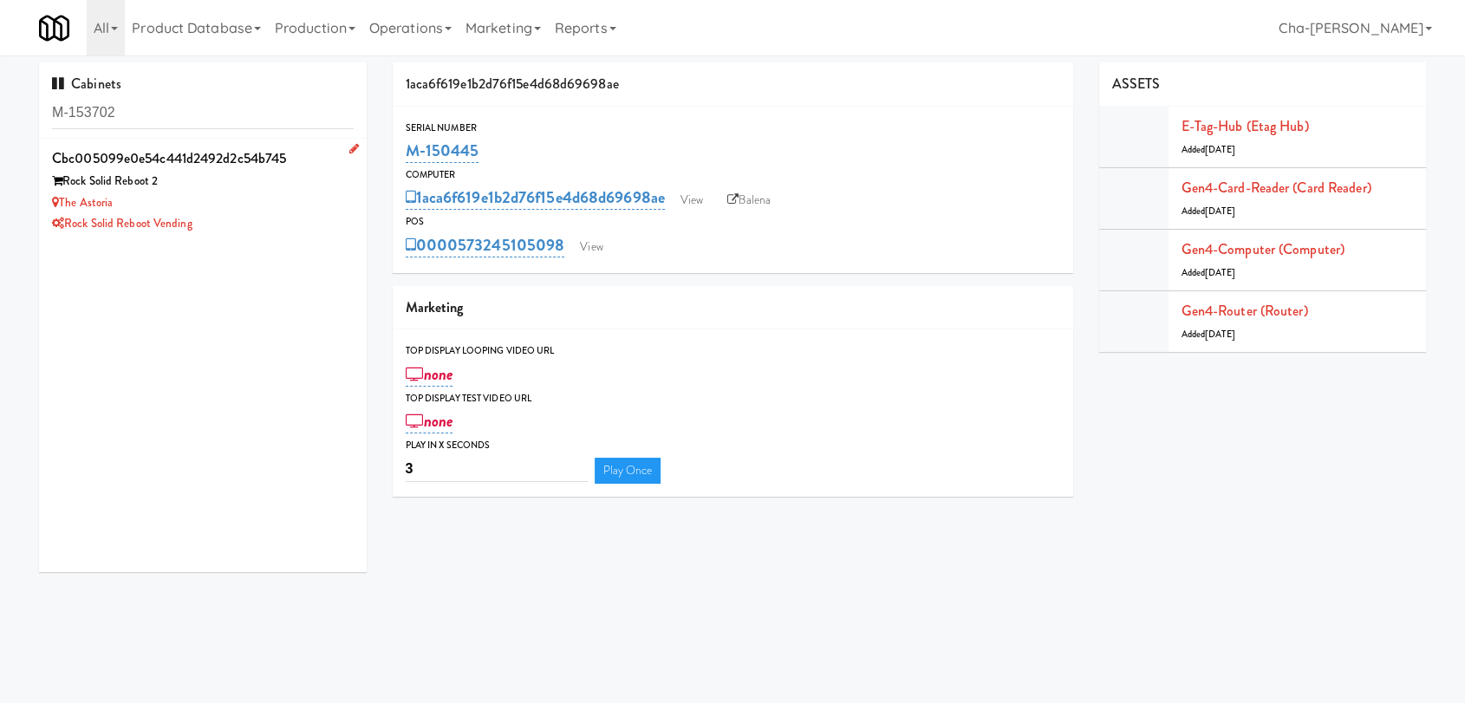
type input "M-153702"
click at [249, 198] on div "The Astoria" at bounding box center [203, 203] width 302 height 22
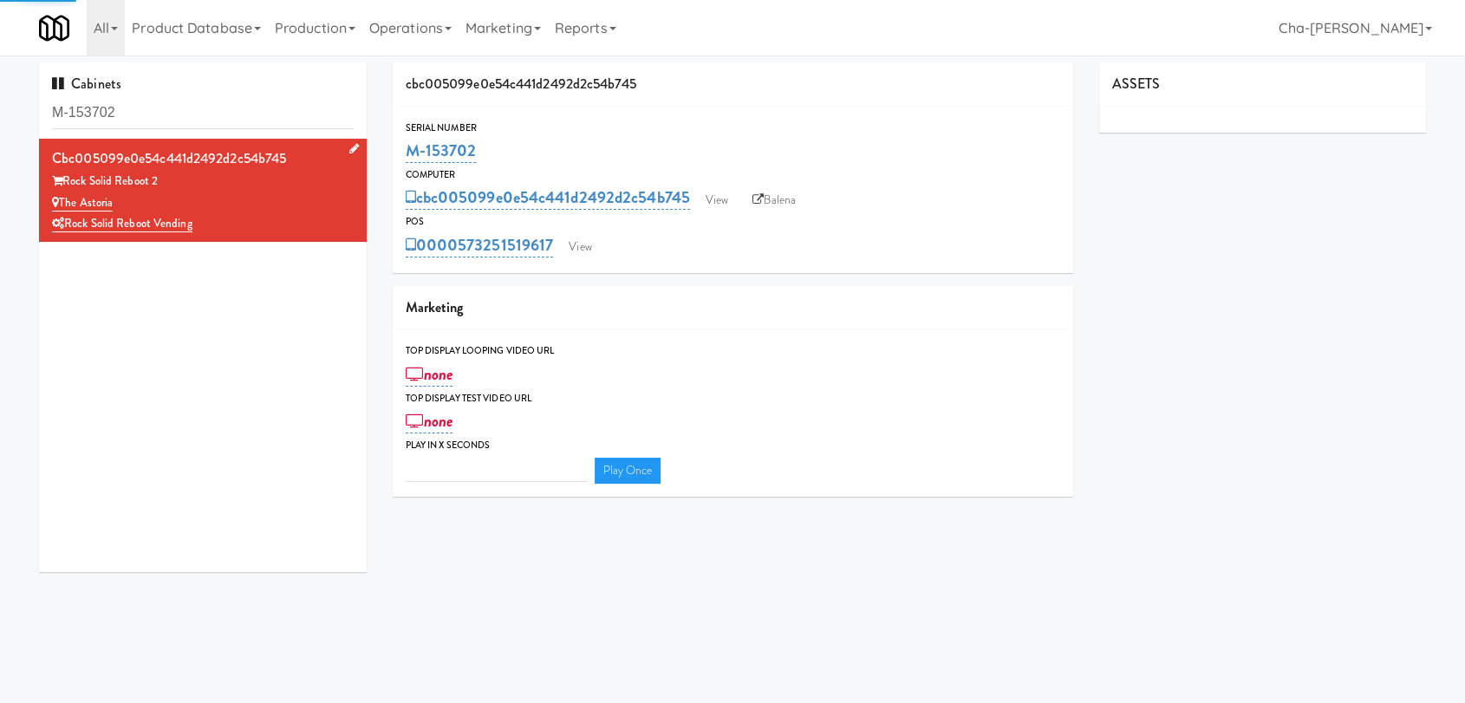
type input "3"
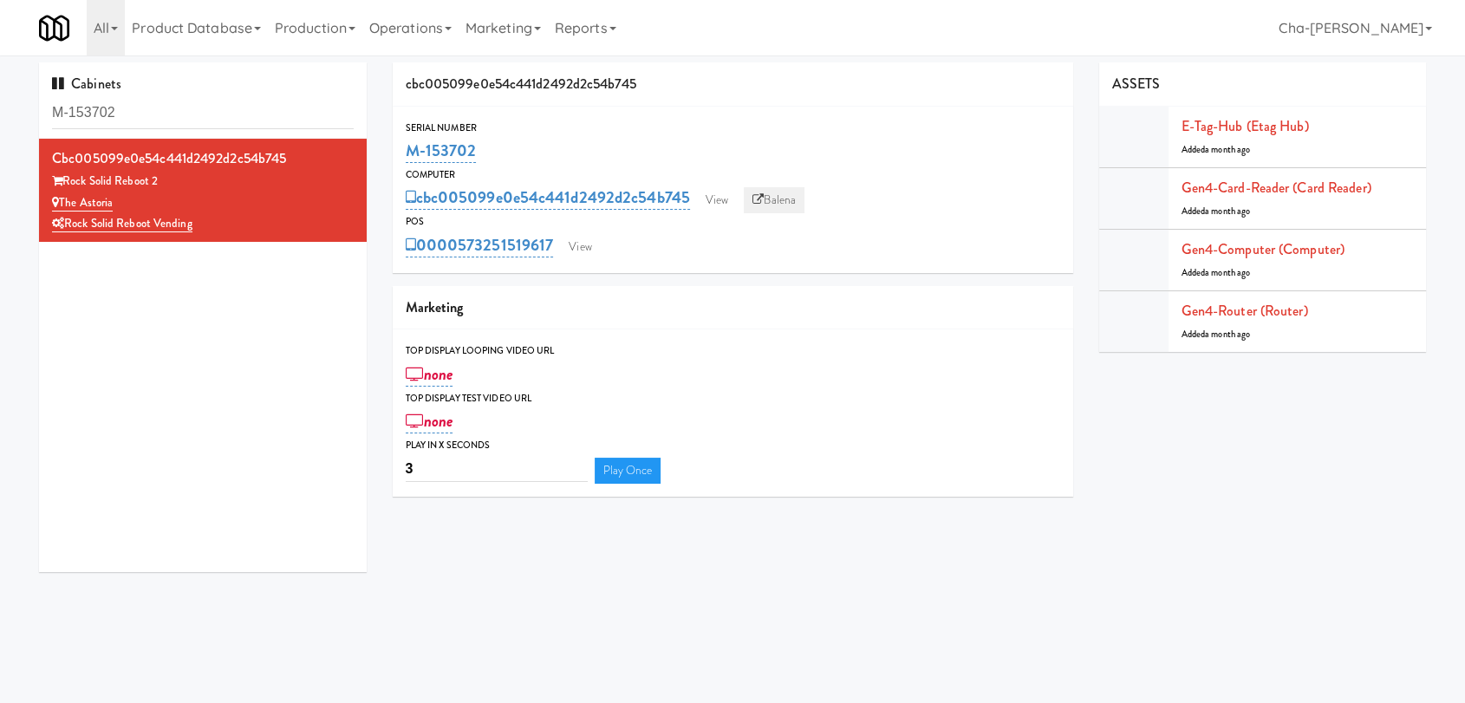
click at [792, 202] on link "Balena" at bounding box center [774, 200] width 61 height 26
click at [316, 190] on div "Rock Solid Reboot 2" at bounding box center [203, 182] width 302 height 22
drag, startPoint x: 486, startPoint y: 153, endPoint x: 394, endPoint y: 153, distance: 92.8
click at [394, 153] on div "Serial Number M-153702" at bounding box center [733, 143] width 681 height 47
copy link "M-153702"
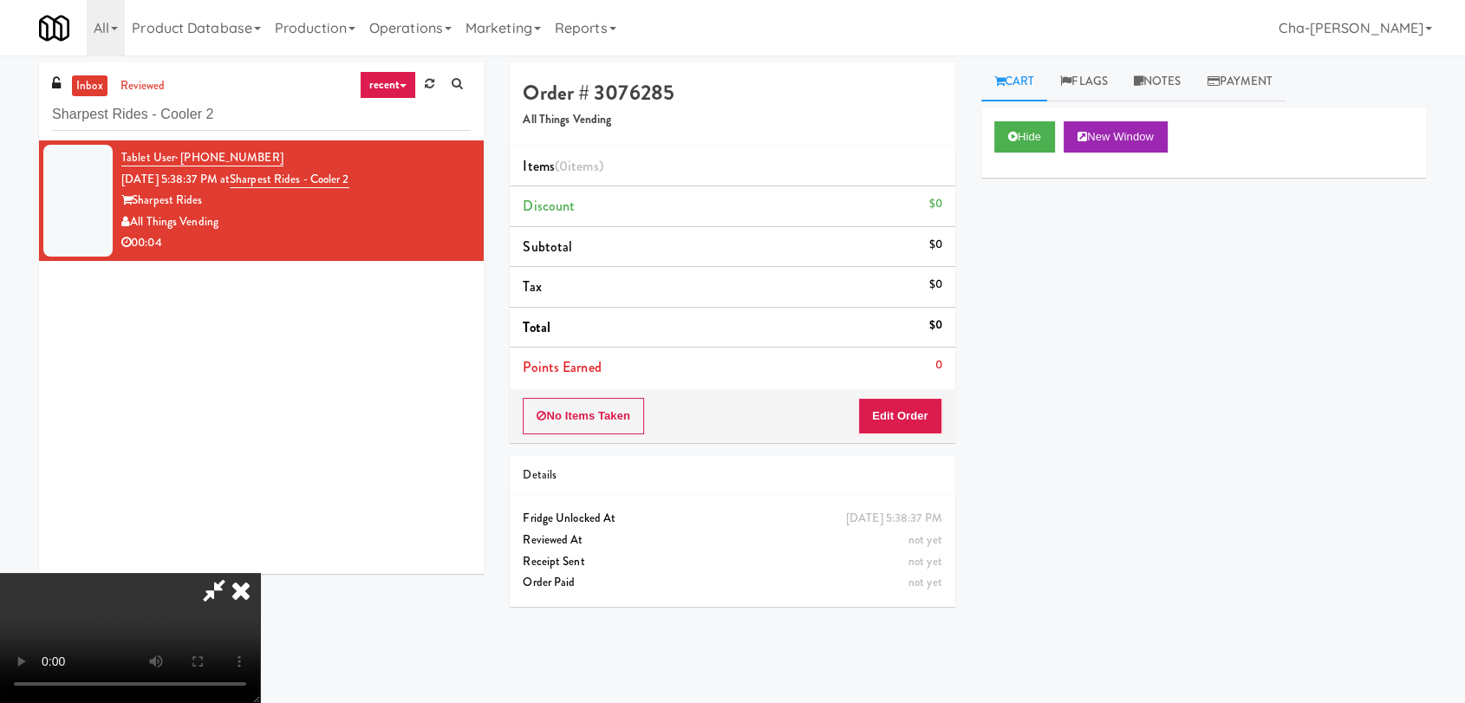
click at [260, 573] on icon at bounding box center [241, 590] width 38 height 35
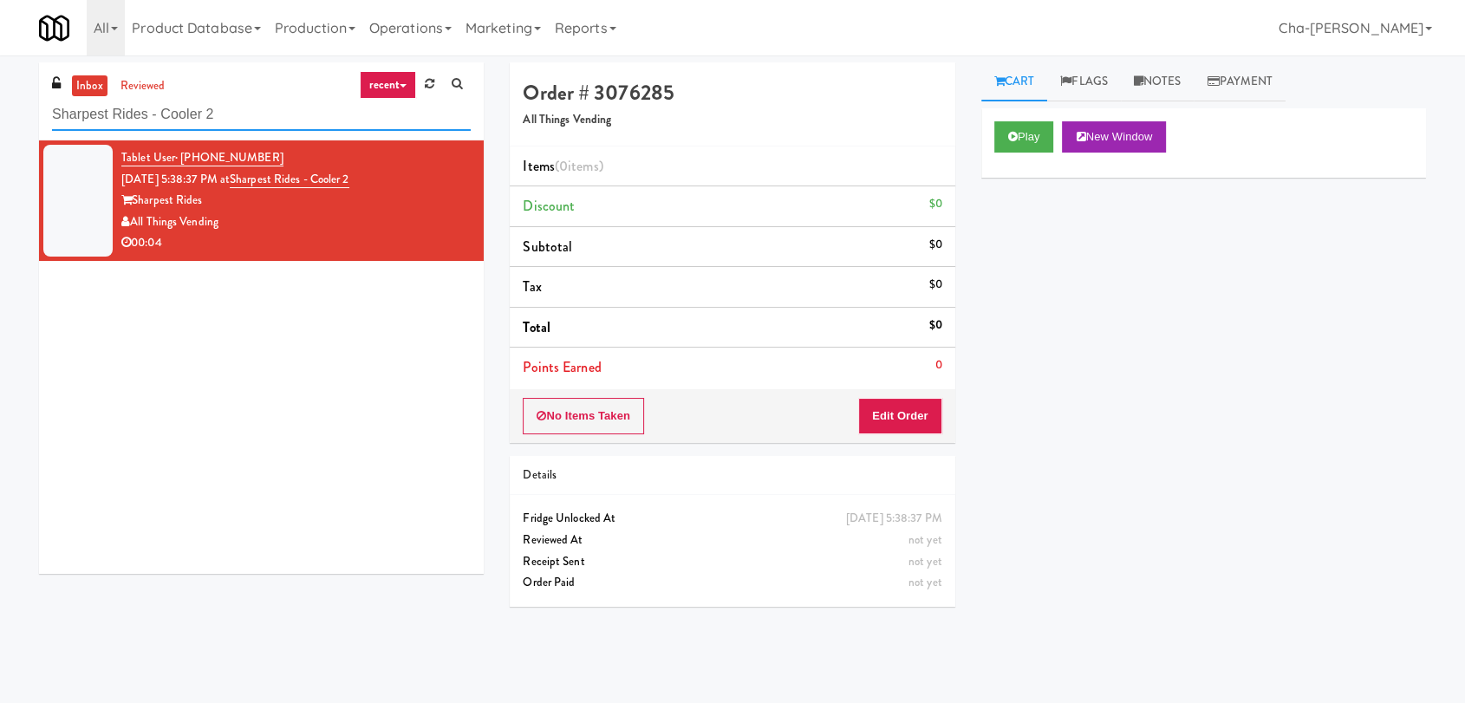
click at [266, 115] on input "Sharpest Rides - Cooler 2" at bounding box center [261, 115] width 419 height 32
paste input "Upper Marlboro"
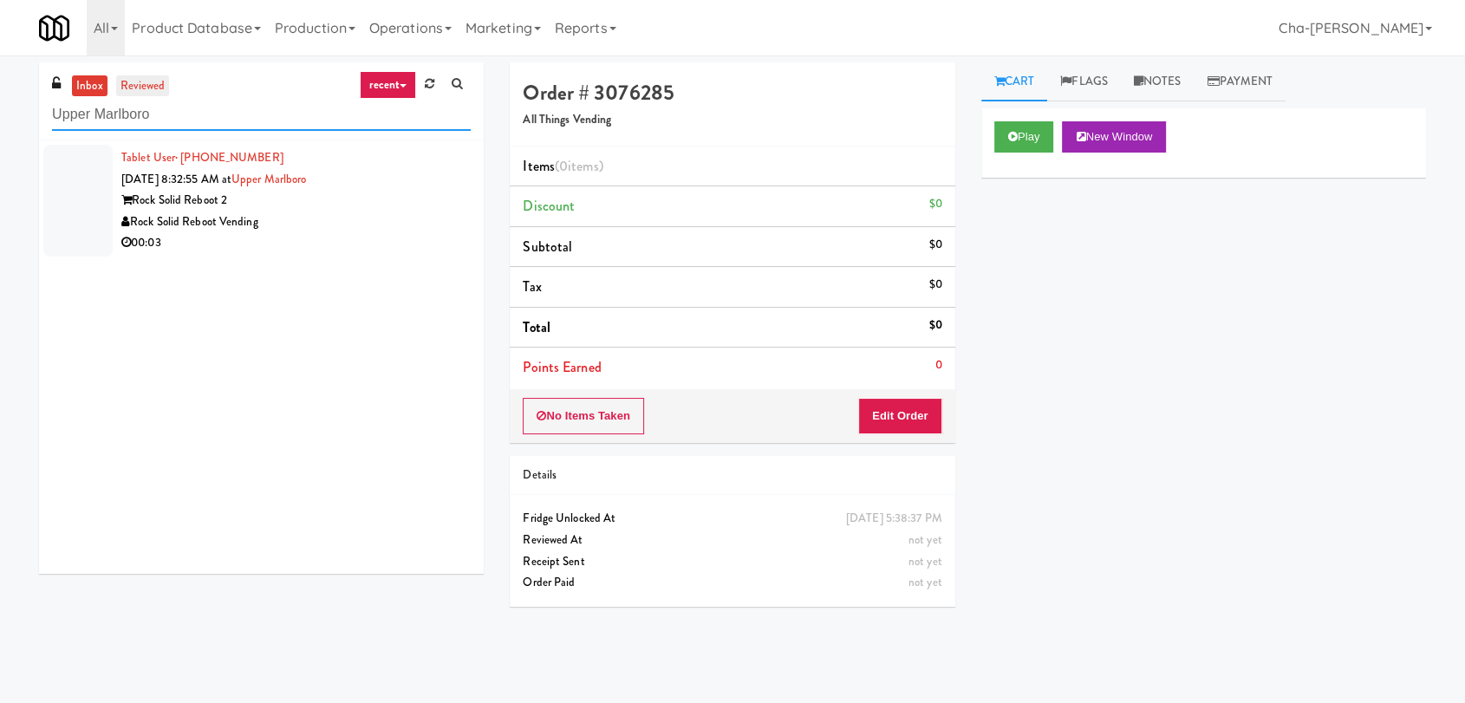
type input "Upper Marlboro"
click at [147, 88] on link "reviewed" at bounding box center [143, 86] width 54 height 22
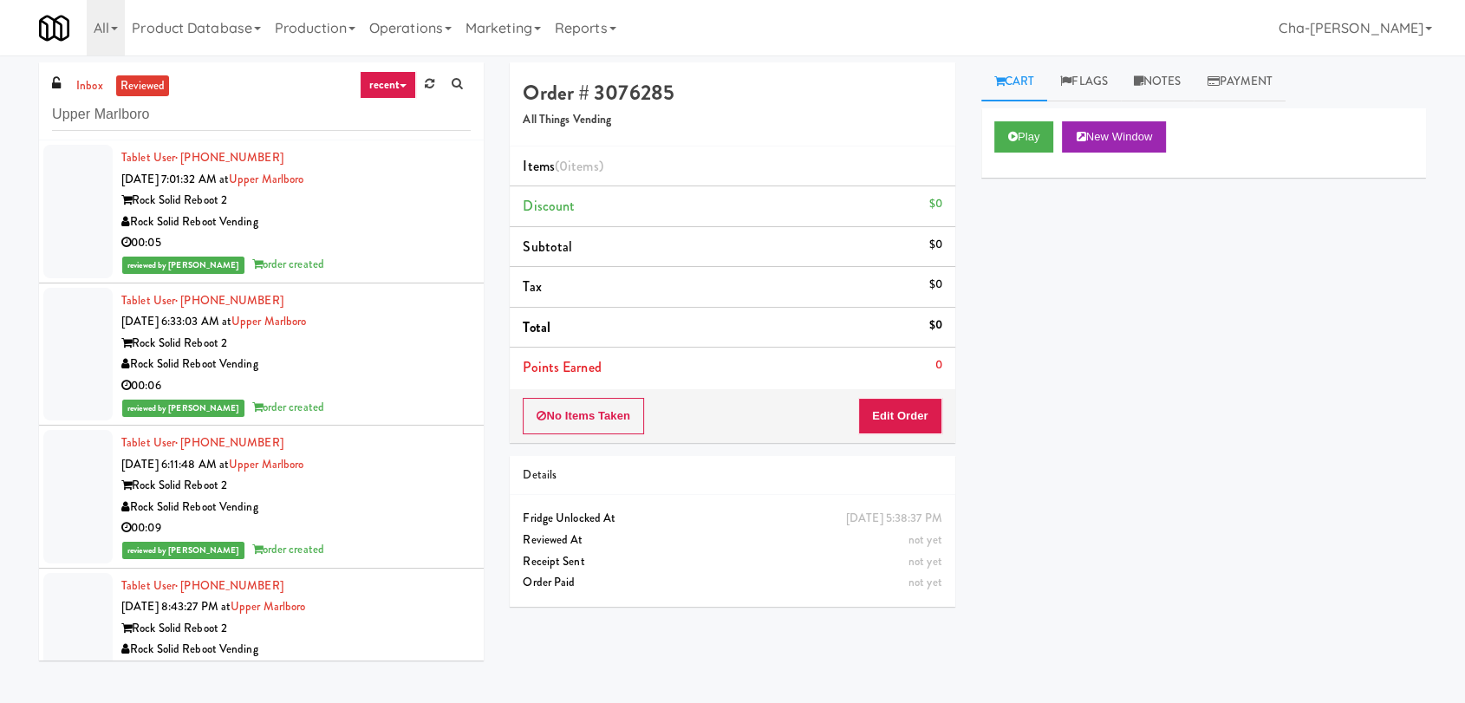
click at [402, 88] on link "recent" at bounding box center [388, 85] width 57 height 28
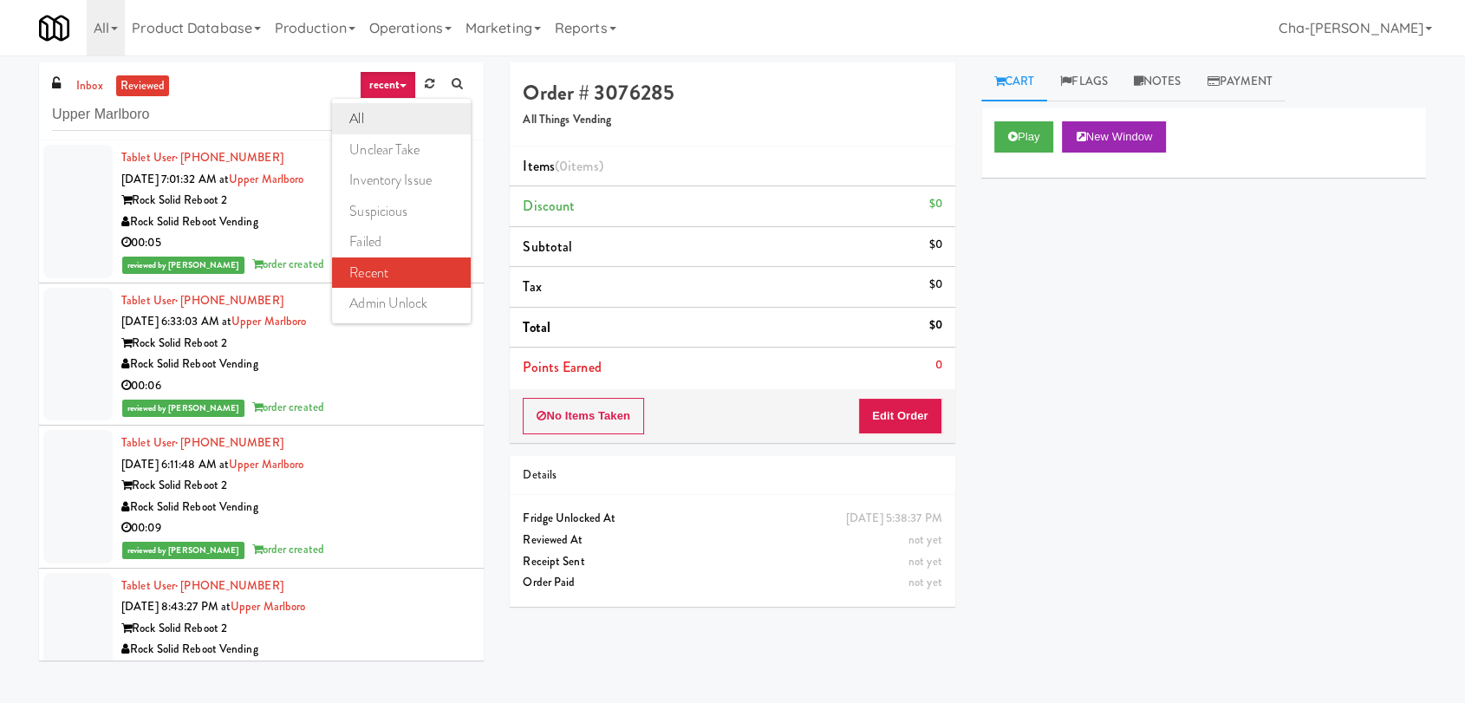
click at [361, 114] on link "all" at bounding box center [401, 118] width 139 height 31
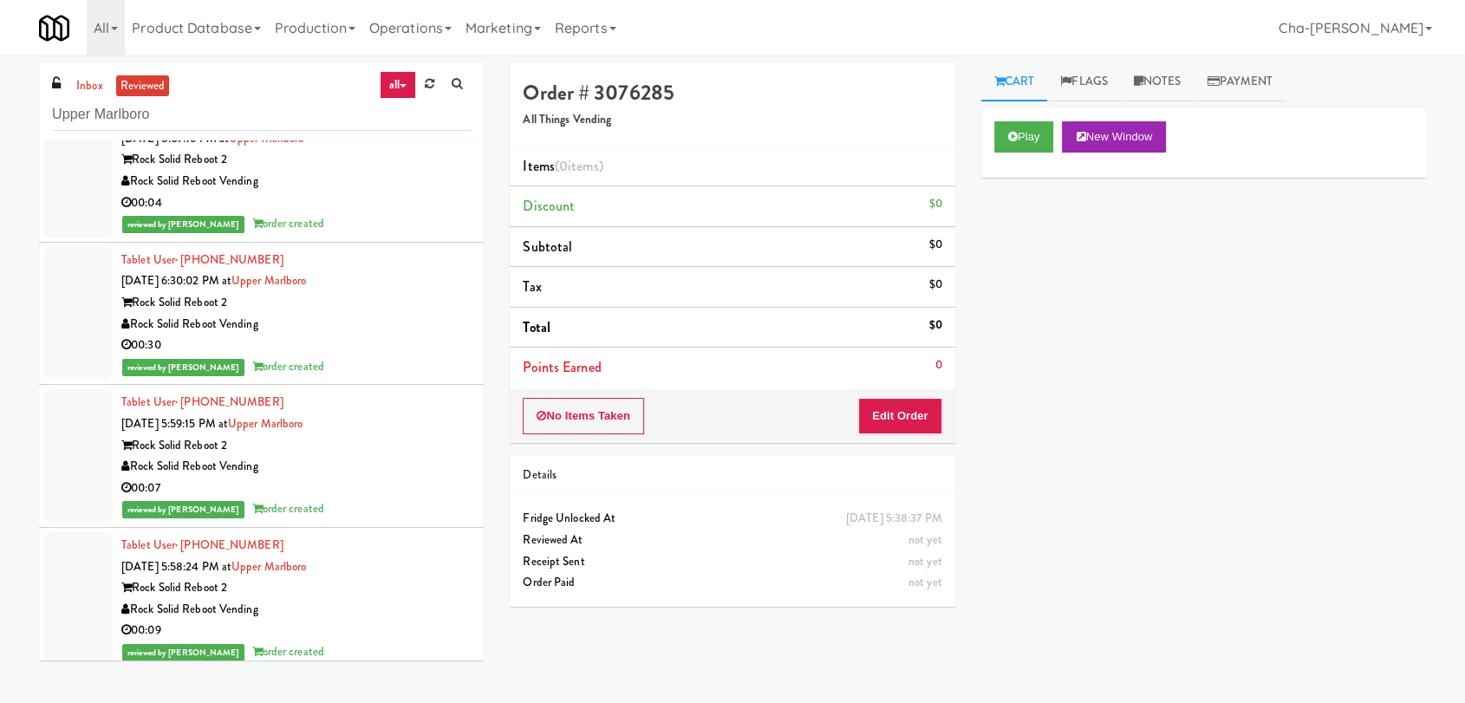
scroll to position [200188, 0]
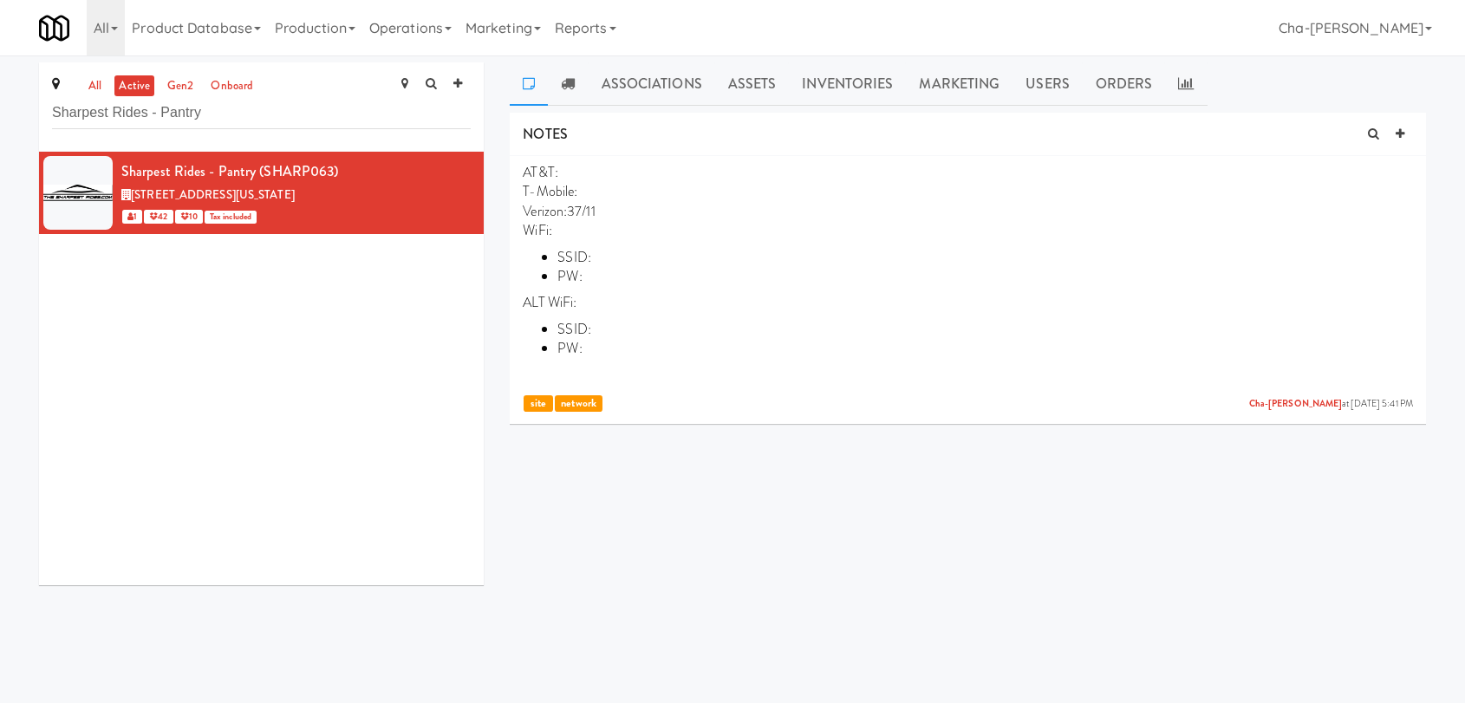
click at [288, 115] on input "Sharpest Rides - Pantry" at bounding box center [261, 113] width 419 height 32
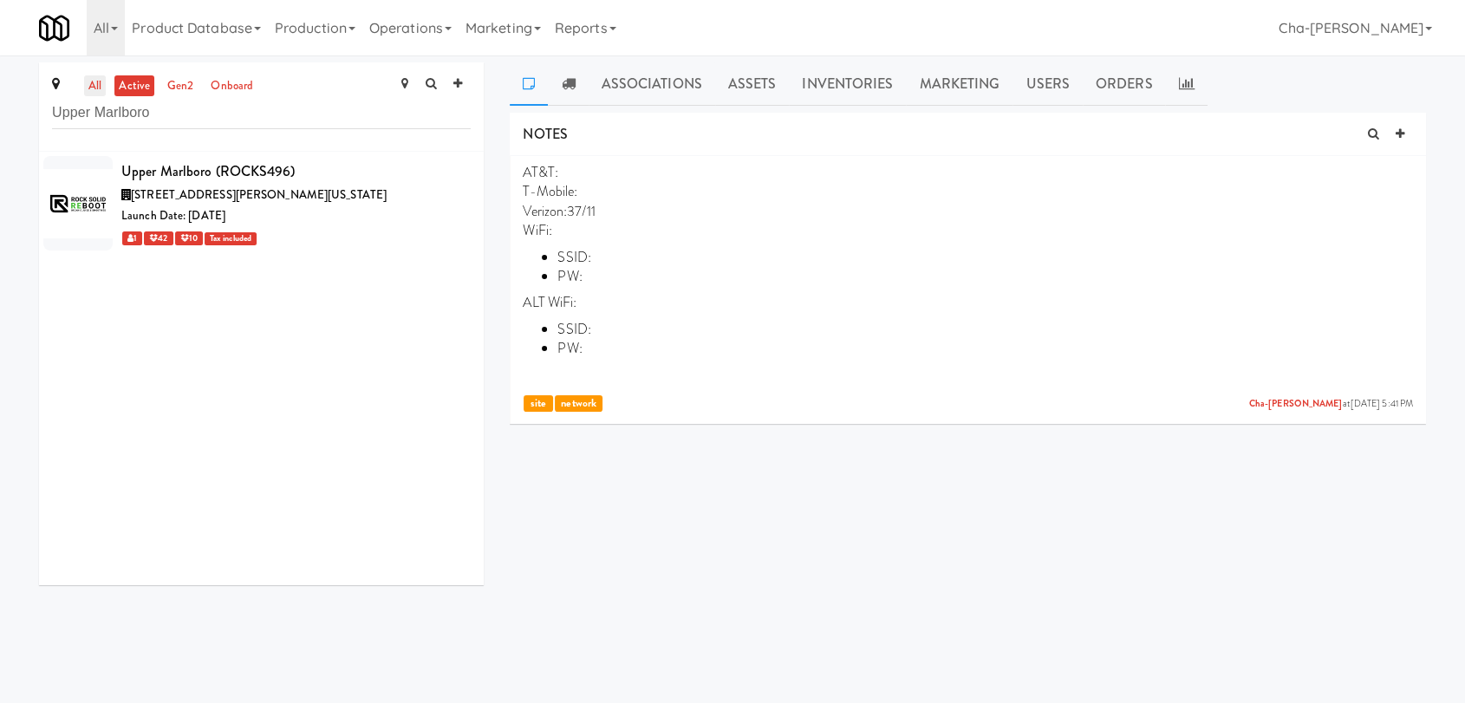
click at [100, 87] on link "all" at bounding box center [95, 86] width 22 height 22
click at [208, 120] on input "Upper Marlboro" at bounding box center [261, 113] width 419 height 32
paste input "Edge Family Fitness"
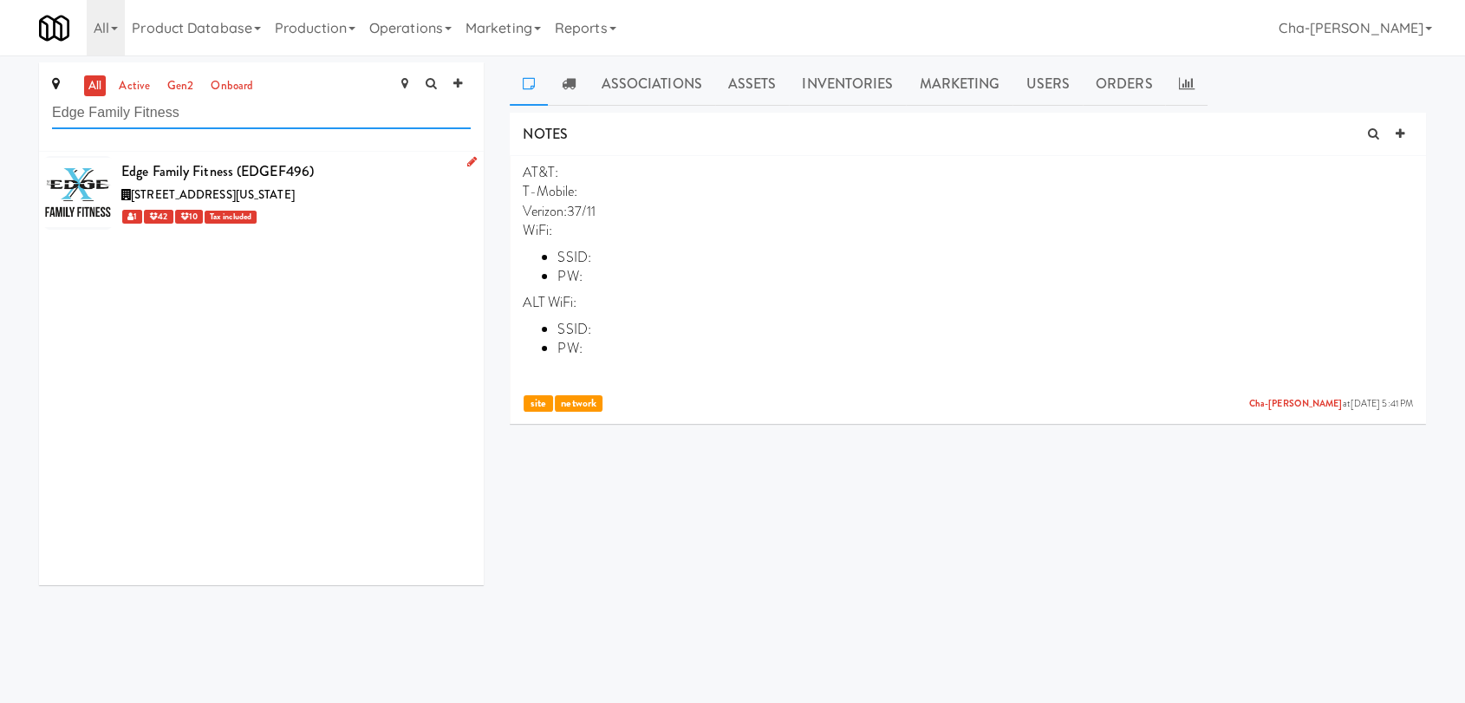
type input "Edge Family Fitness"
click at [460, 160] on link at bounding box center [468, 163] width 16 height 22
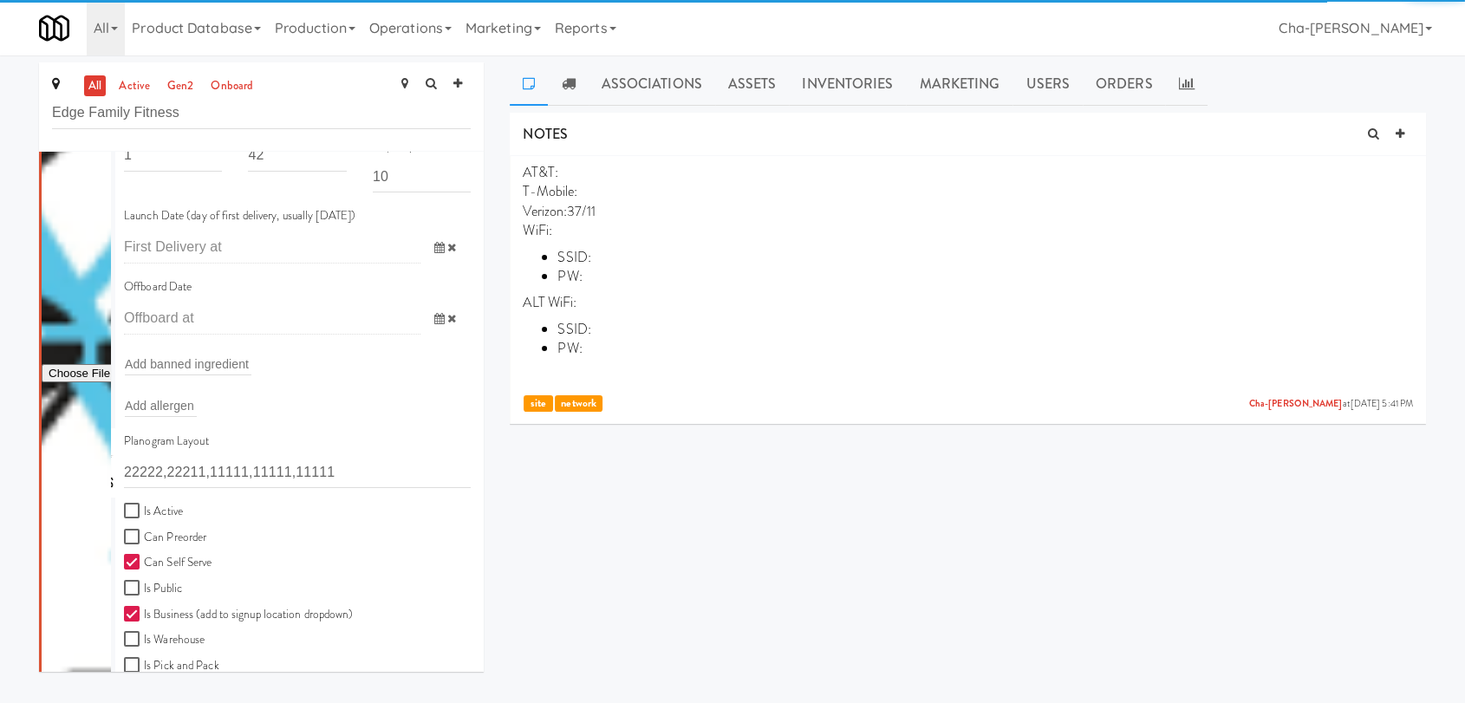
scroll to position [385, 0]
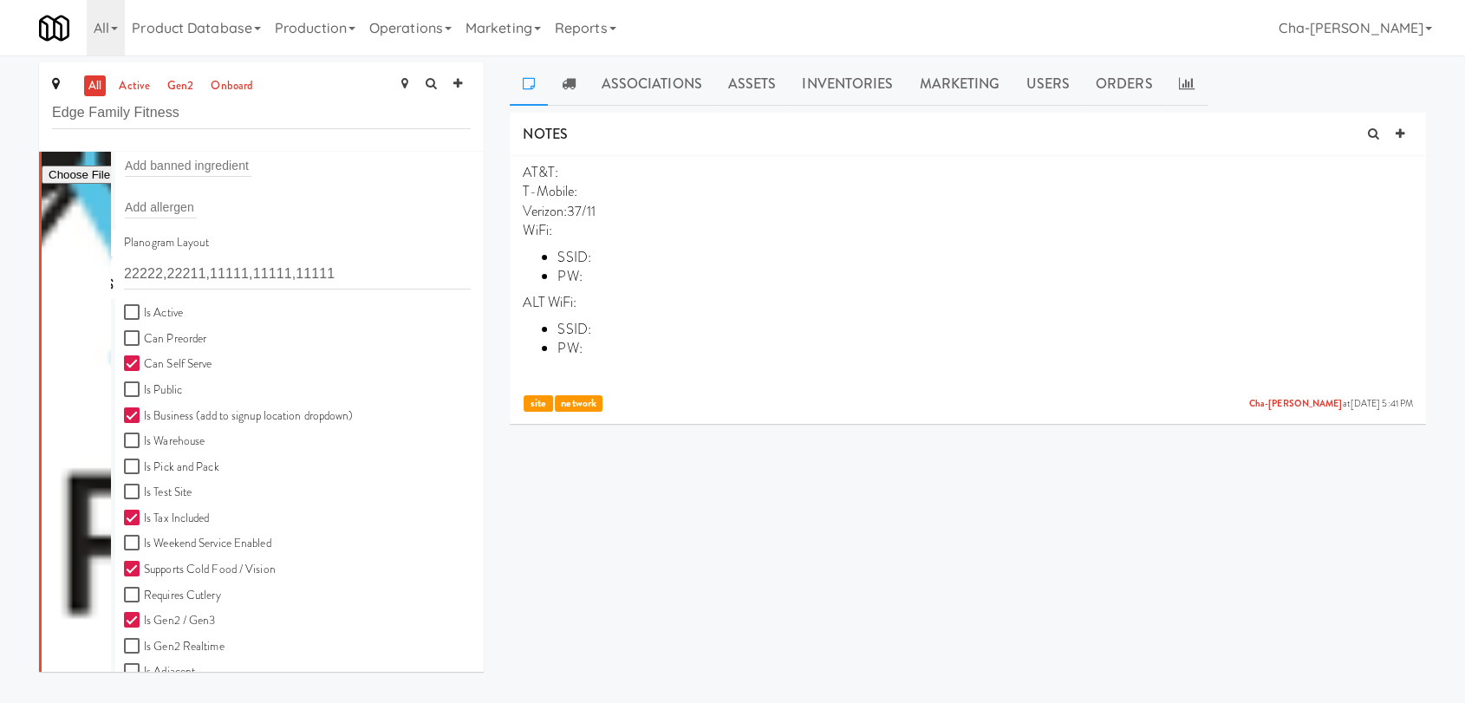
click at [166, 312] on label "Is Active" at bounding box center [153, 314] width 59 height 22
click at [144, 312] on input "Is Active" at bounding box center [134, 313] width 20 height 14
checkbox input "true"
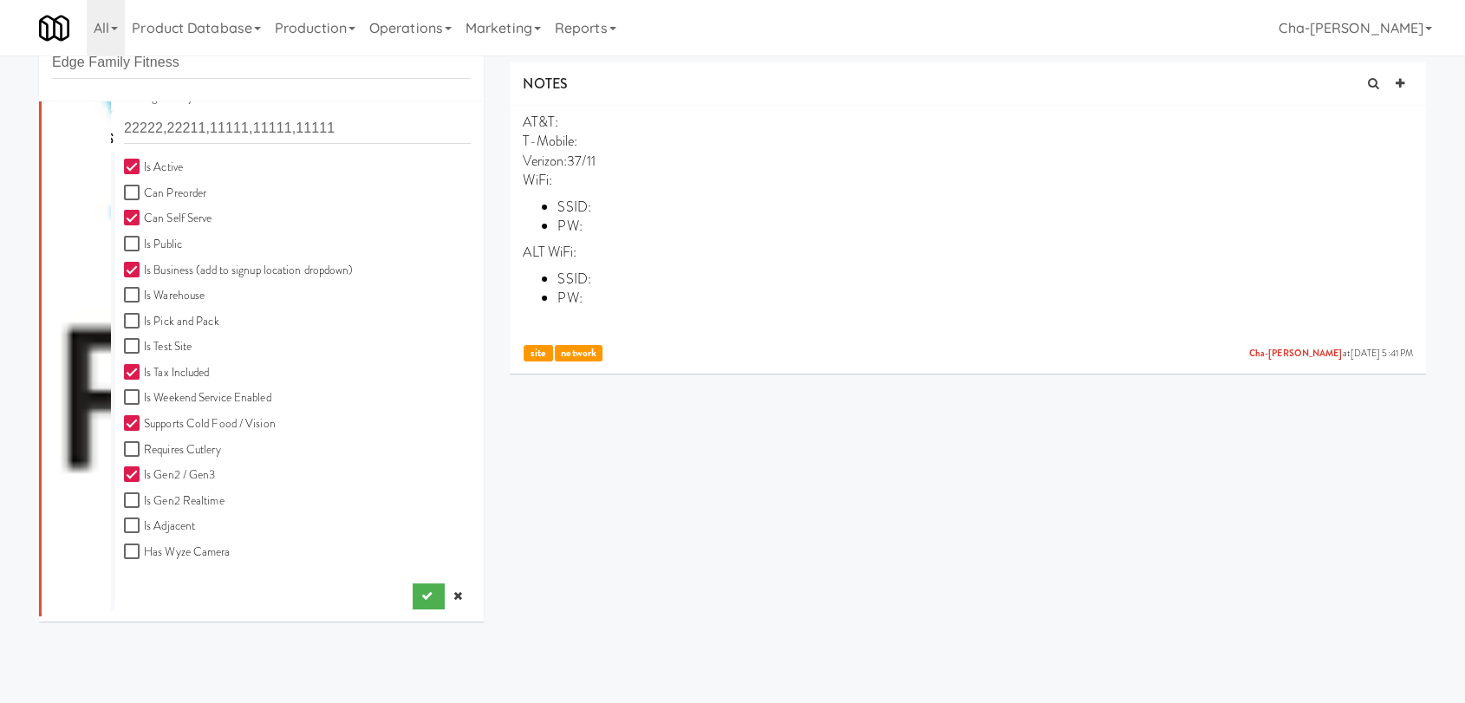
scroll to position [55, 0]
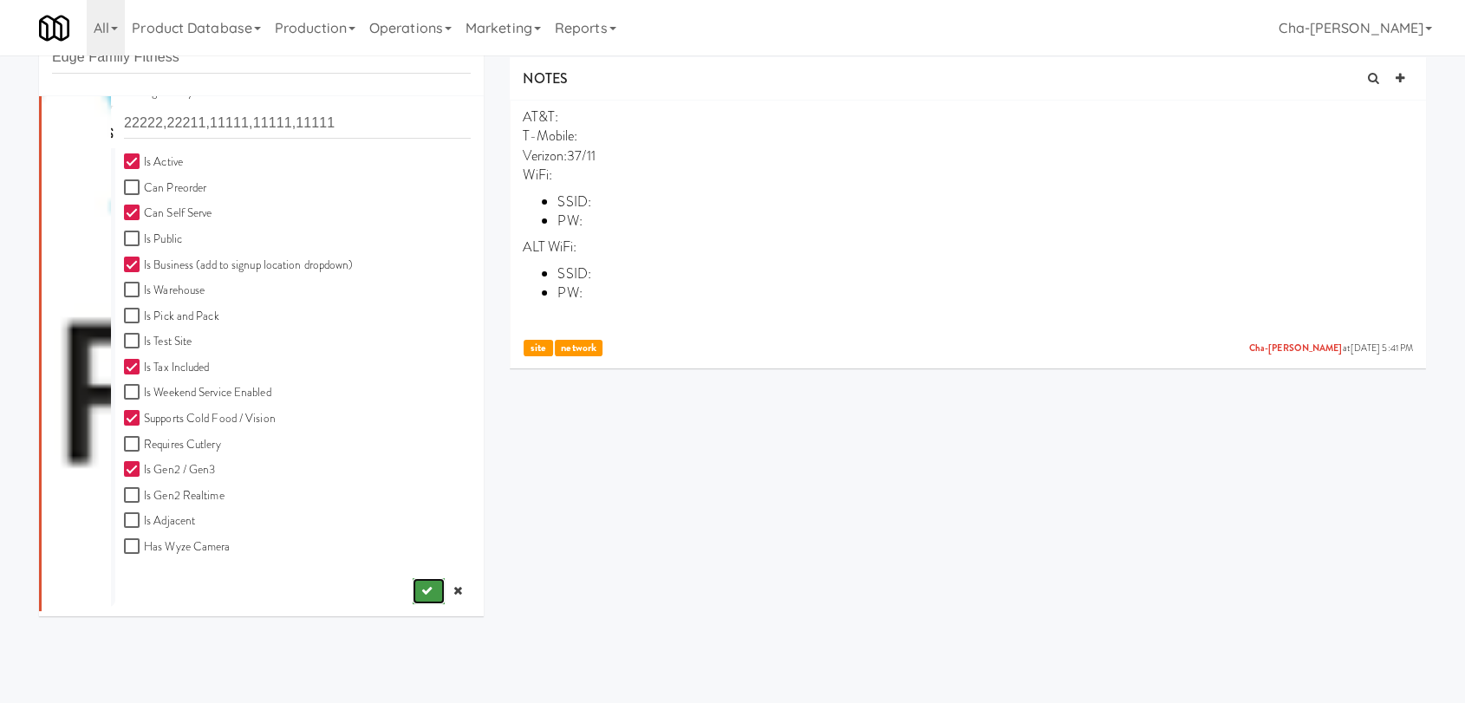
click at [421, 585] on icon "submit" at bounding box center [426, 590] width 11 height 11
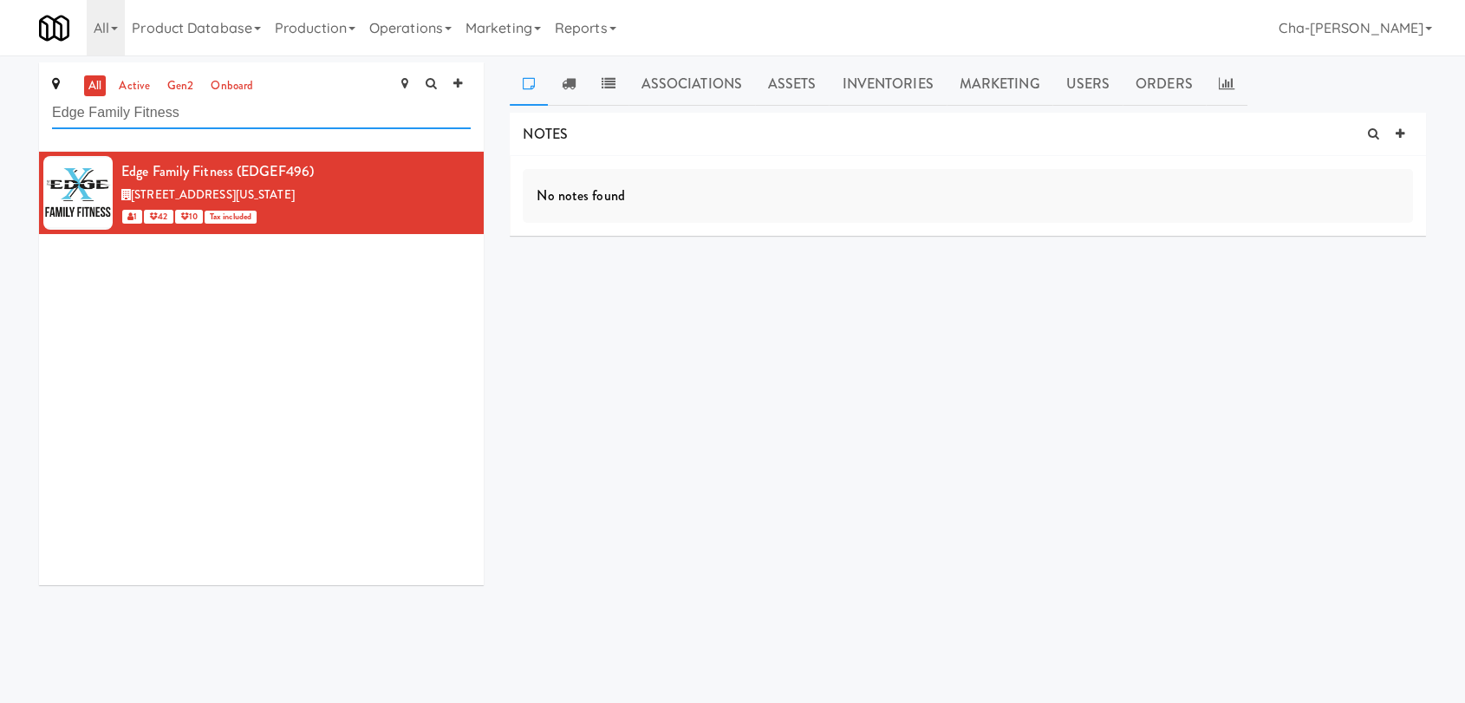
click at [266, 113] on input "Edge Family Fitness" at bounding box center [261, 113] width 419 height 32
paste input "HATCH Made Meals 2"
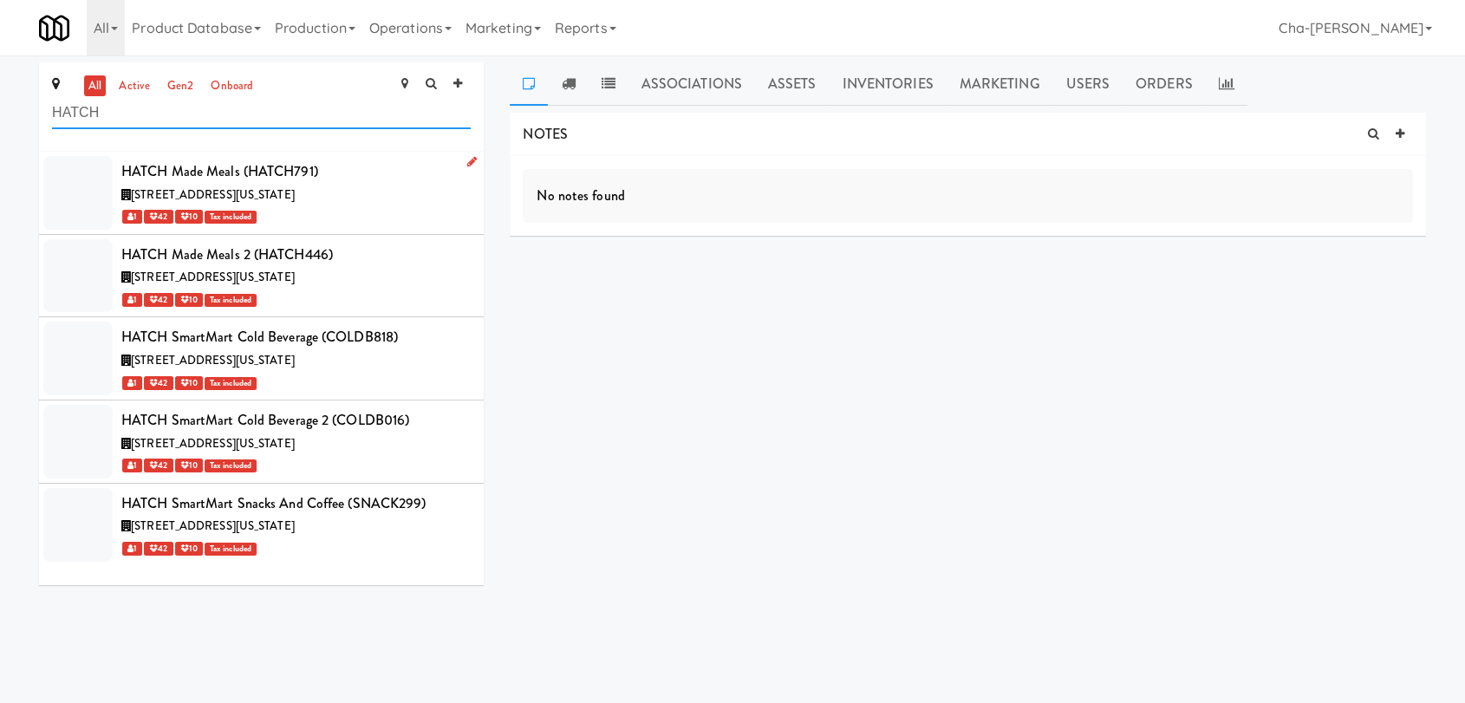
type input "HATCH"
click at [467, 162] on icon at bounding box center [472, 161] width 10 height 11
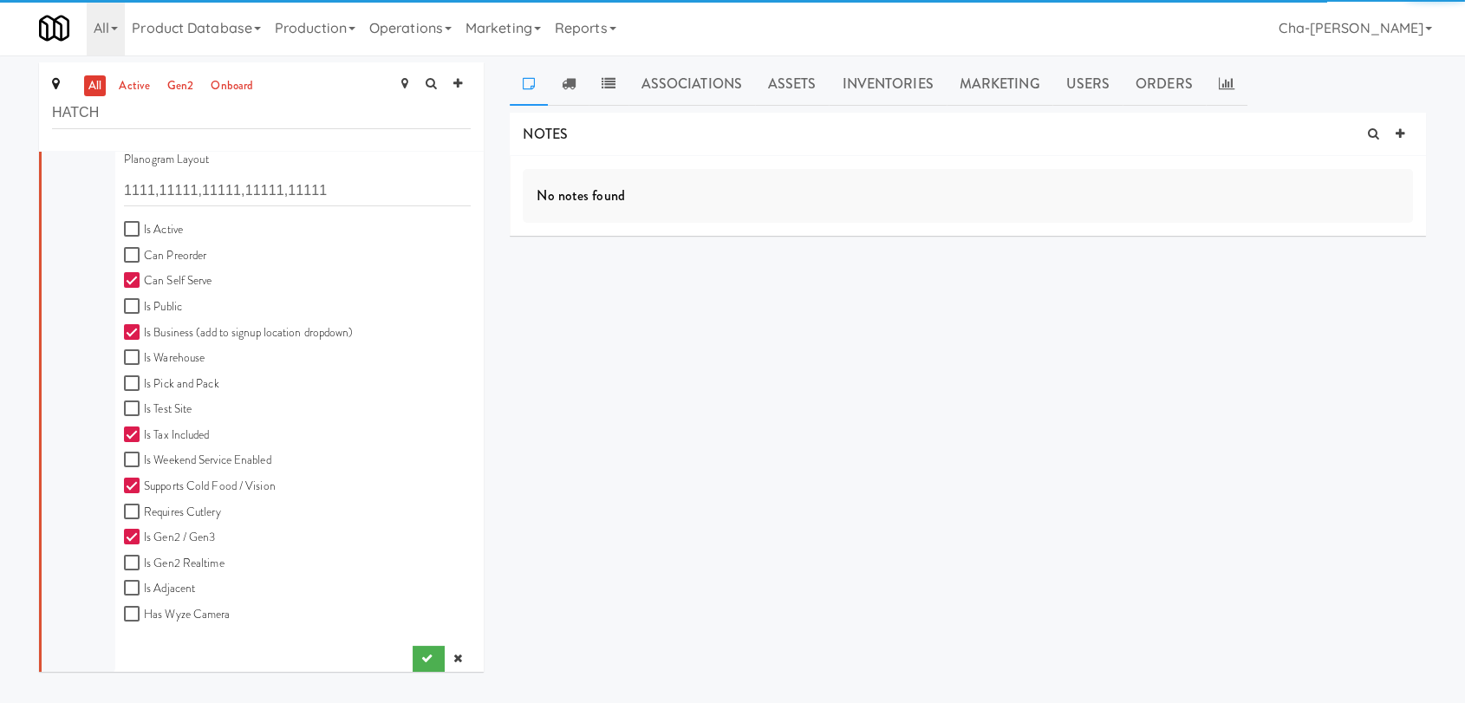
scroll to position [481, 0]
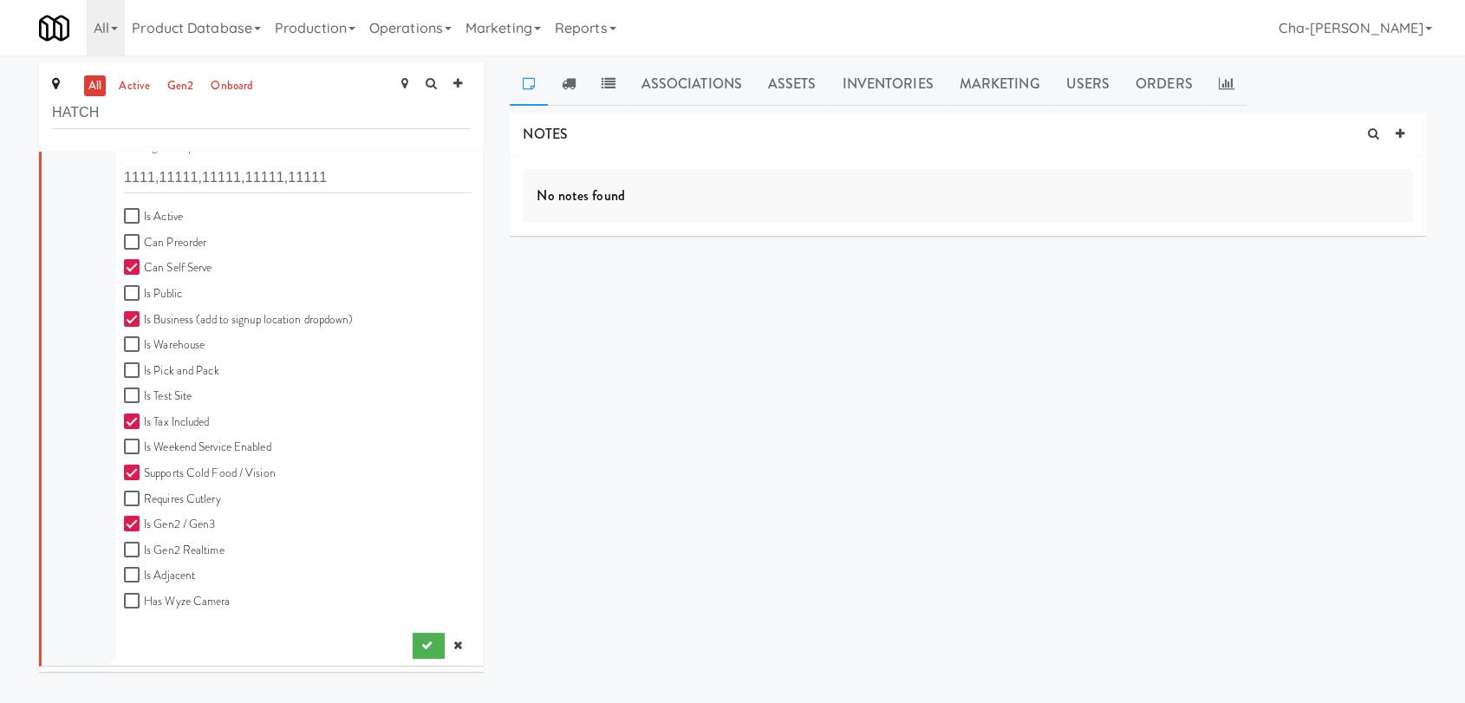
click at [138, 206] on label "Is Active" at bounding box center [153, 217] width 59 height 22
click at [138, 210] on input "Is Active" at bounding box center [134, 217] width 20 height 14
checkbox input "true"
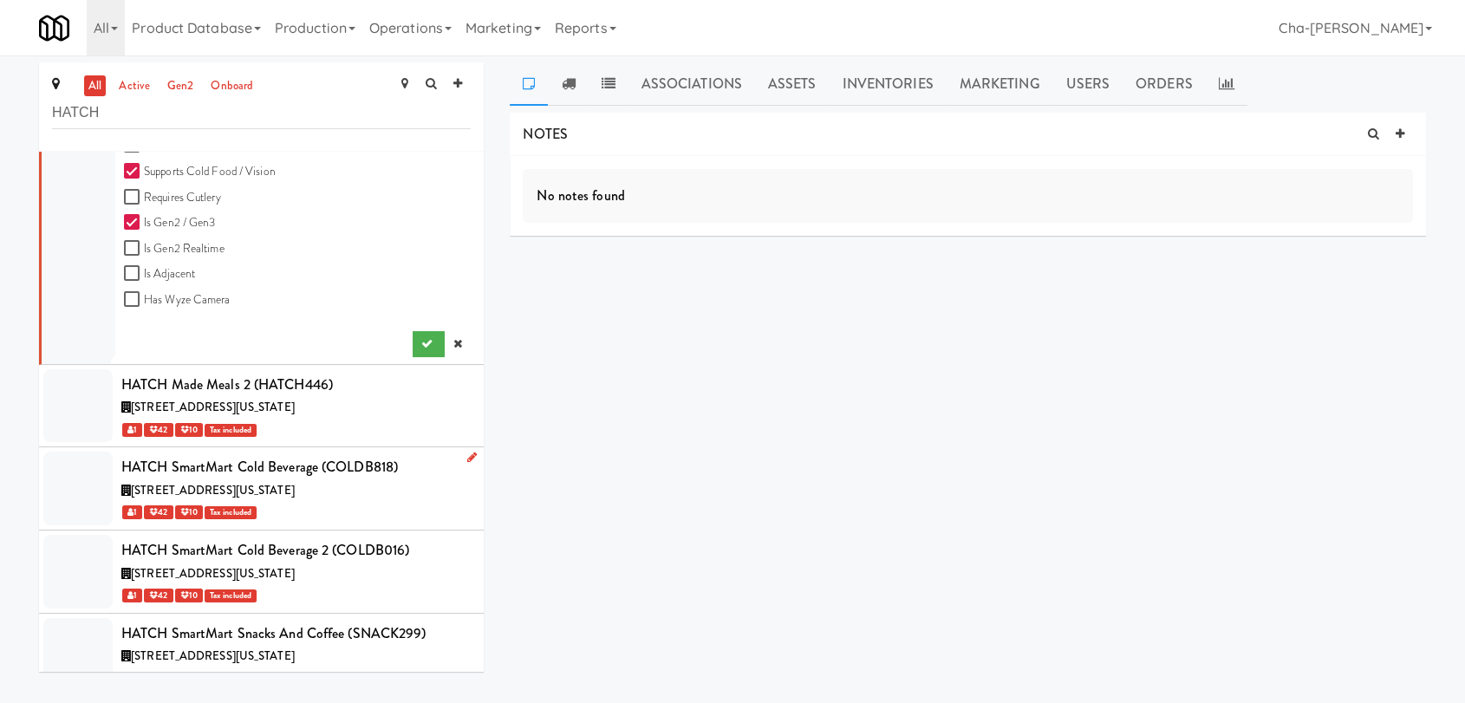
scroll to position [806, 0]
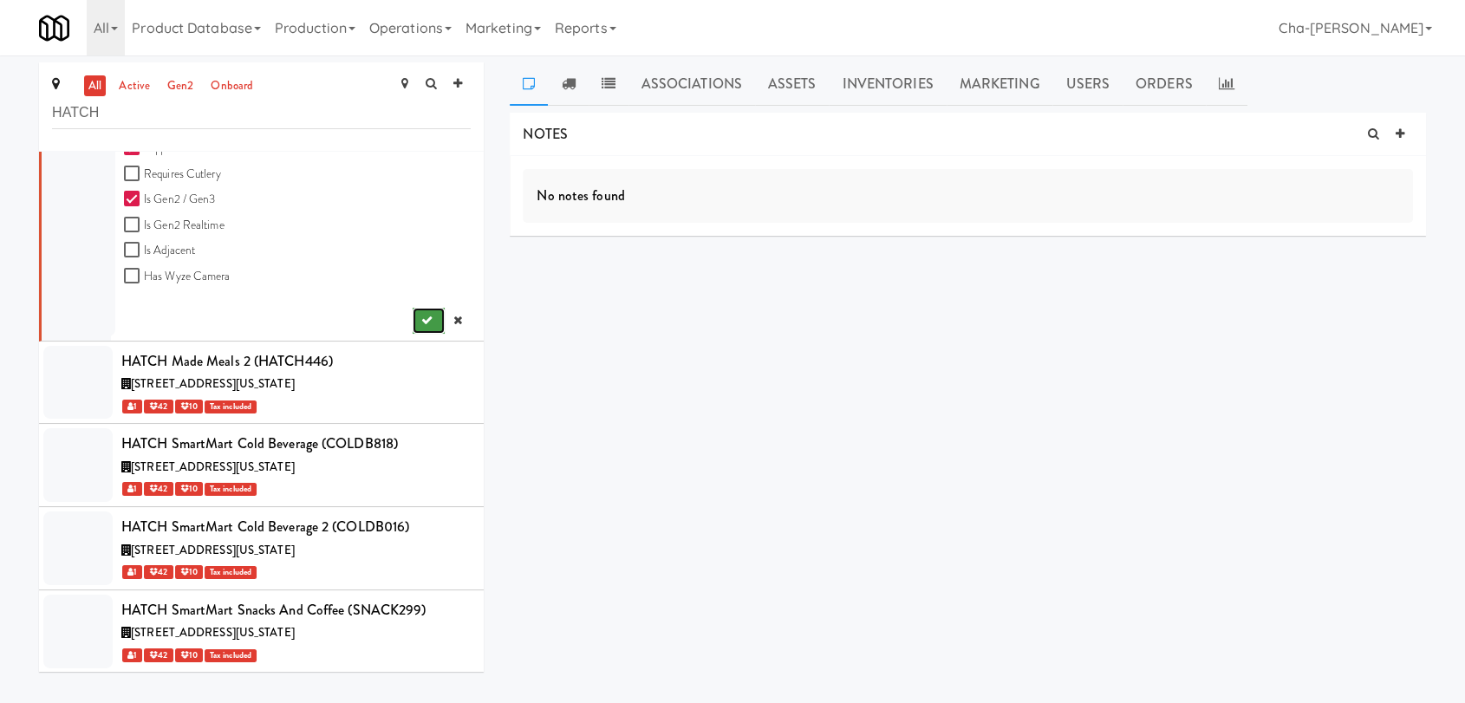
click at [413, 328] on button "submit" at bounding box center [429, 321] width 32 height 26
click at [467, 348] on icon at bounding box center [472, 351] width 10 height 11
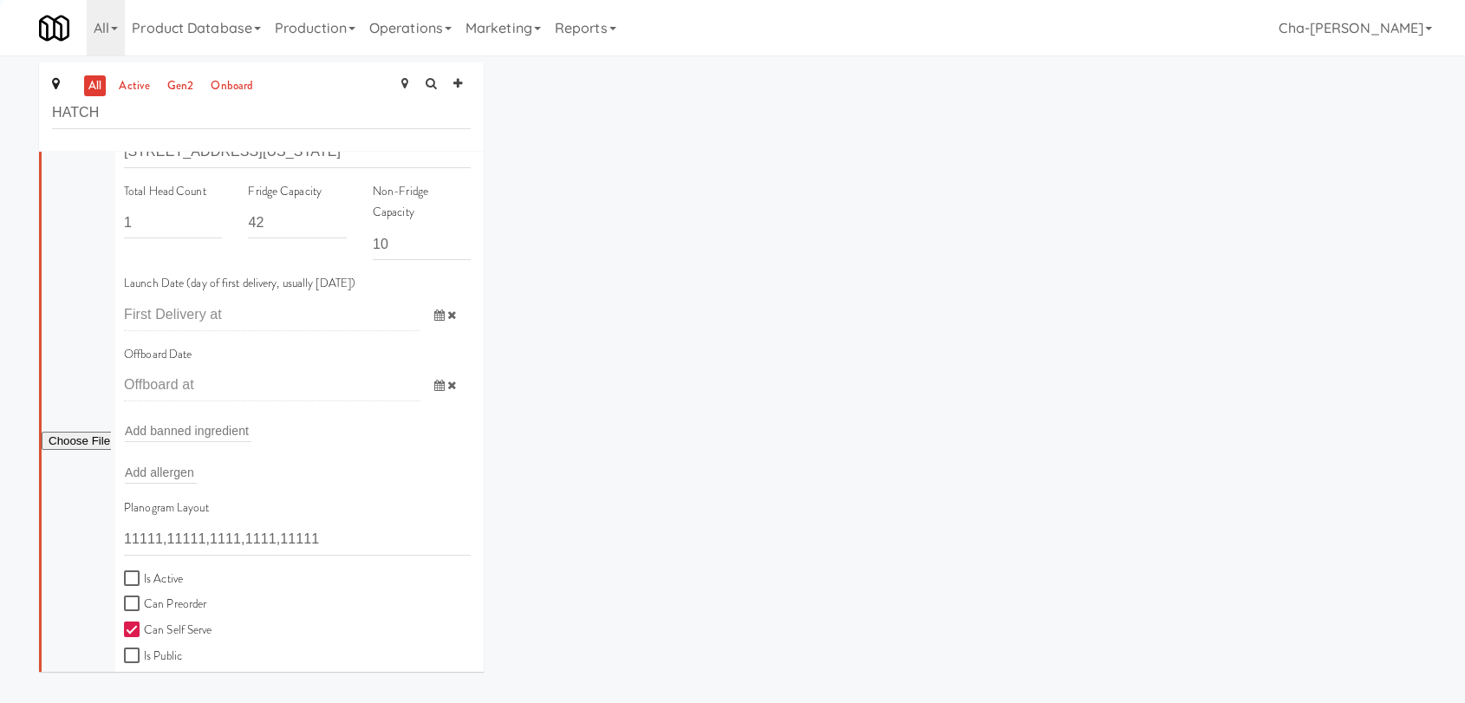
scroll to position [278, 0]
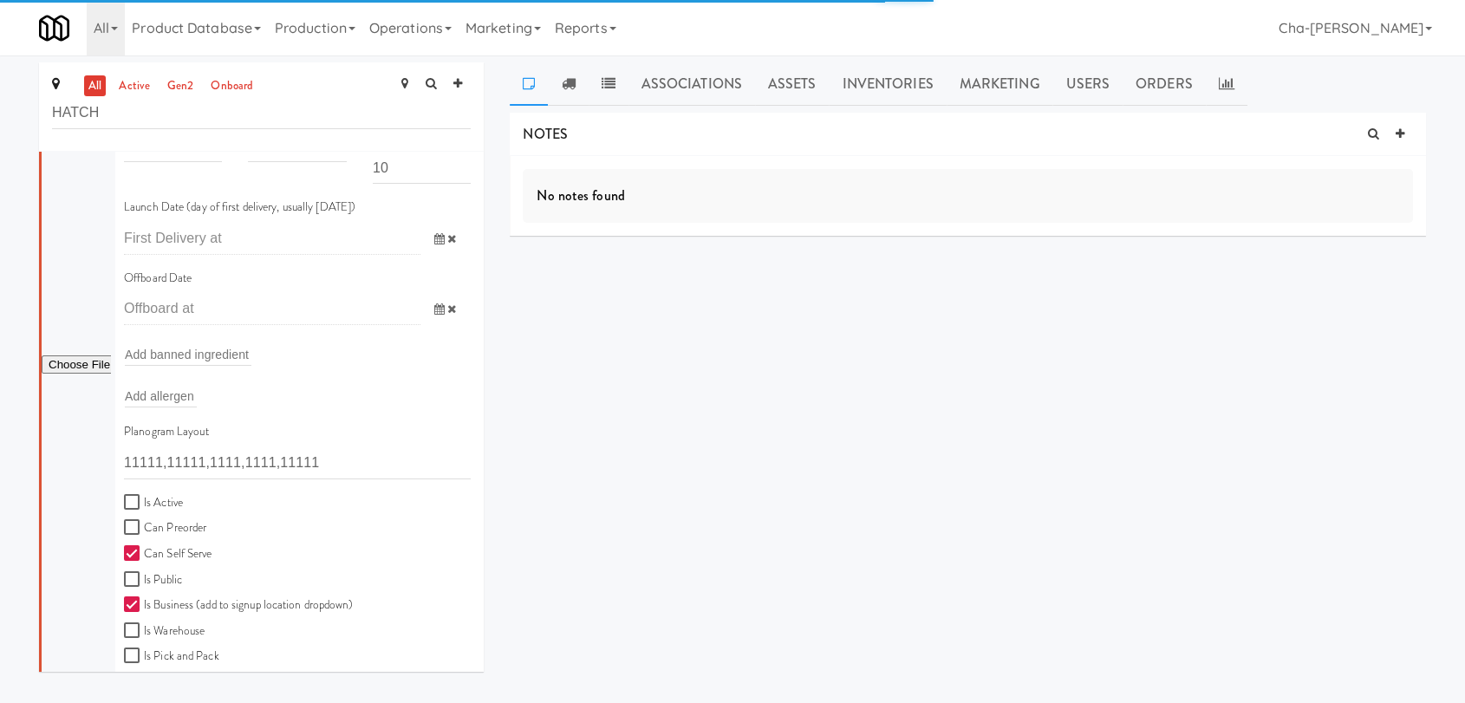
click at [155, 507] on label "Is Active" at bounding box center [153, 503] width 59 height 22
click at [144, 507] on input "Is Active" at bounding box center [134, 503] width 20 height 14
checkbox input "true"
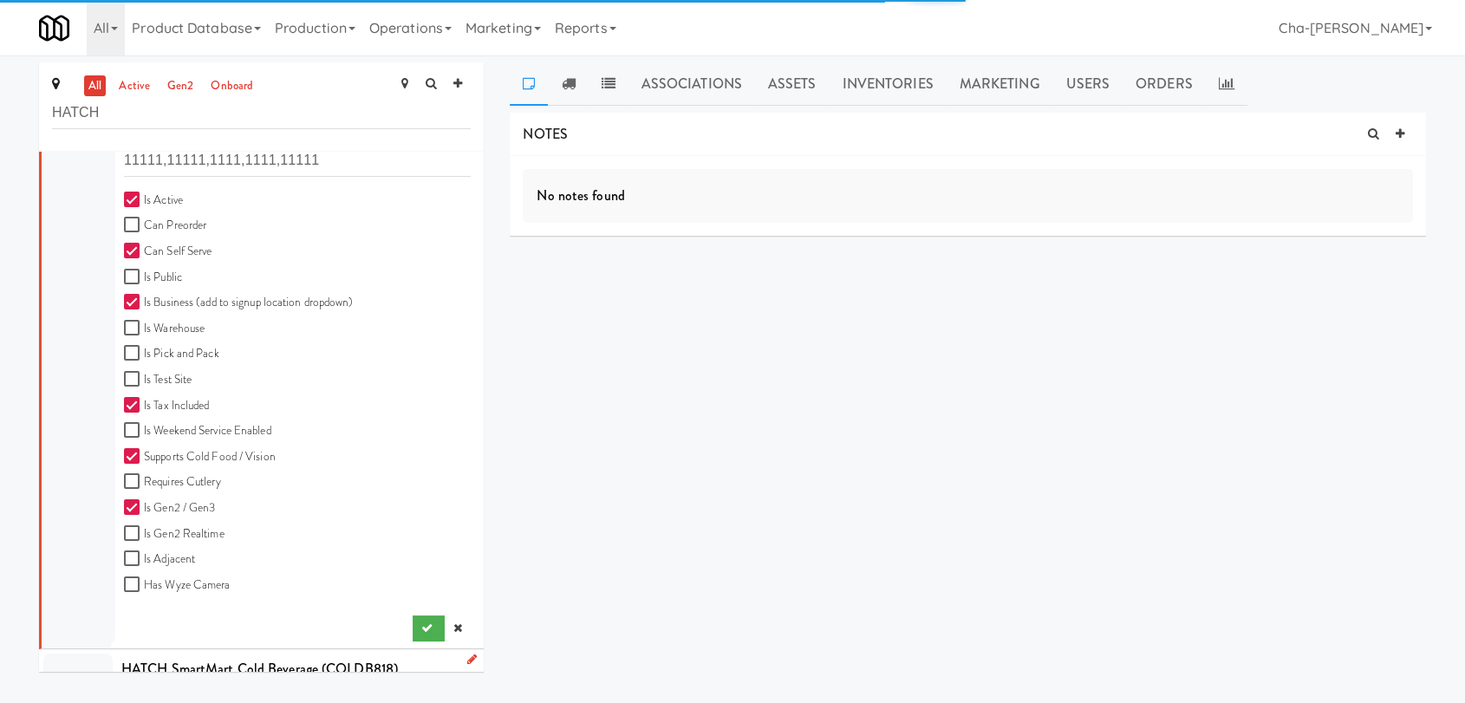
scroll to position [806, 0]
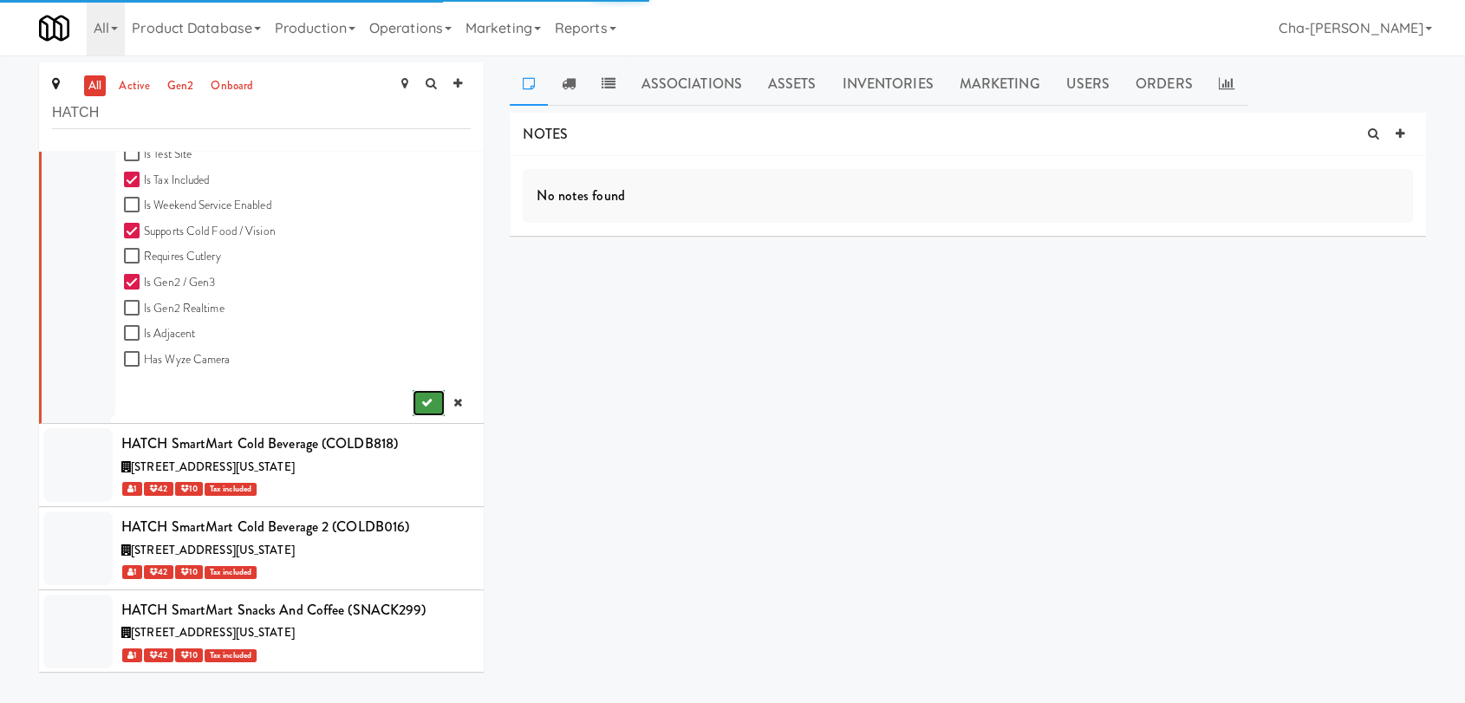
click at [421, 404] on icon "submit" at bounding box center [426, 402] width 11 height 11
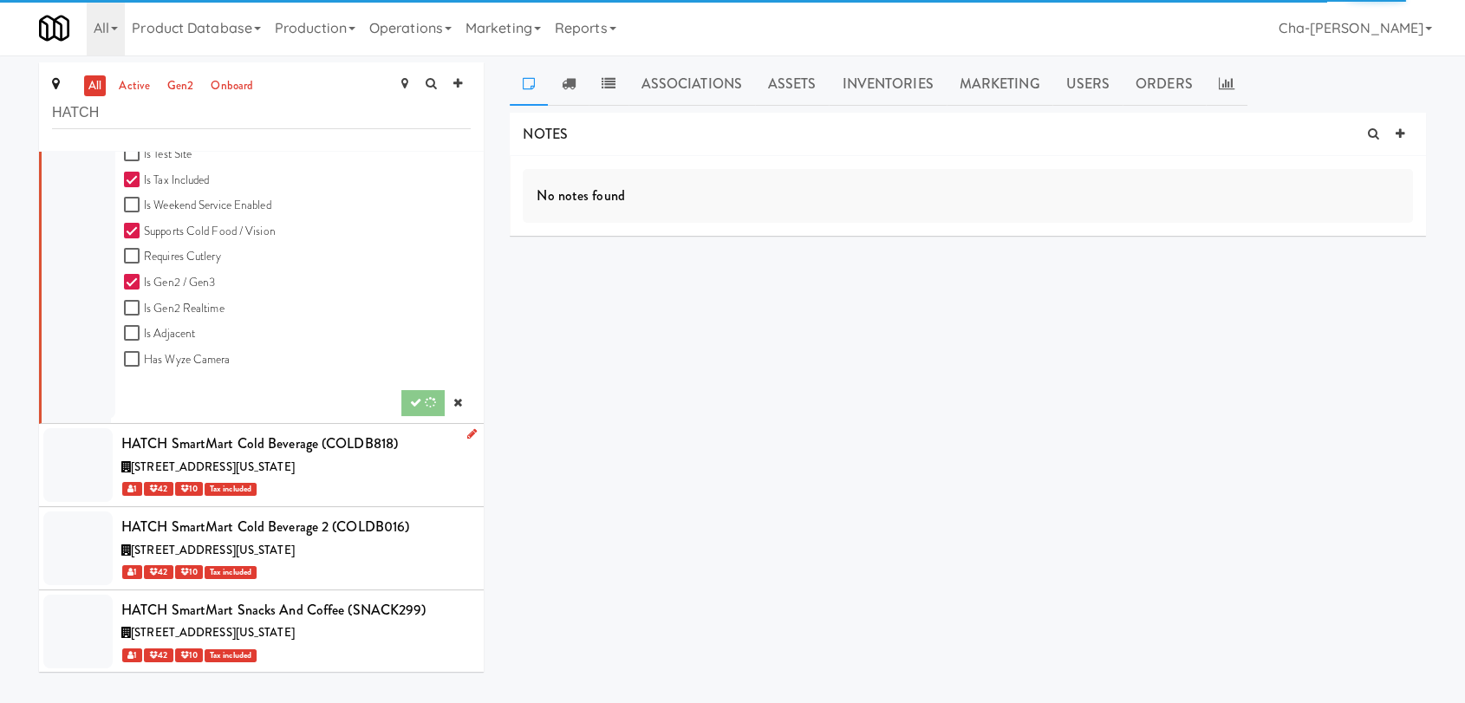
click at [467, 432] on icon at bounding box center [472, 433] width 10 height 11
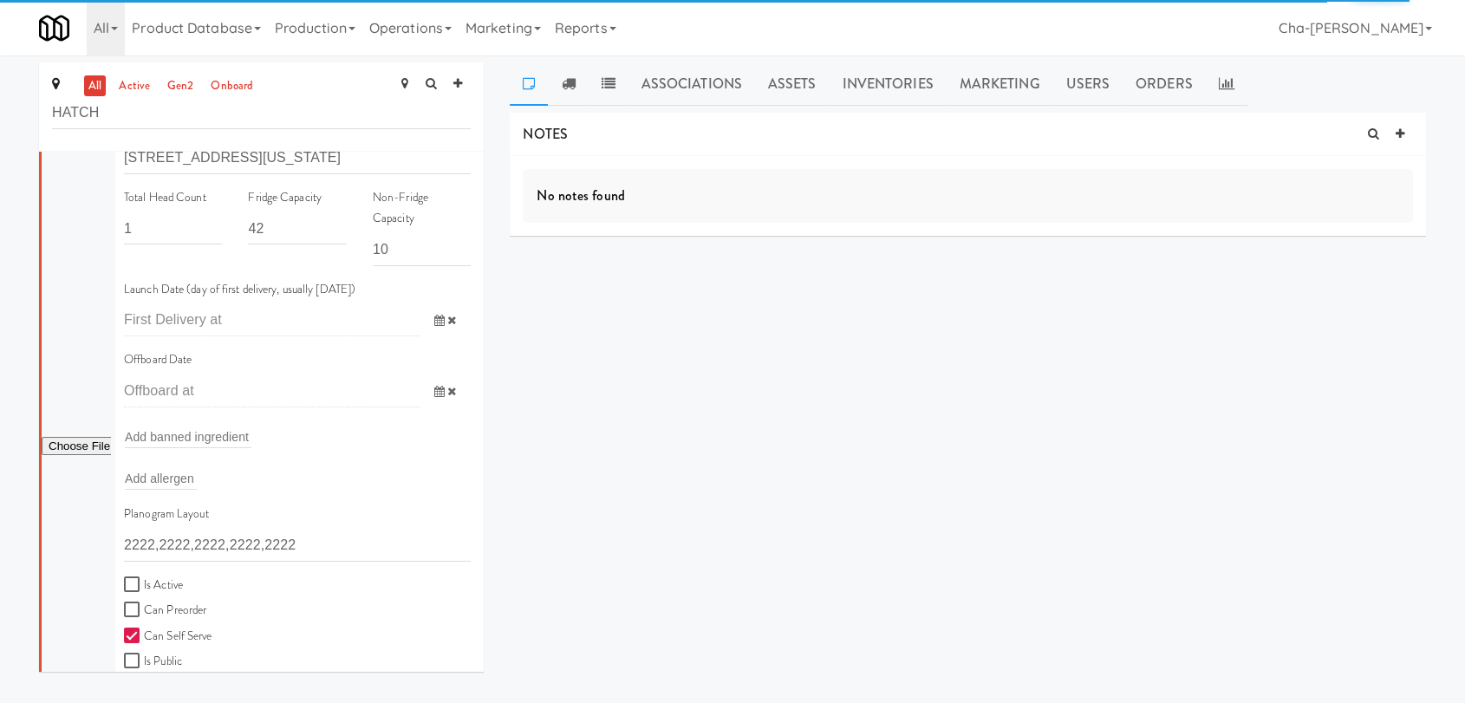
scroll to position [278, 0]
click at [154, 577] on label "Is Active" at bounding box center [153, 587] width 59 height 22
click at [144, 579] on input "Is Active" at bounding box center [134, 586] width 20 height 14
checkbox input "true"
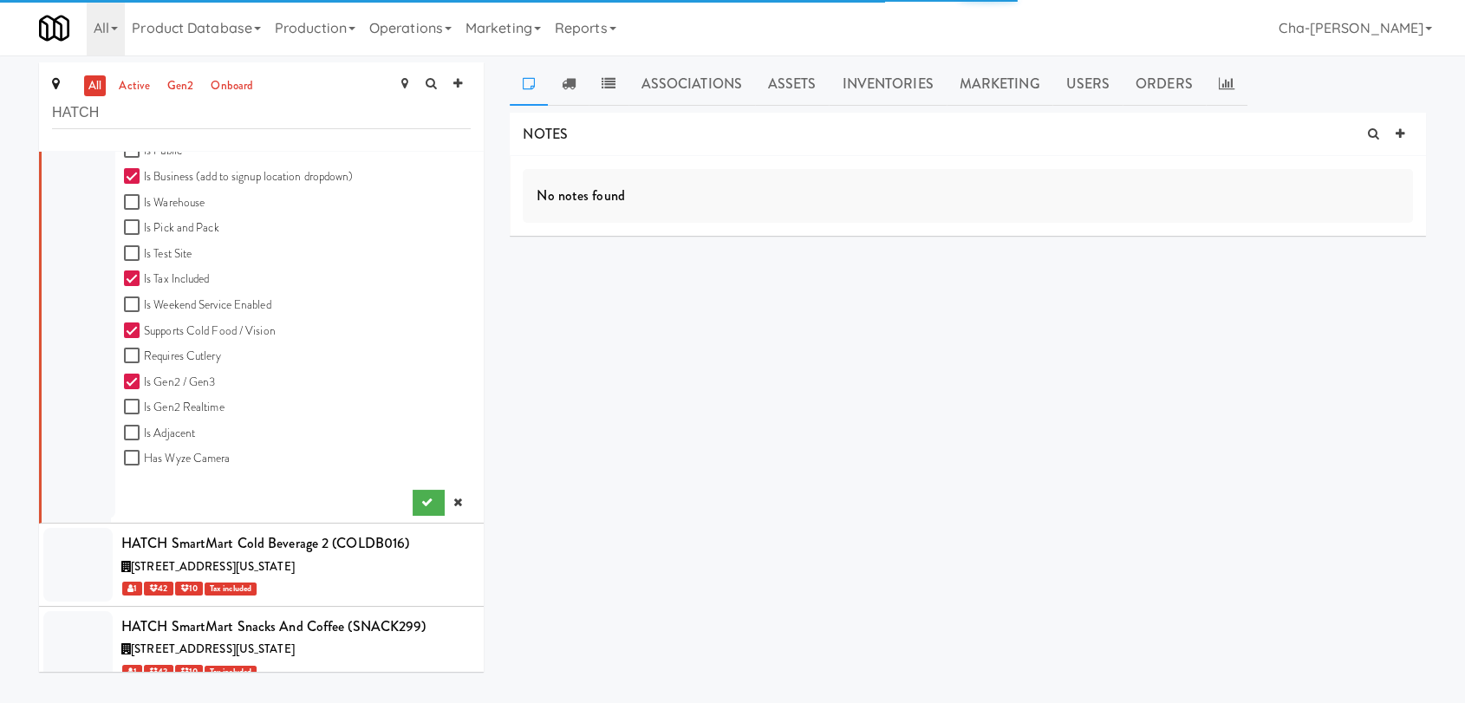
scroll to position [806, 0]
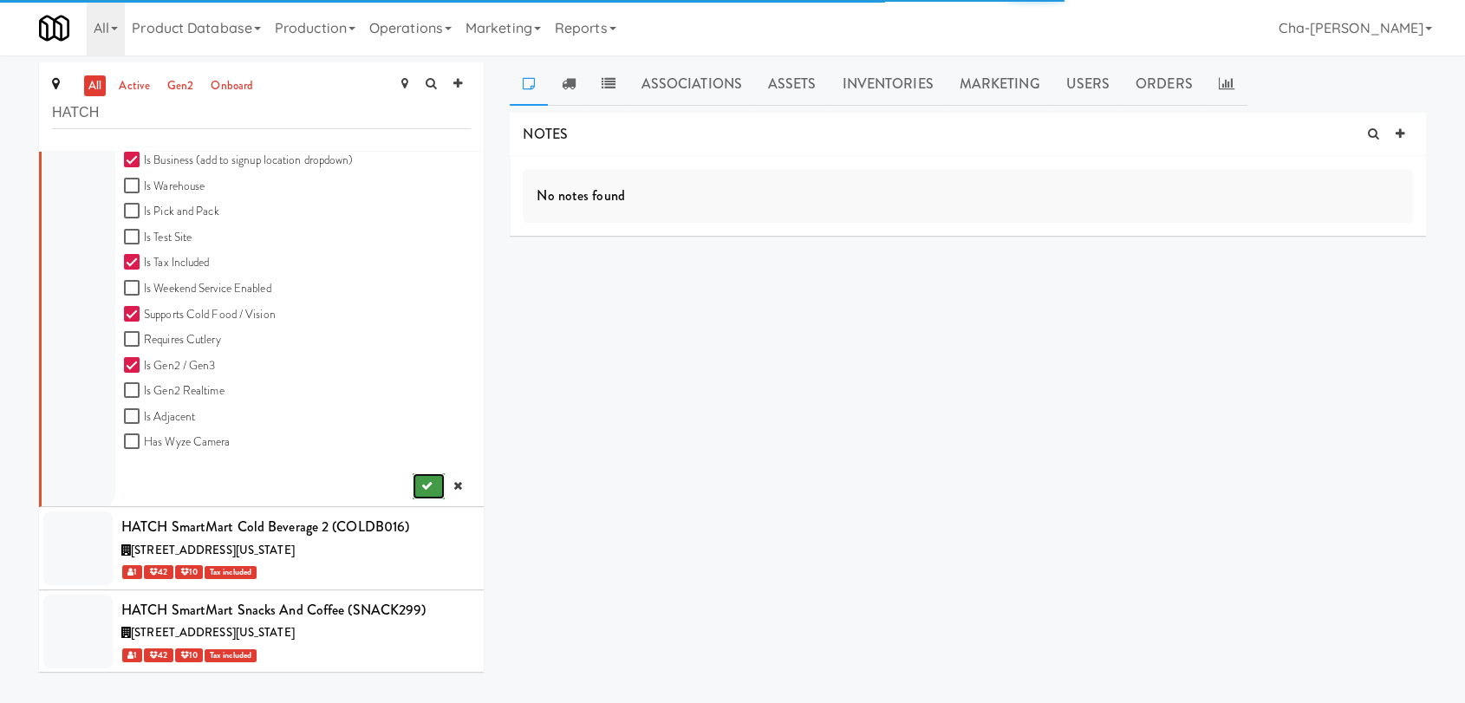
click at [421, 490] on icon "submit" at bounding box center [426, 485] width 11 height 11
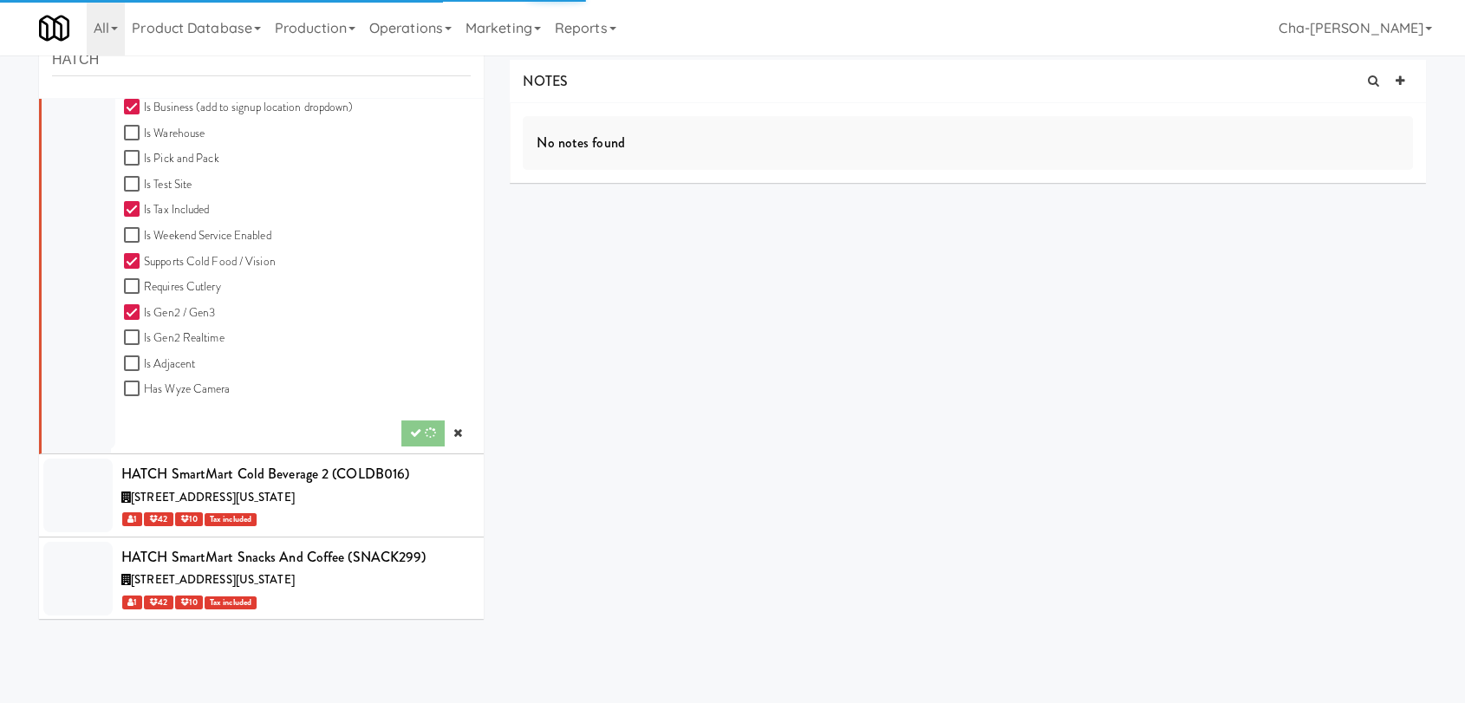
scroll to position [55, 0]
click at [460, 459] on link at bounding box center [468, 463] width 16 height 22
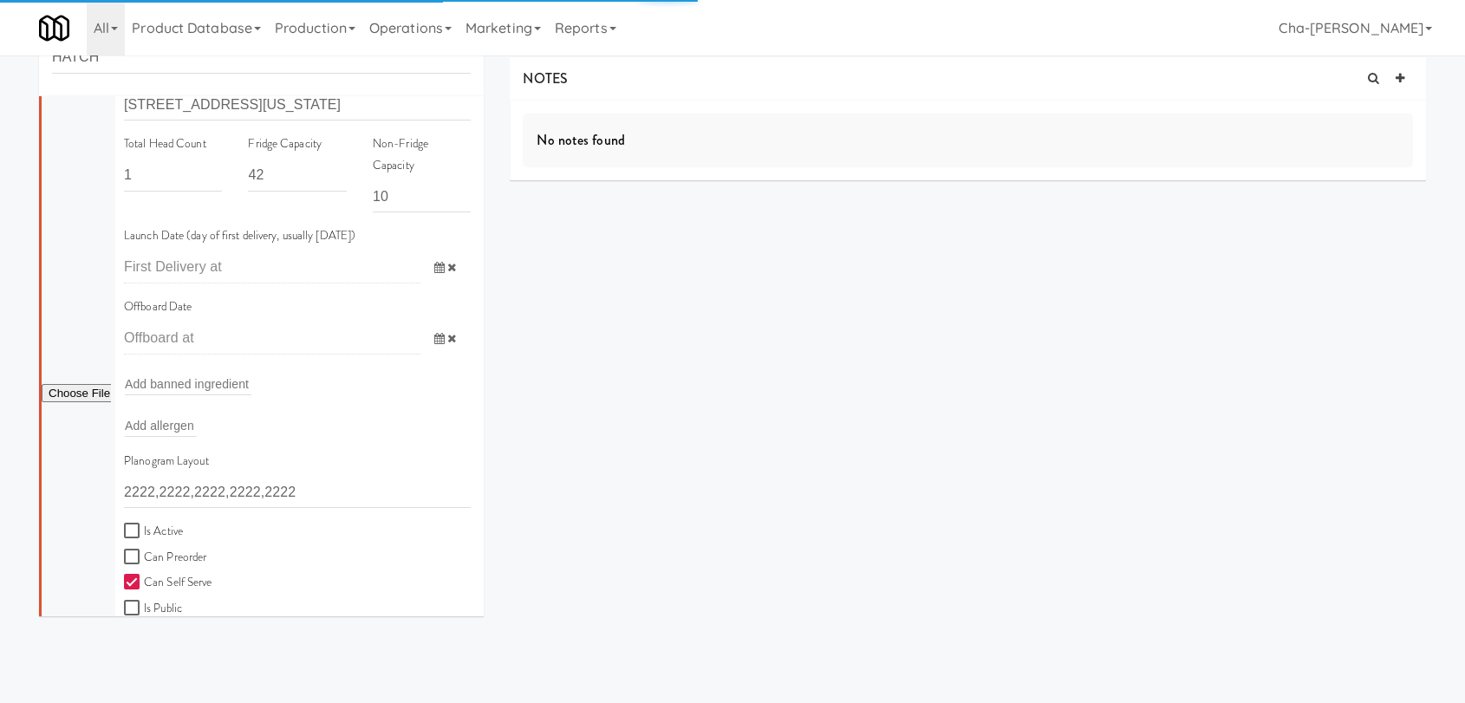
scroll to position [1288, 0]
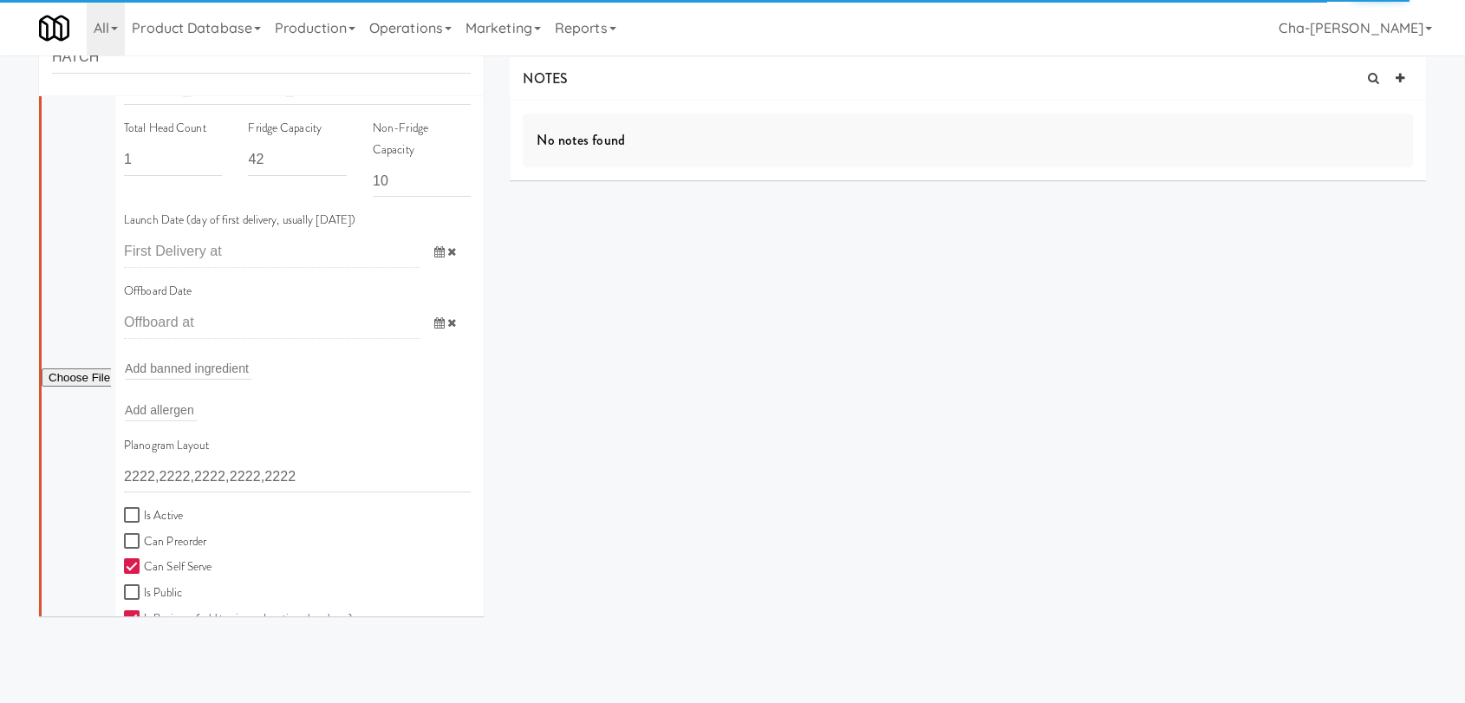
click at [164, 515] on label "Is Active" at bounding box center [153, 516] width 59 height 22
click at [144, 515] on input "Is Active" at bounding box center [134, 516] width 20 height 14
checkbox input "true"
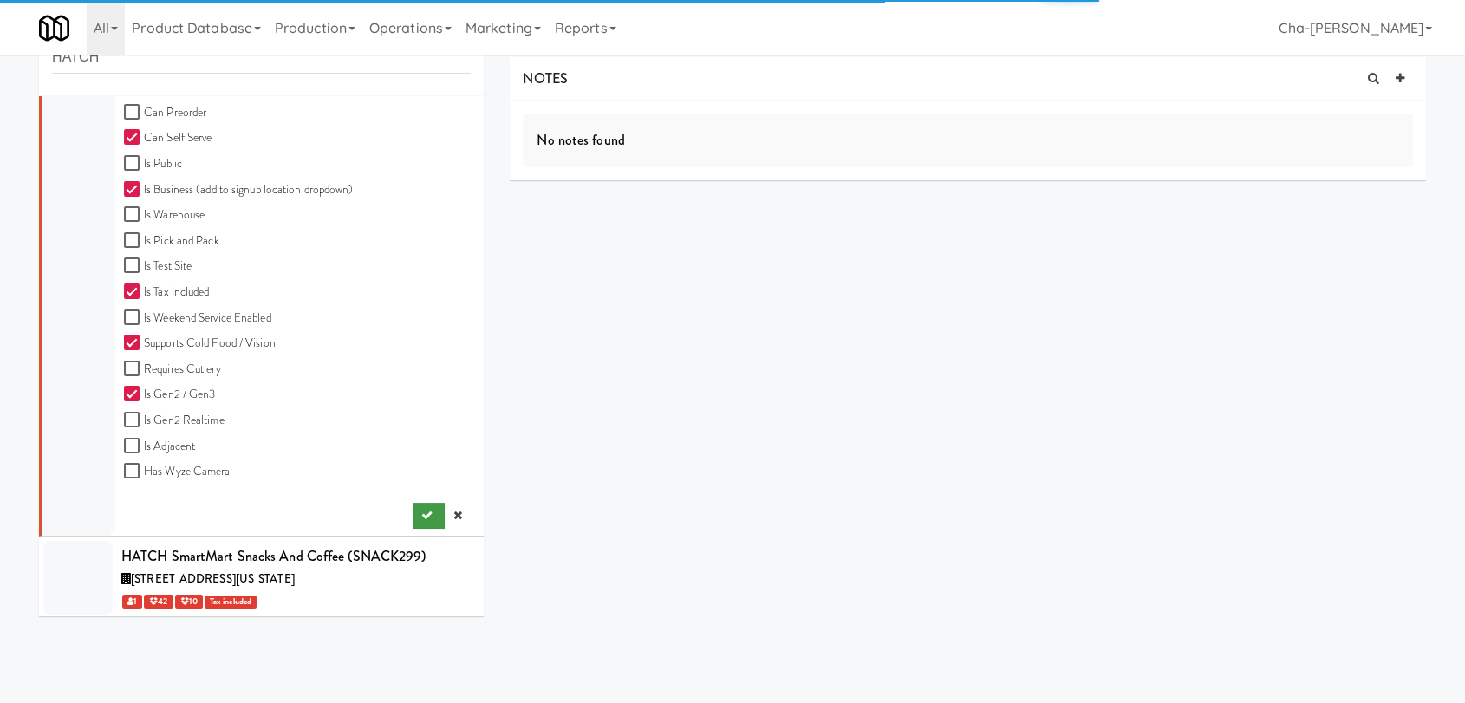
scroll to position [806, 0]
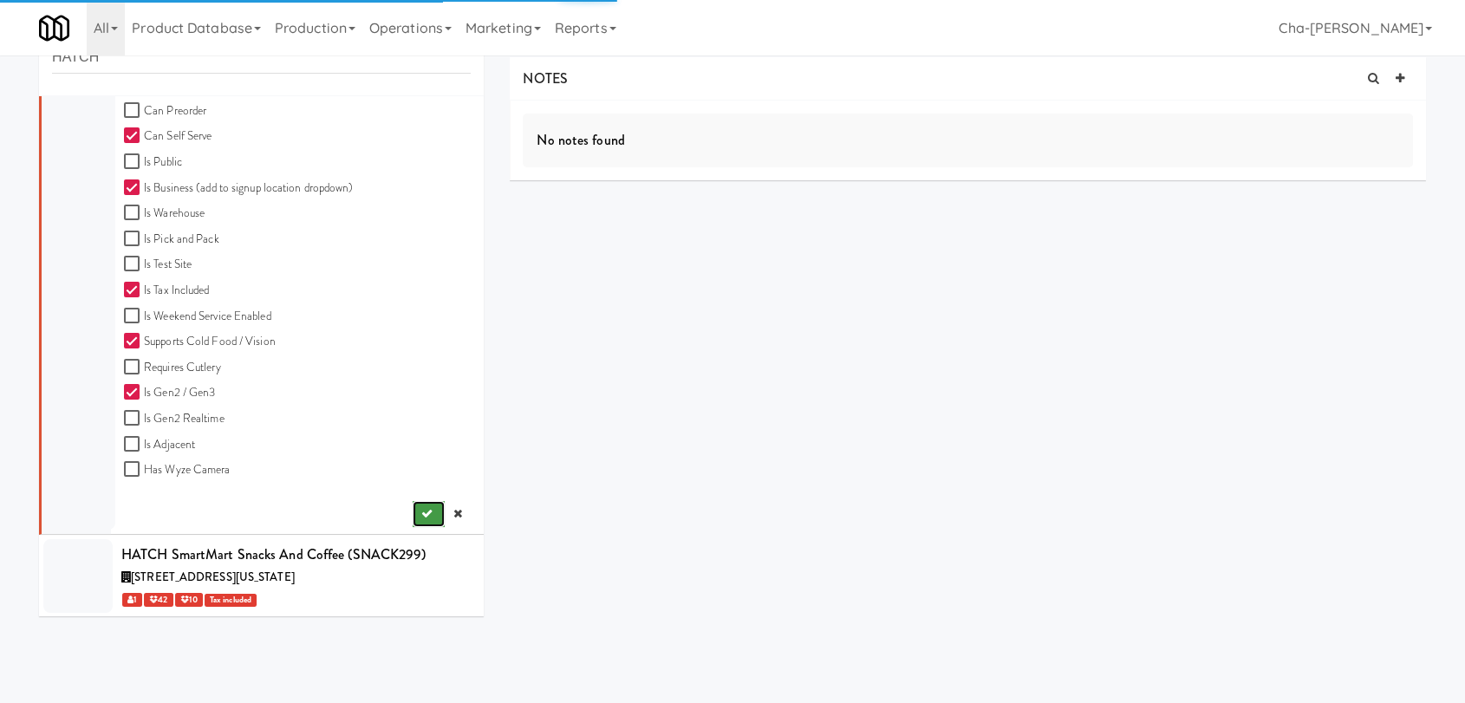
click at [421, 514] on icon "submit" at bounding box center [426, 513] width 11 height 11
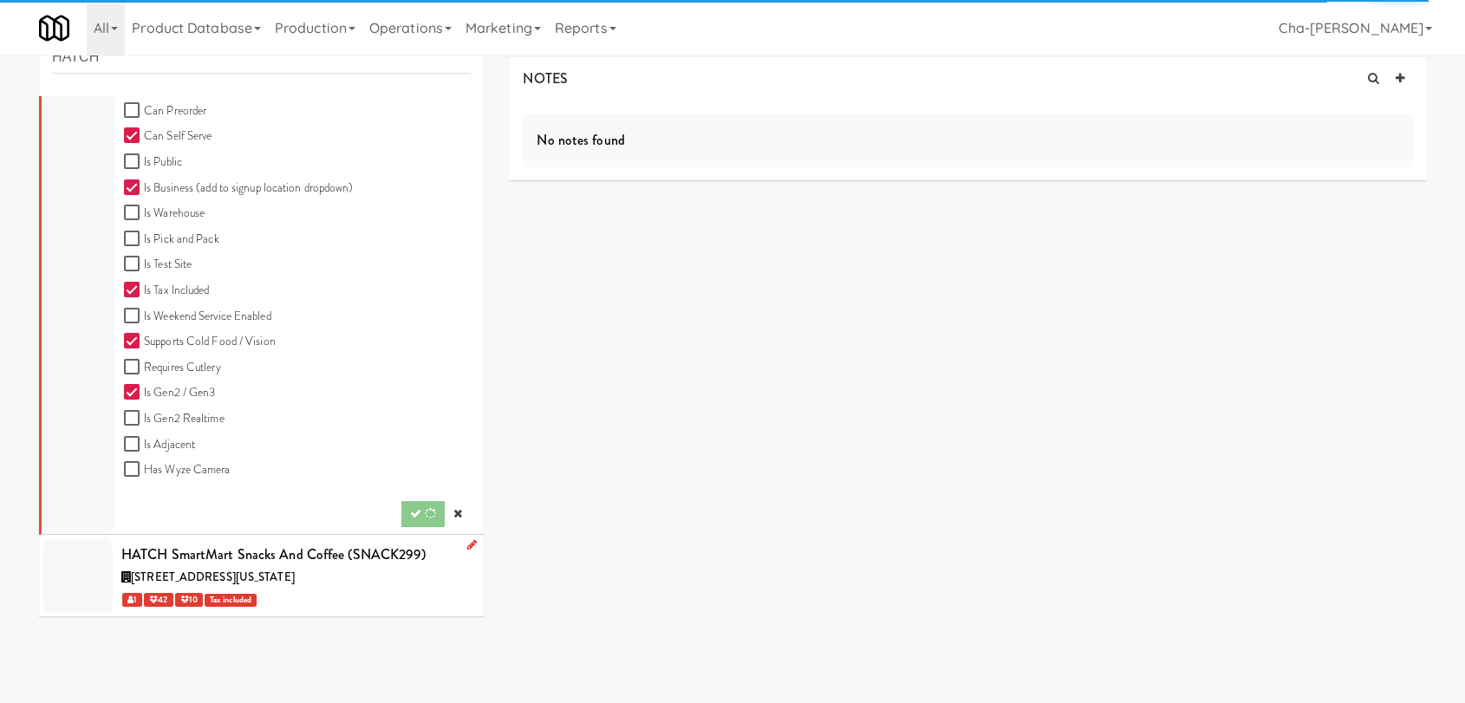
click at [467, 543] on icon at bounding box center [472, 544] width 10 height 11
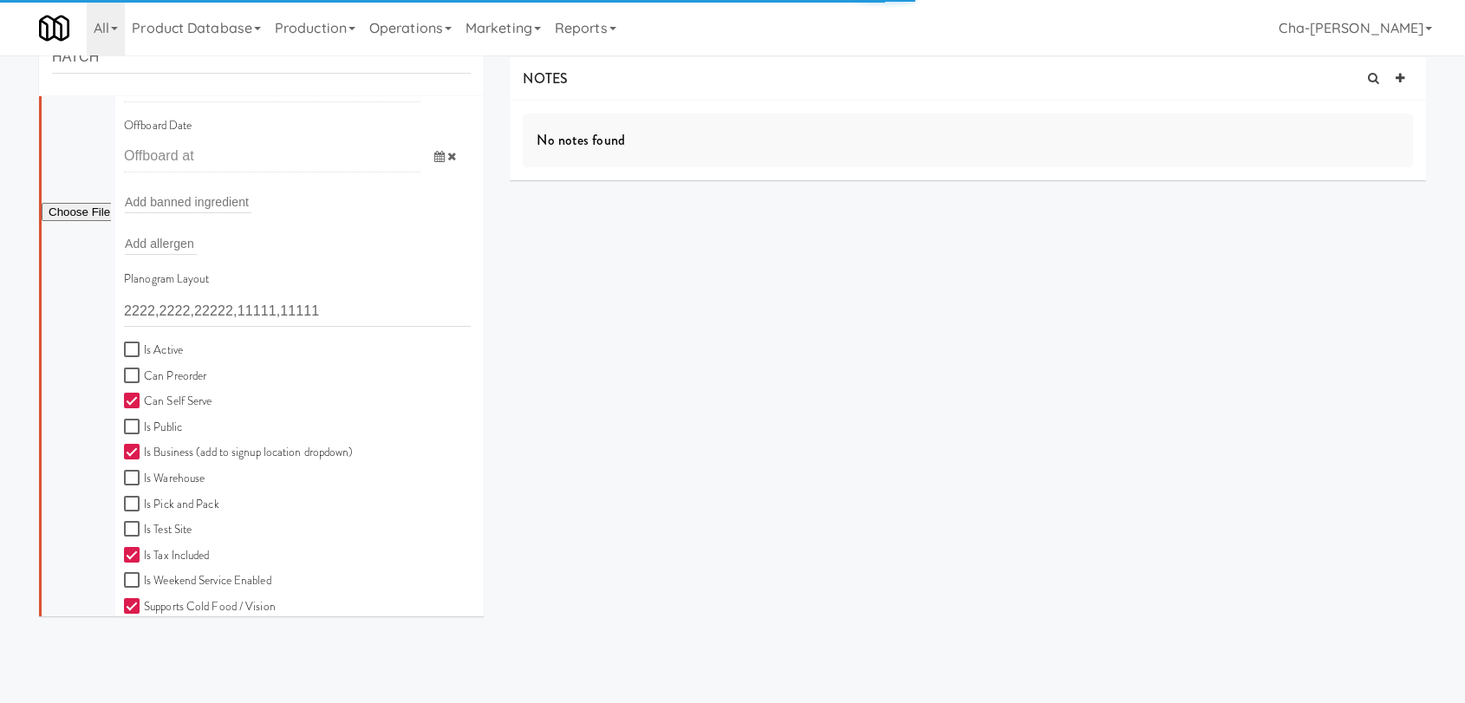
scroll to position [812, 0]
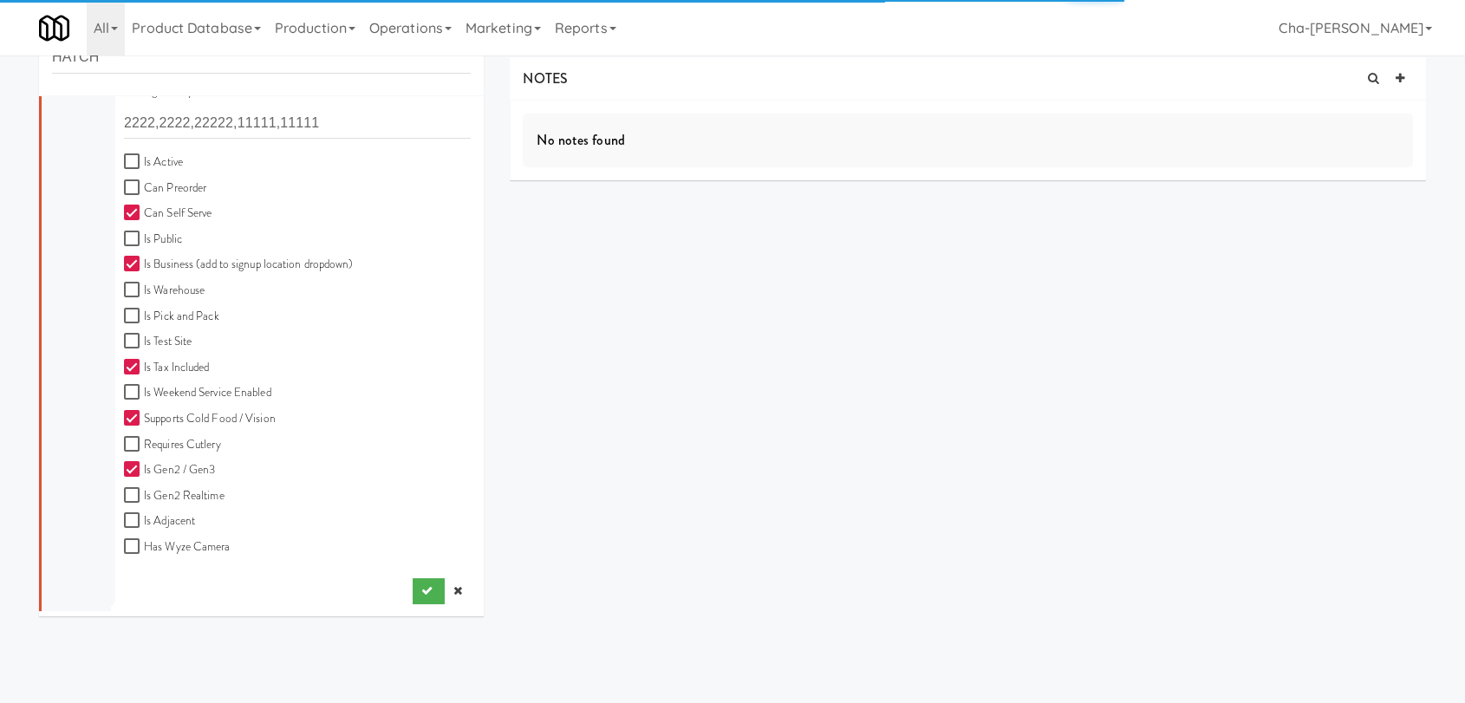
click at [153, 164] on label "Is Active" at bounding box center [153, 163] width 59 height 22
click at [144, 164] on input "Is Active" at bounding box center [134, 162] width 20 height 14
checkbox input "true"
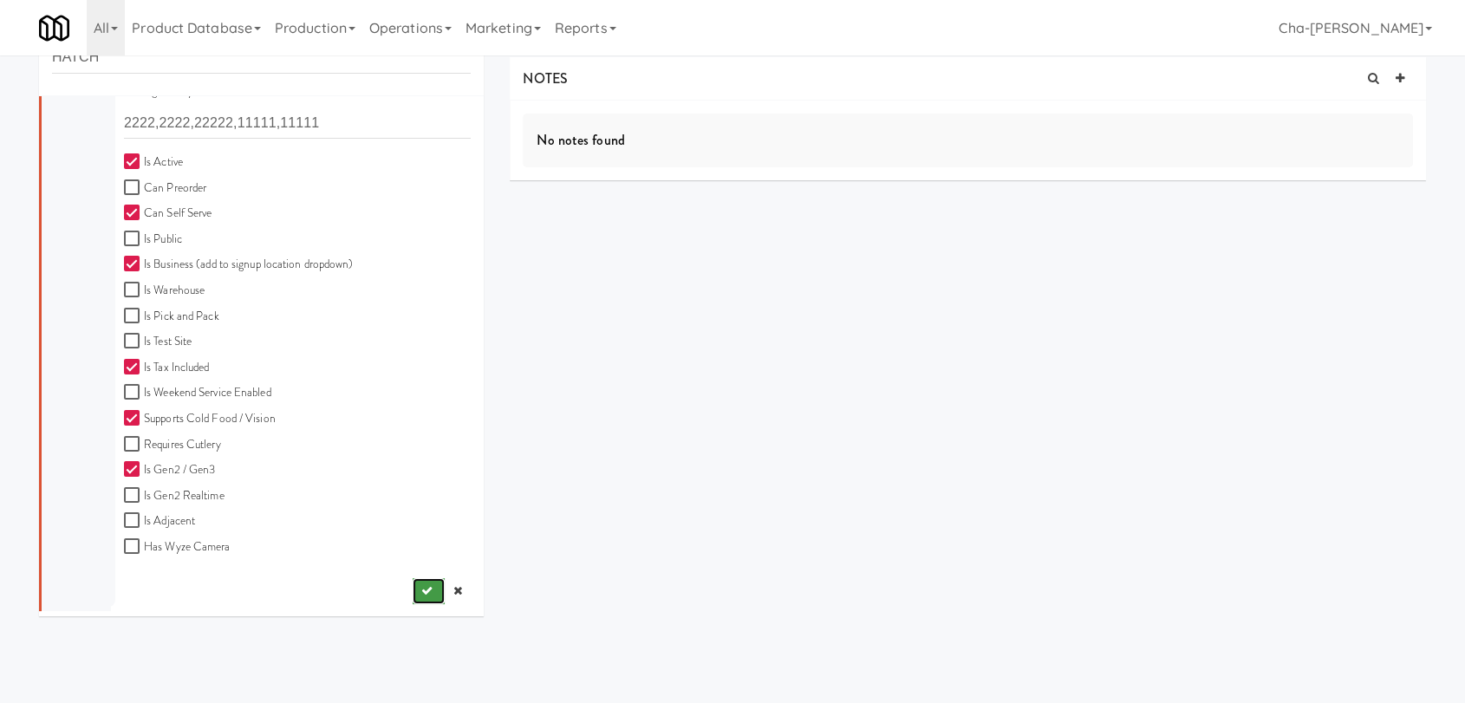
click at [413, 594] on button "submit" at bounding box center [429, 591] width 32 height 26
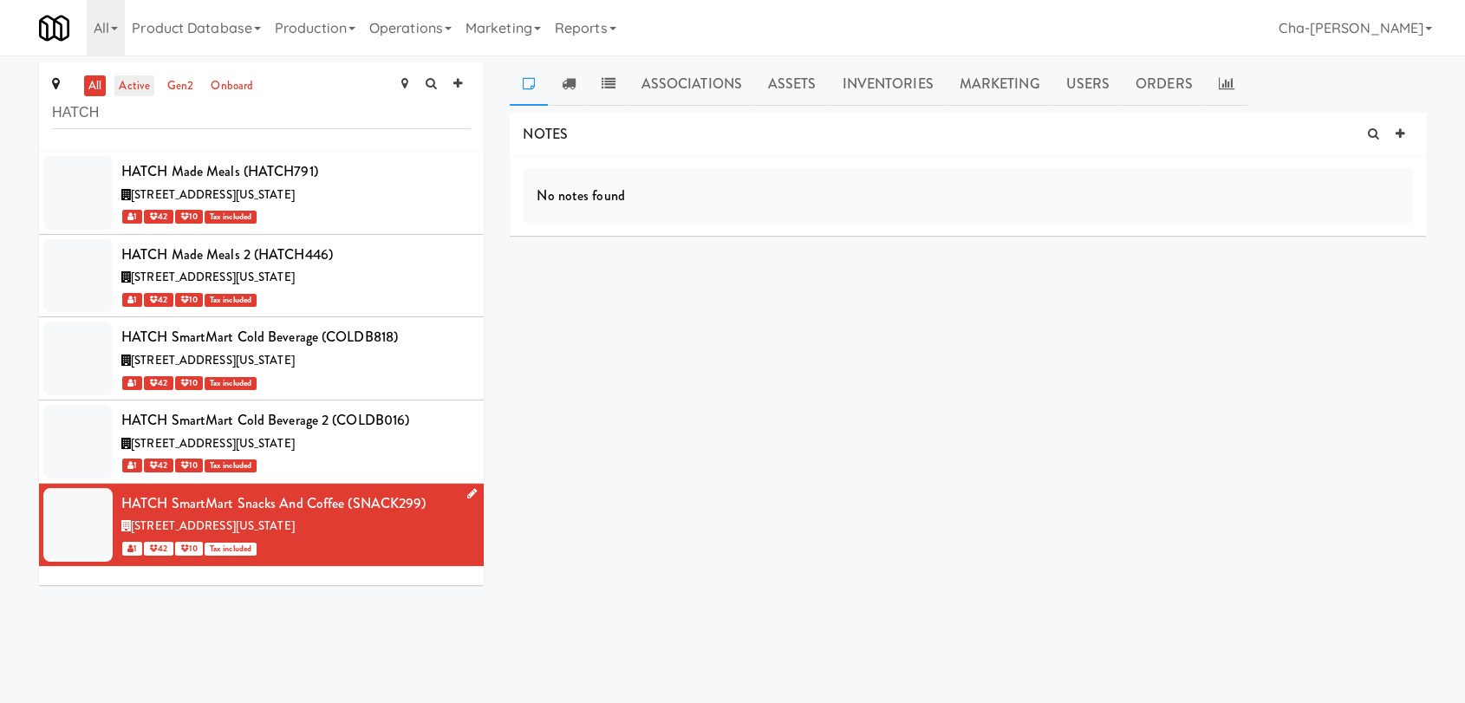
click at [134, 85] on link "active" at bounding box center [134, 86] width 40 height 22
click at [87, 81] on link "all" at bounding box center [95, 86] width 22 height 22
click at [128, 81] on link "active" at bounding box center [134, 86] width 40 height 22
click at [177, 120] on input "HATCH" at bounding box center [261, 113] width 419 height 32
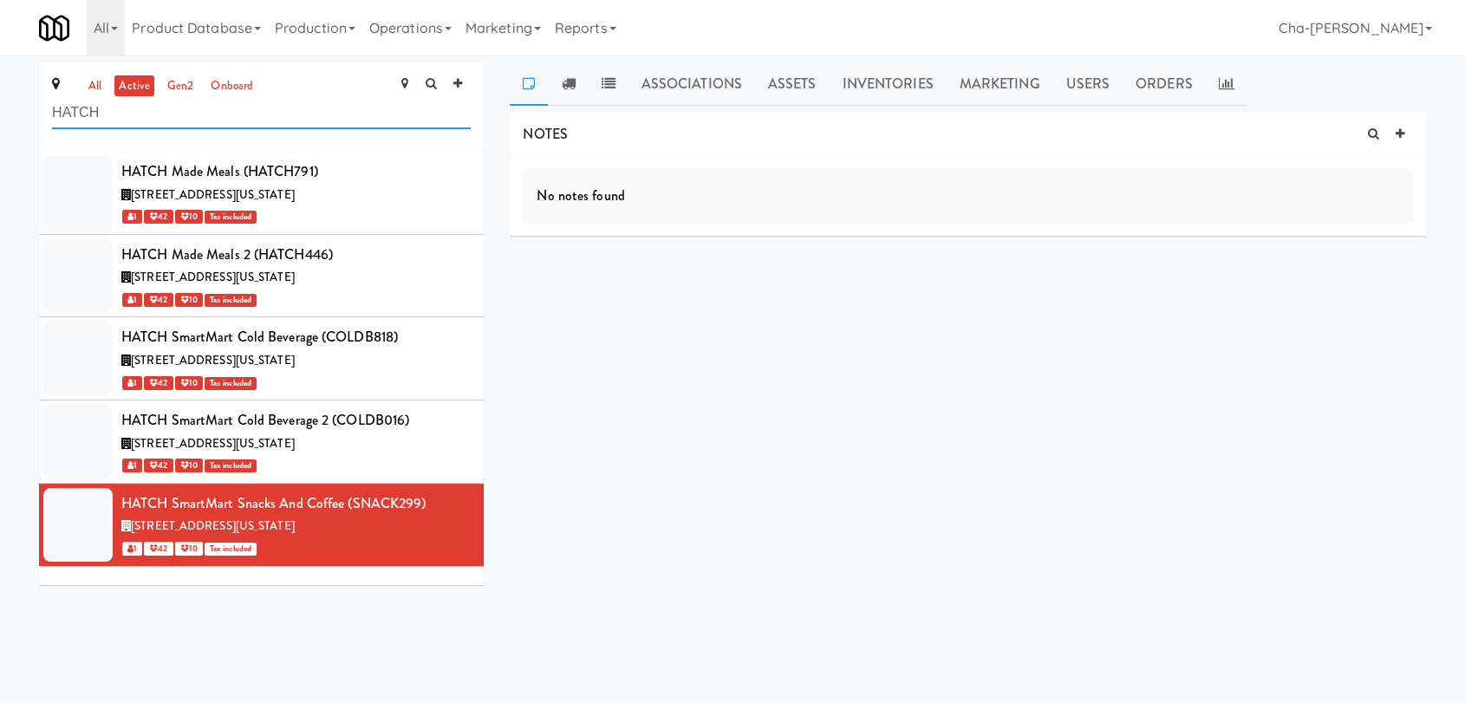
click at [177, 120] on input "HATCH" at bounding box center [261, 113] width 419 height 32
click at [102, 87] on link "all" at bounding box center [95, 86] width 22 height 22
click at [166, 113] on input "HATCH" at bounding box center [261, 113] width 419 height 32
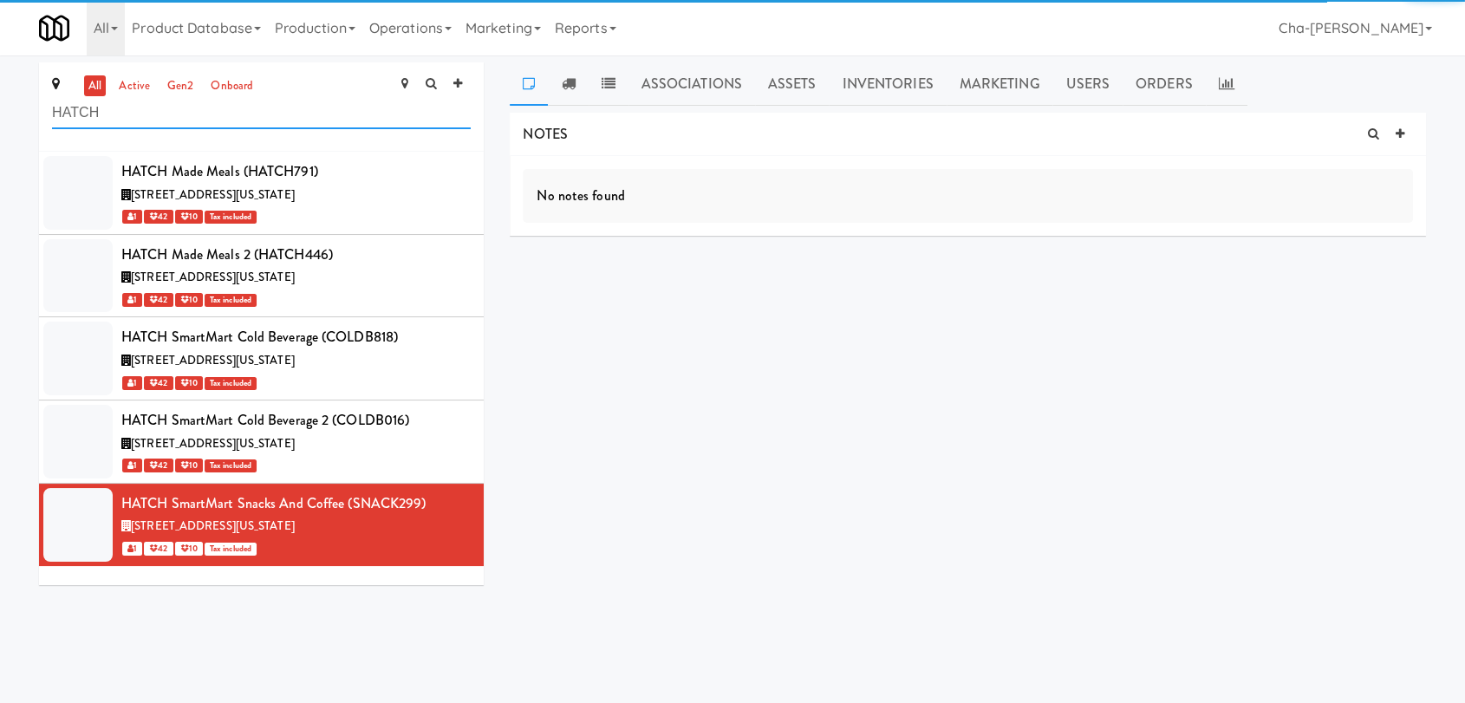
click at [166, 113] on input "HATCH" at bounding box center [261, 113] width 419 height 32
paste input "New Towne Mall Smart Cooler Combo"
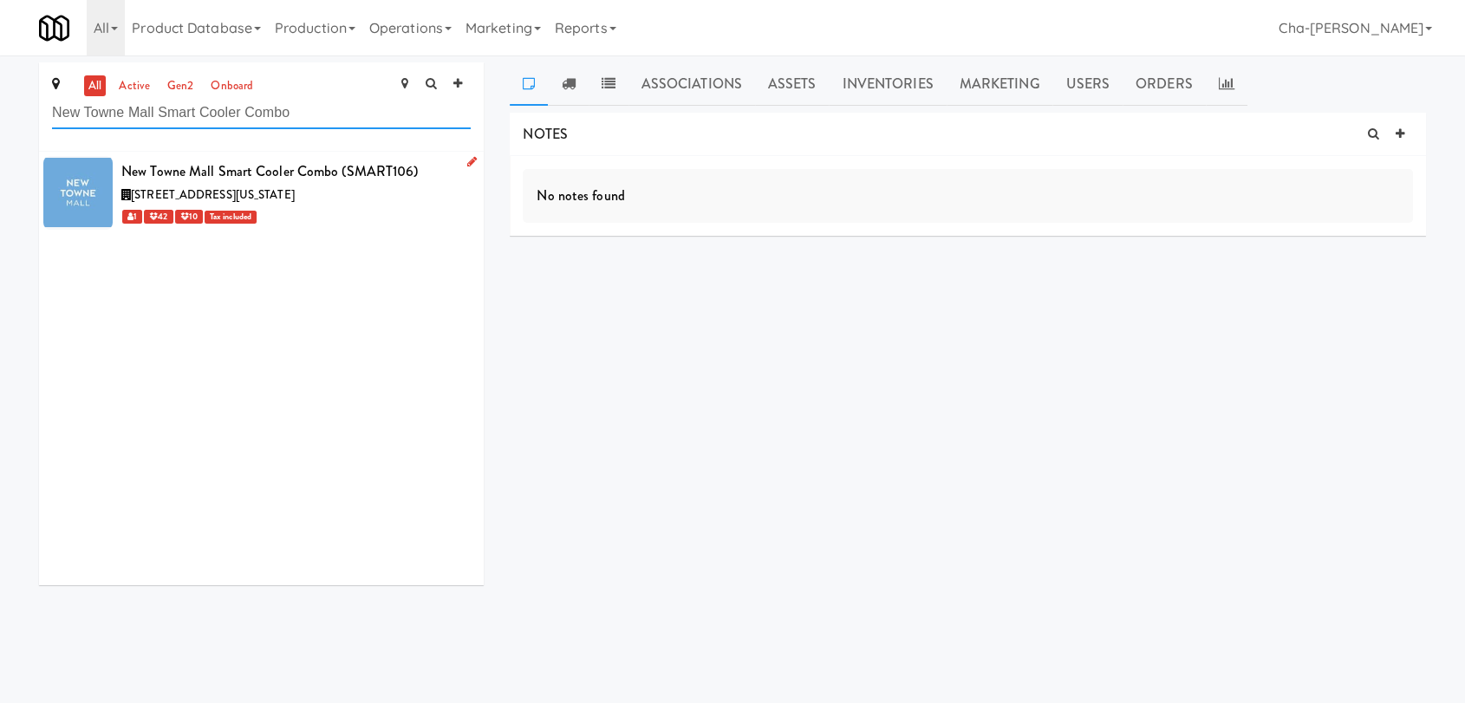
type input "New Towne Mall Smart Cooler Combo"
click at [467, 160] on icon at bounding box center [472, 161] width 10 height 11
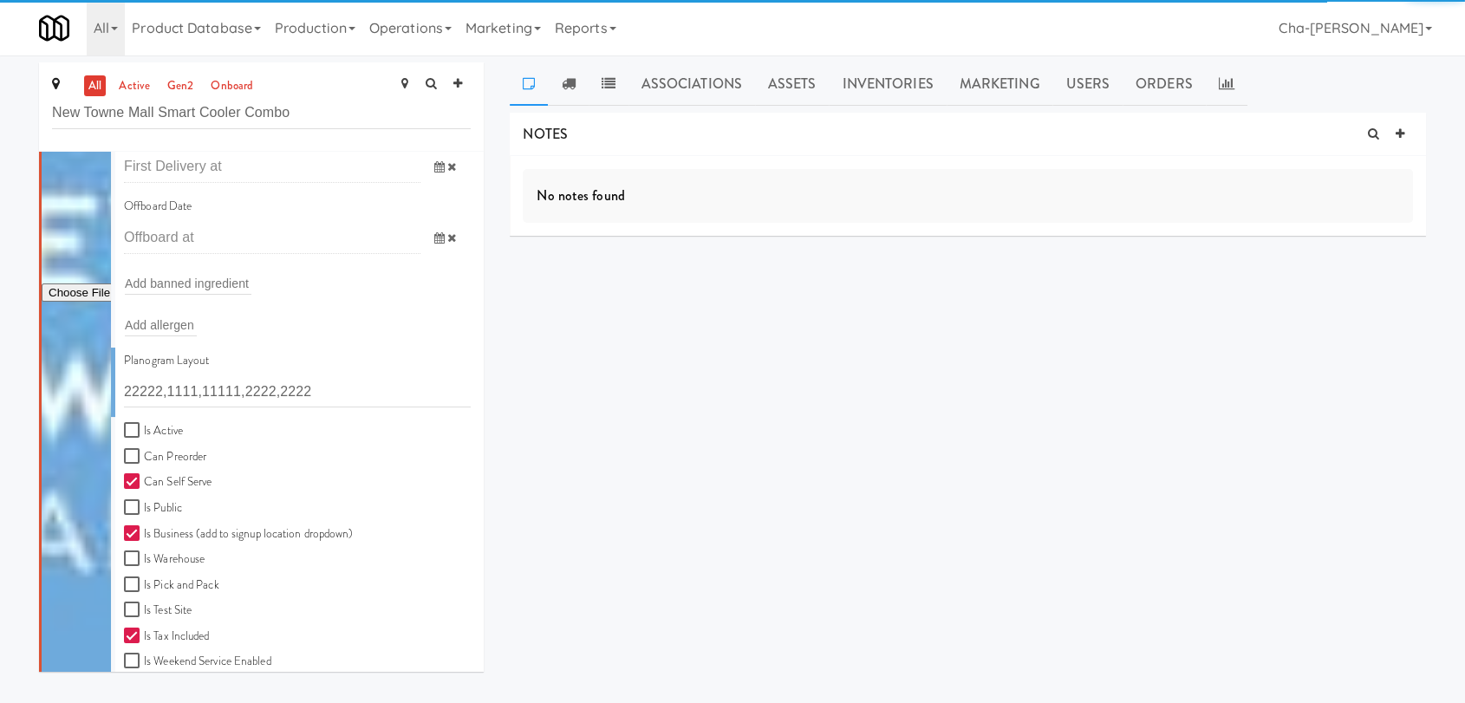
scroll to position [289, 0]
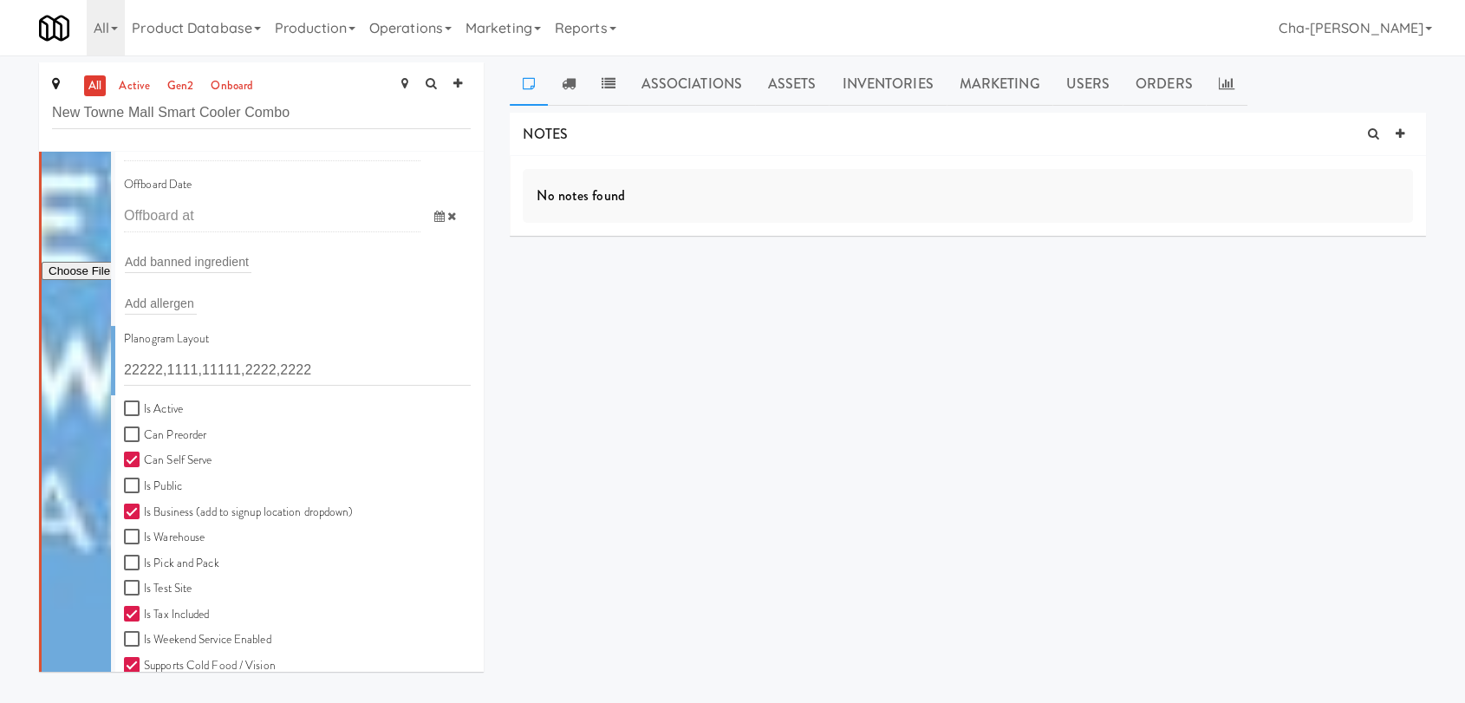
click at [163, 401] on label "Is Active" at bounding box center [153, 410] width 59 height 22
click at [144, 402] on input "Is Active" at bounding box center [134, 409] width 20 height 14
checkbox input "true"
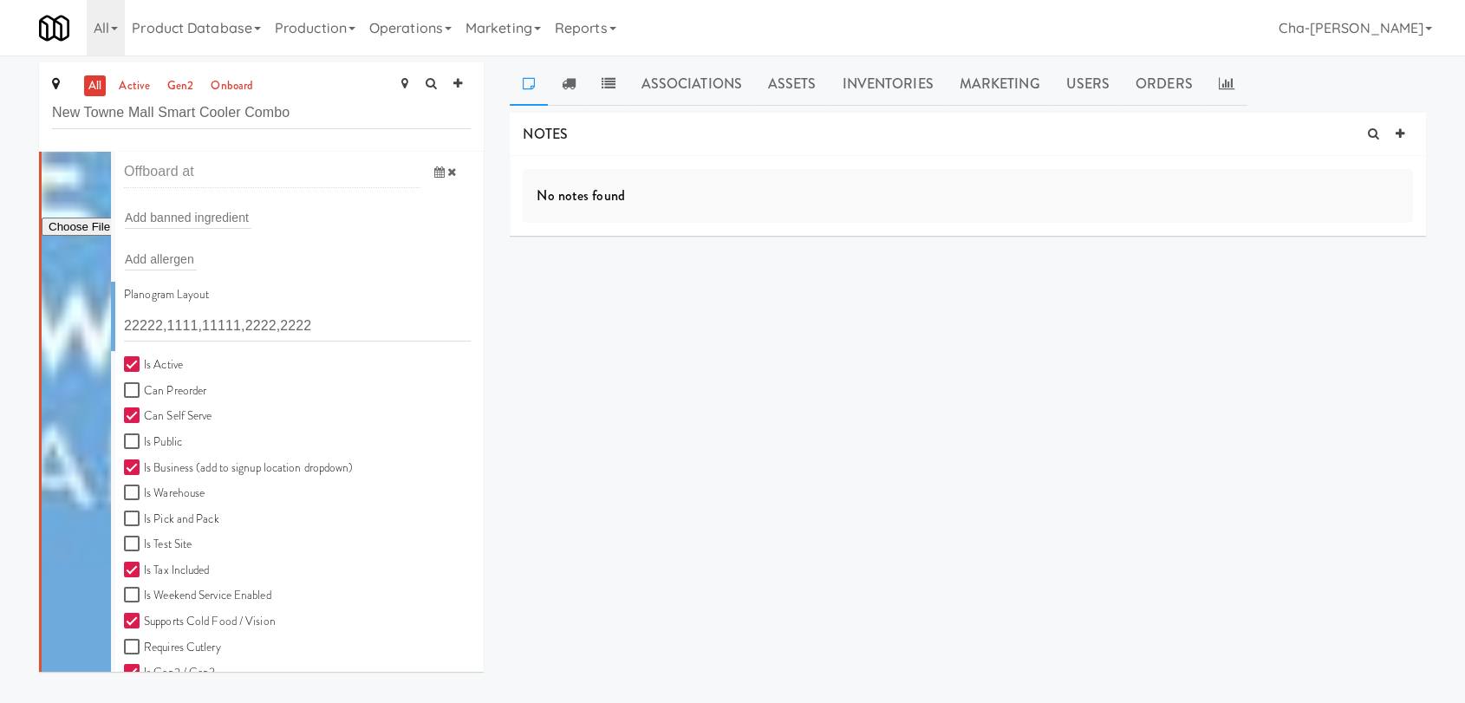
scroll to position [480, 0]
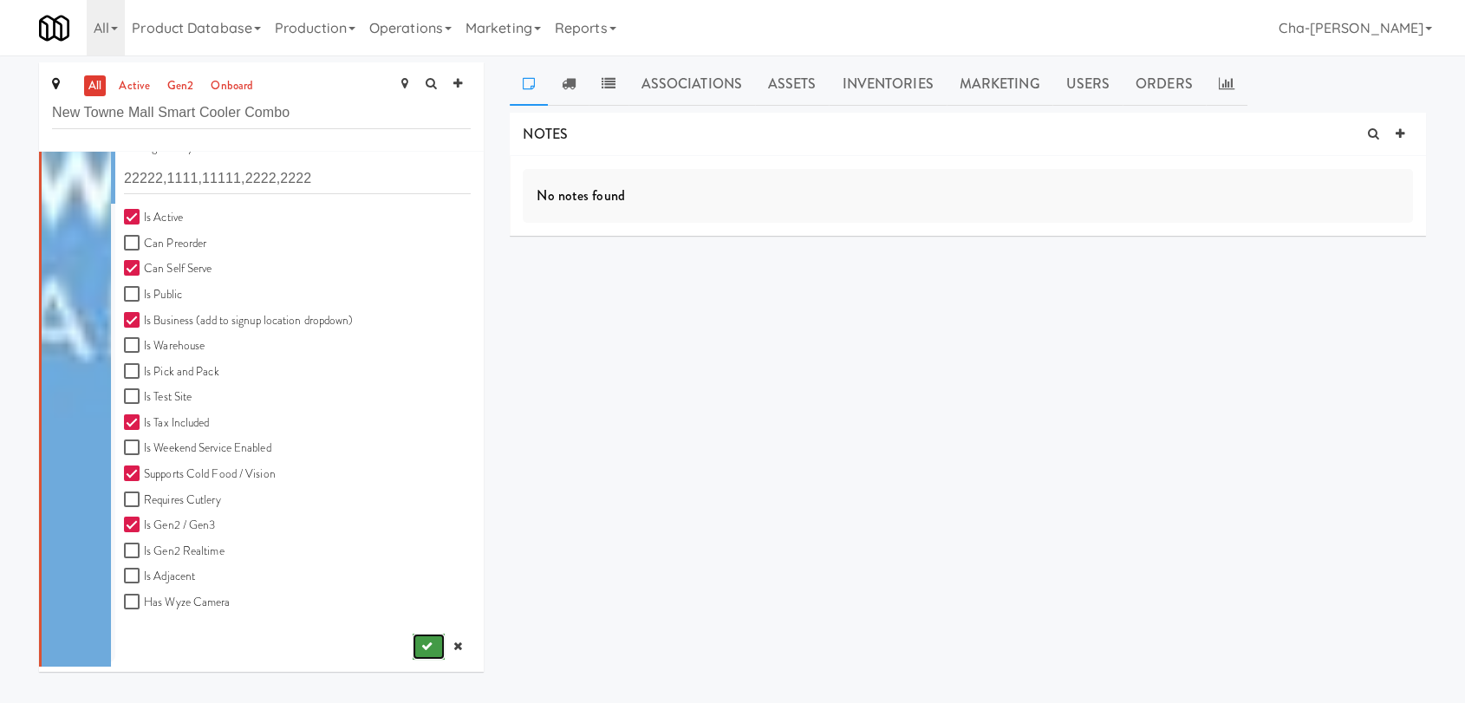
click at [419, 641] on button "submit" at bounding box center [429, 647] width 32 height 26
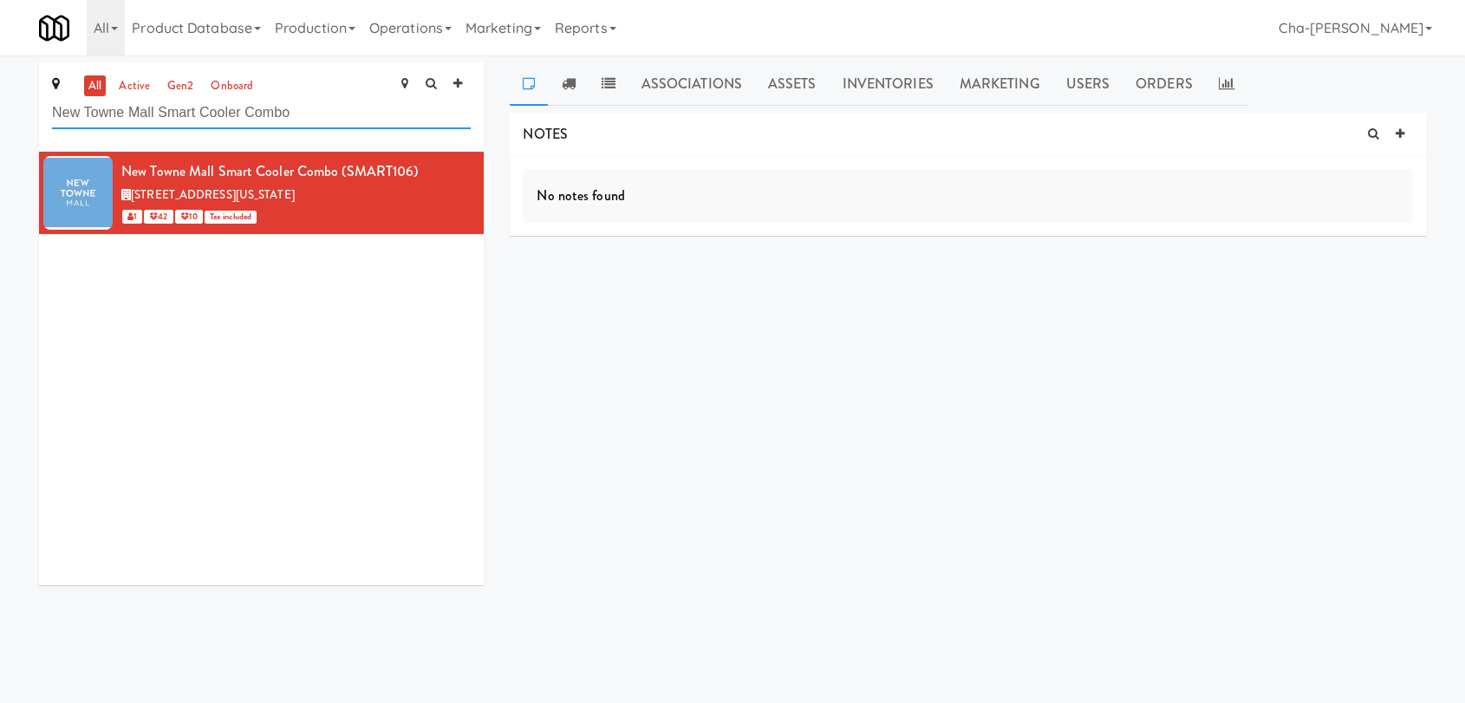
click at [340, 114] on input "New Towne Mall Smart Cooler Combo" at bounding box center [261, 113] width 419 height 32
paste input "The Metropolitan - Cooler - Left"
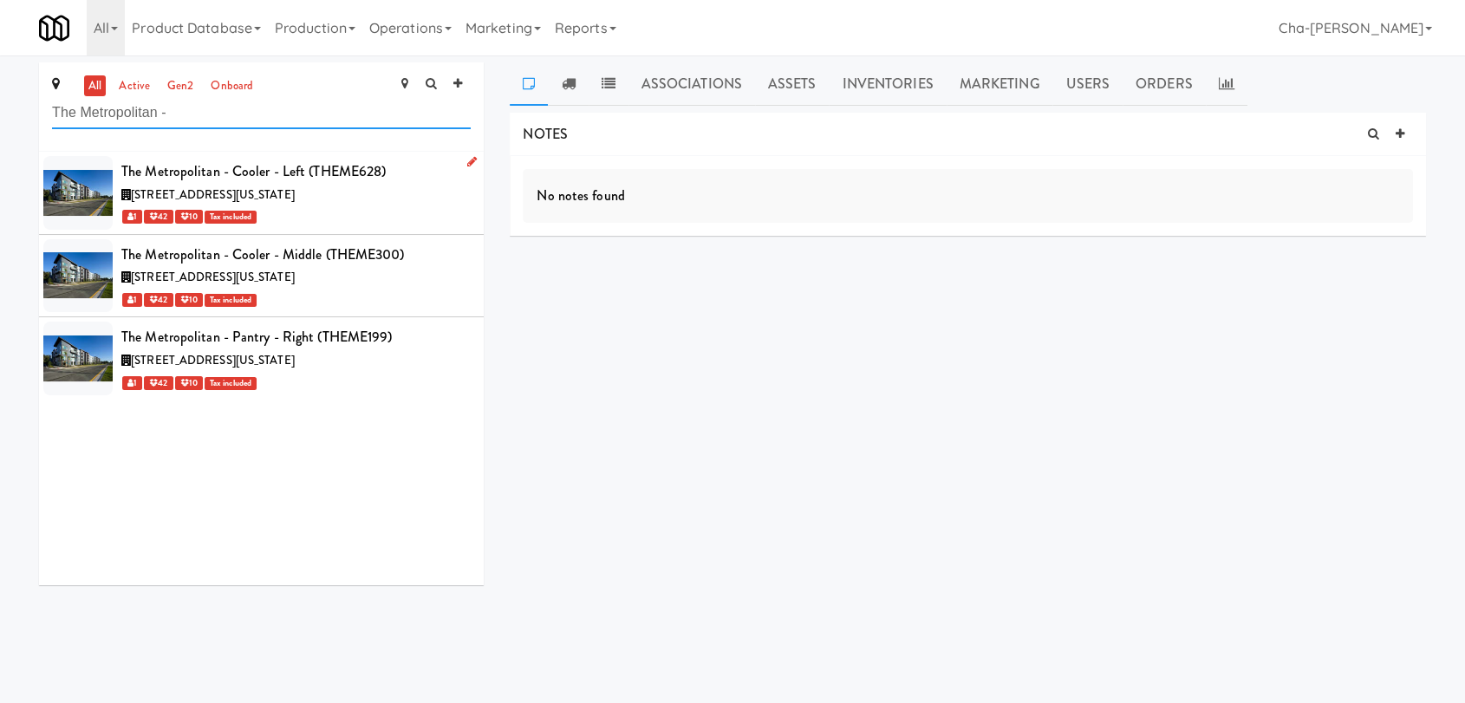
type input "The Metropolitan -"
click at [467, 165] on icon at bounding box center [472, 161] width 10 height 11
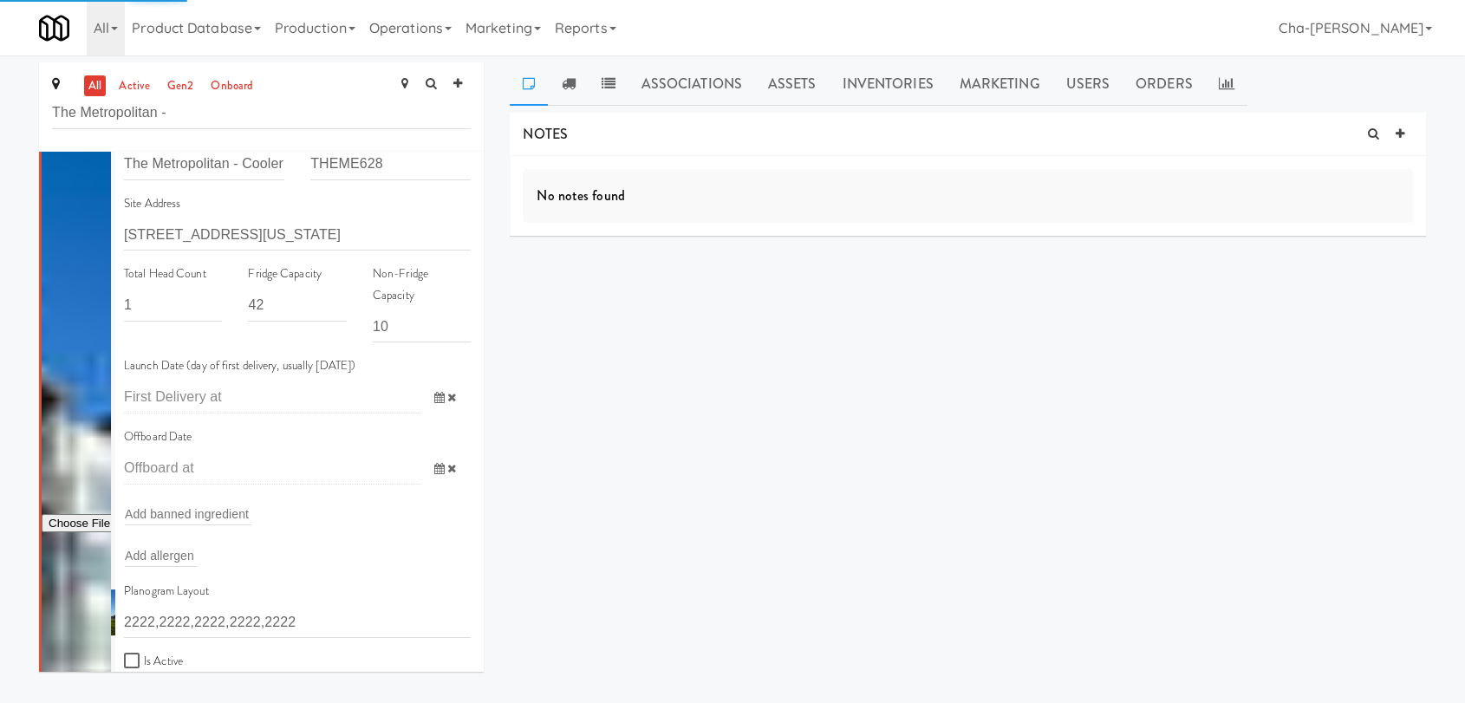
scroll to position [192, 0]
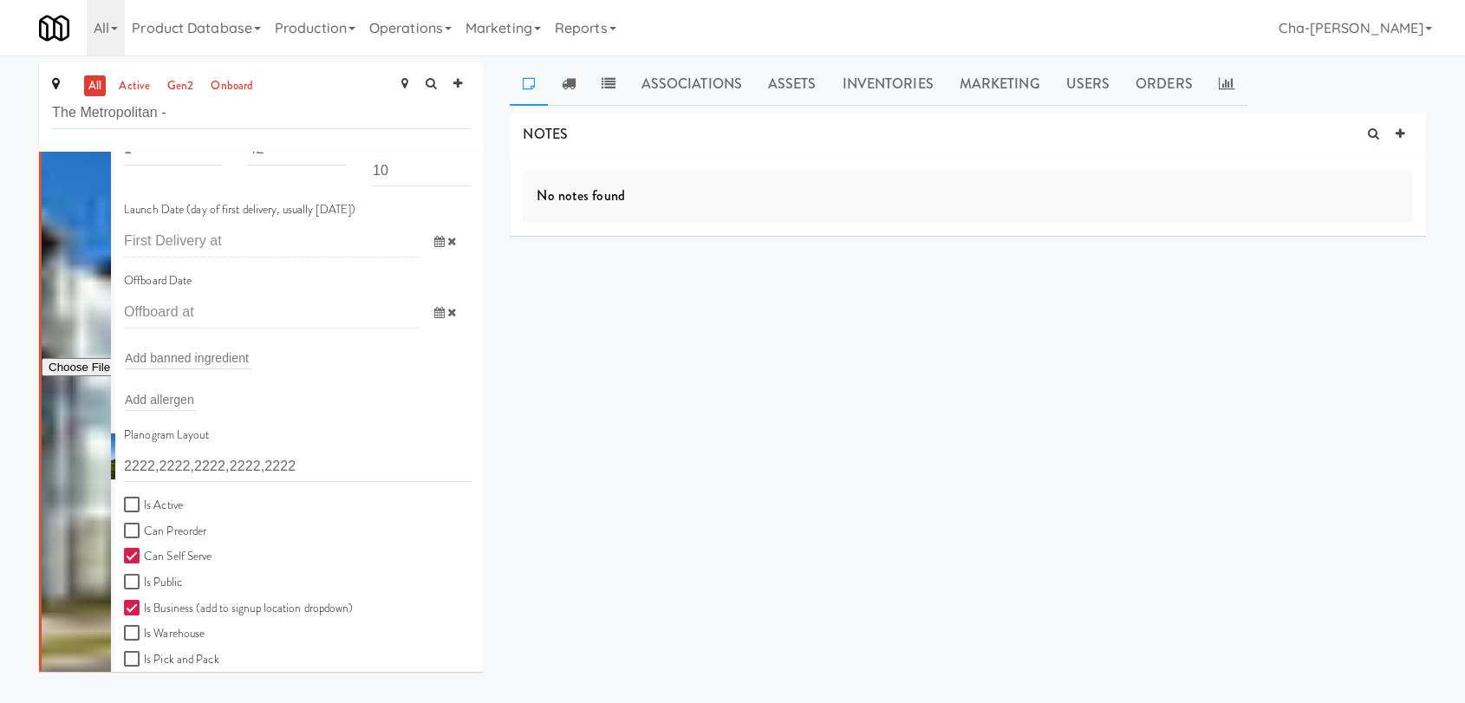
click at [160, 504] on label "Is Active" at bounding box center [153, 506] width 59 height 22
click at [144, 504] on input "Is Active" at bounding box center [134, 505] width 20 height 14
checkbox input "true"
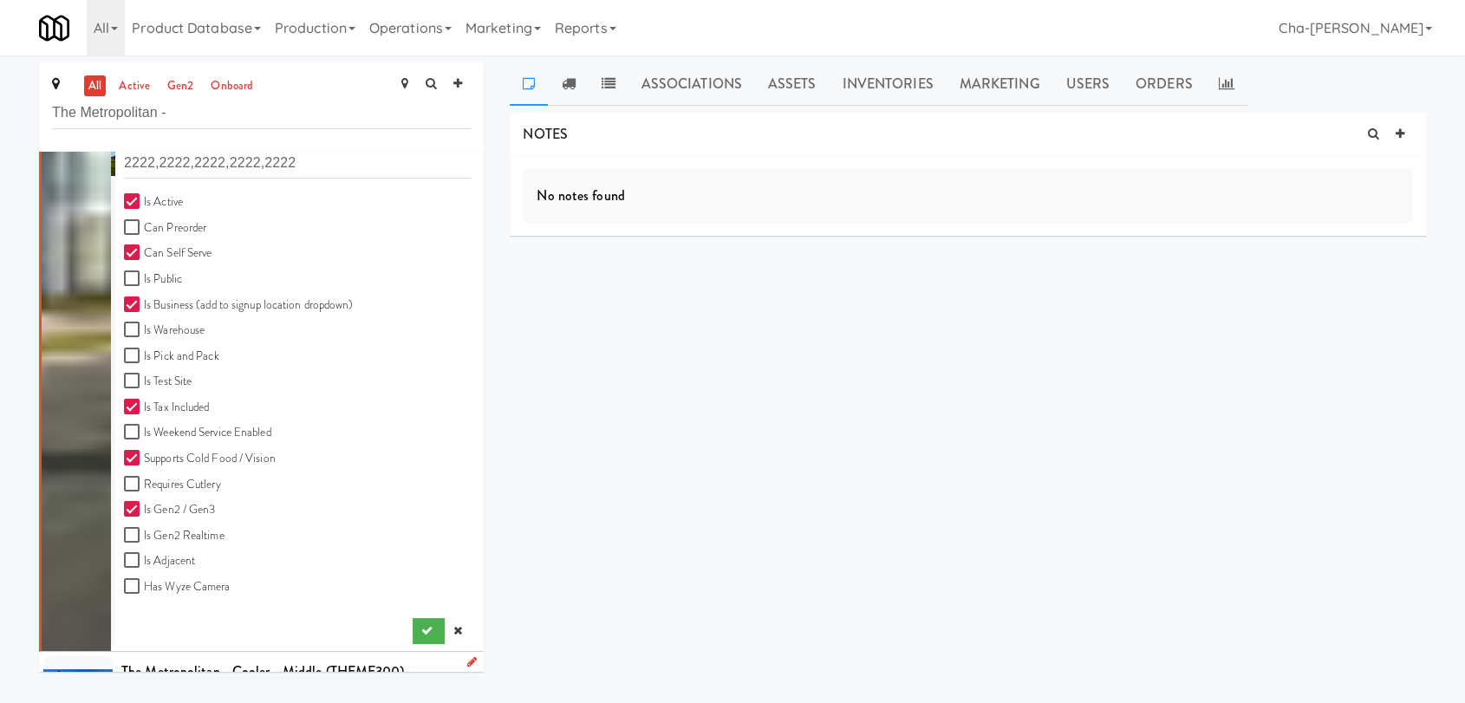
scroll to position [641, 0]
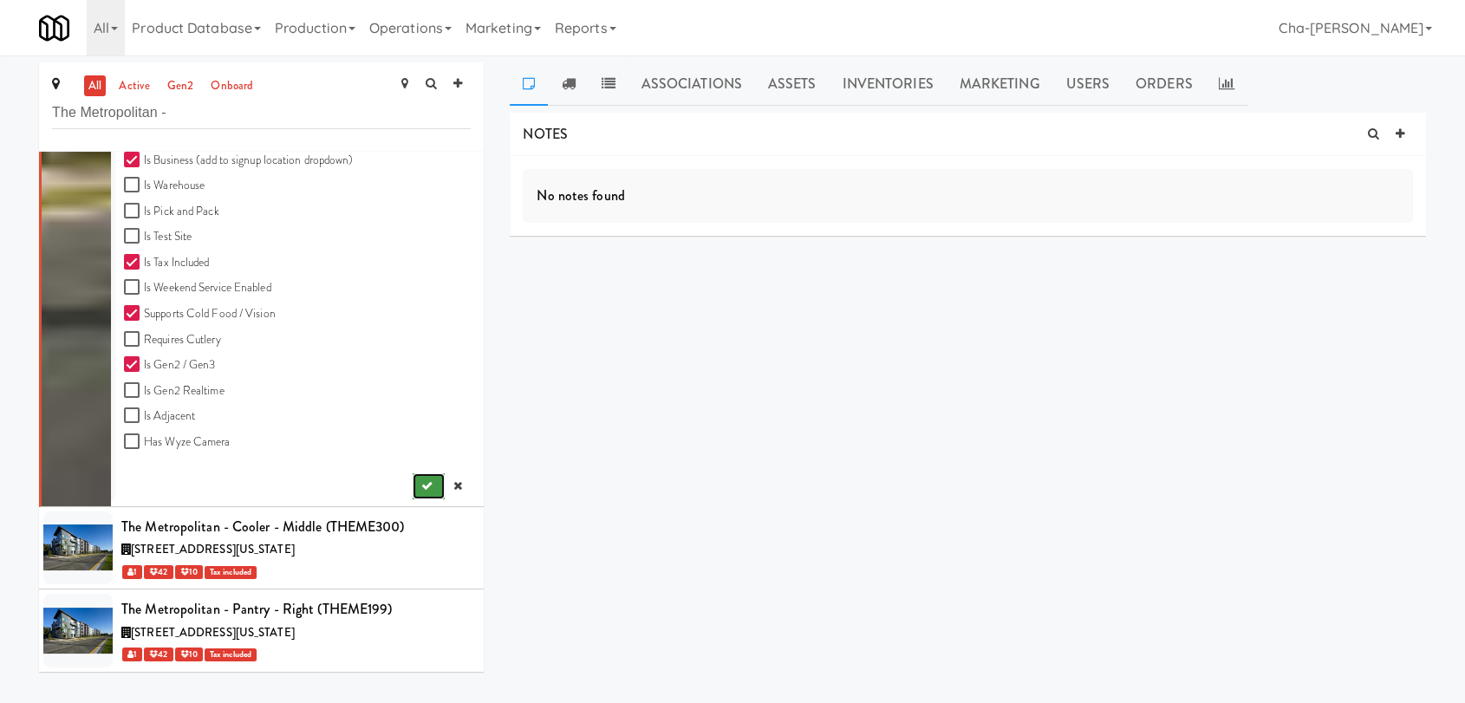
click at [421, 482] on icon "submit" at bounding box center [426, 485] width 11 height 11
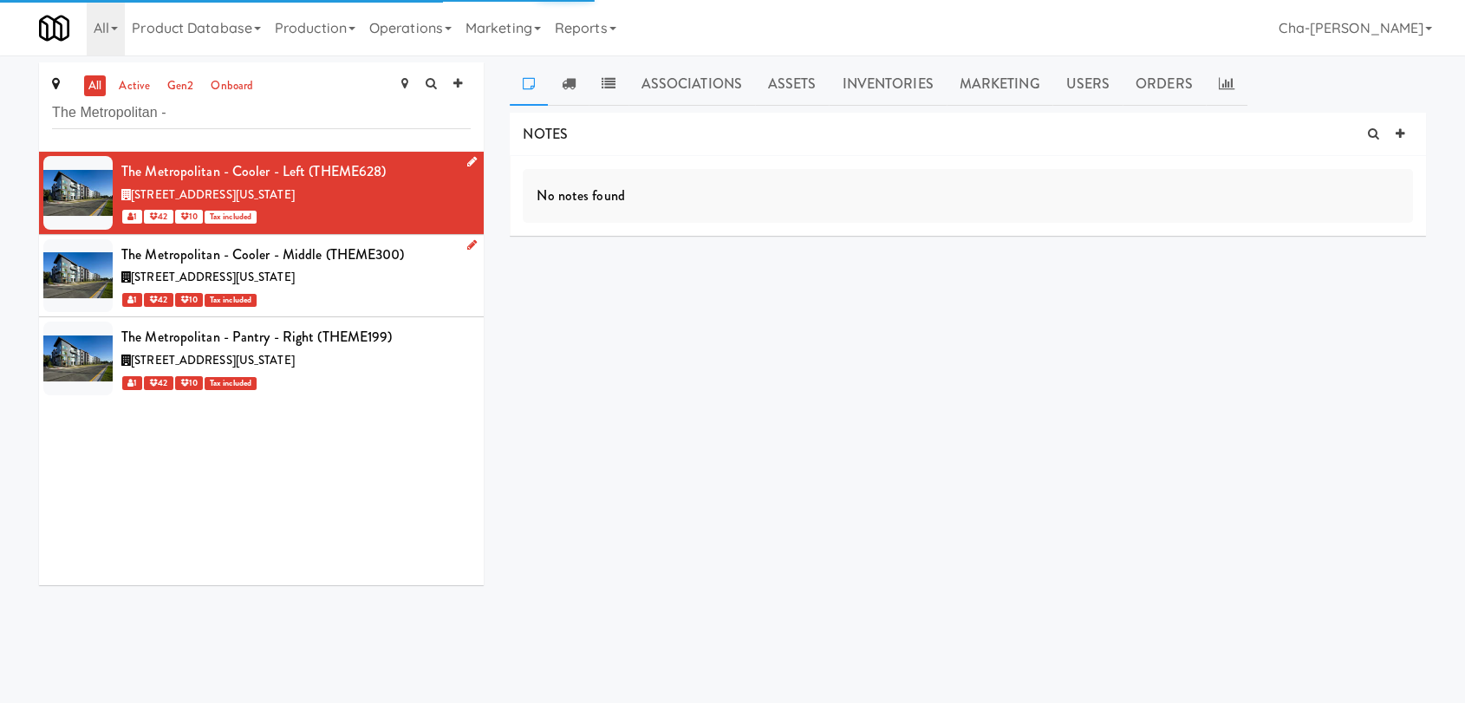
click at [460, 251] on link at bounding box center [468, 246] width 16 height 22
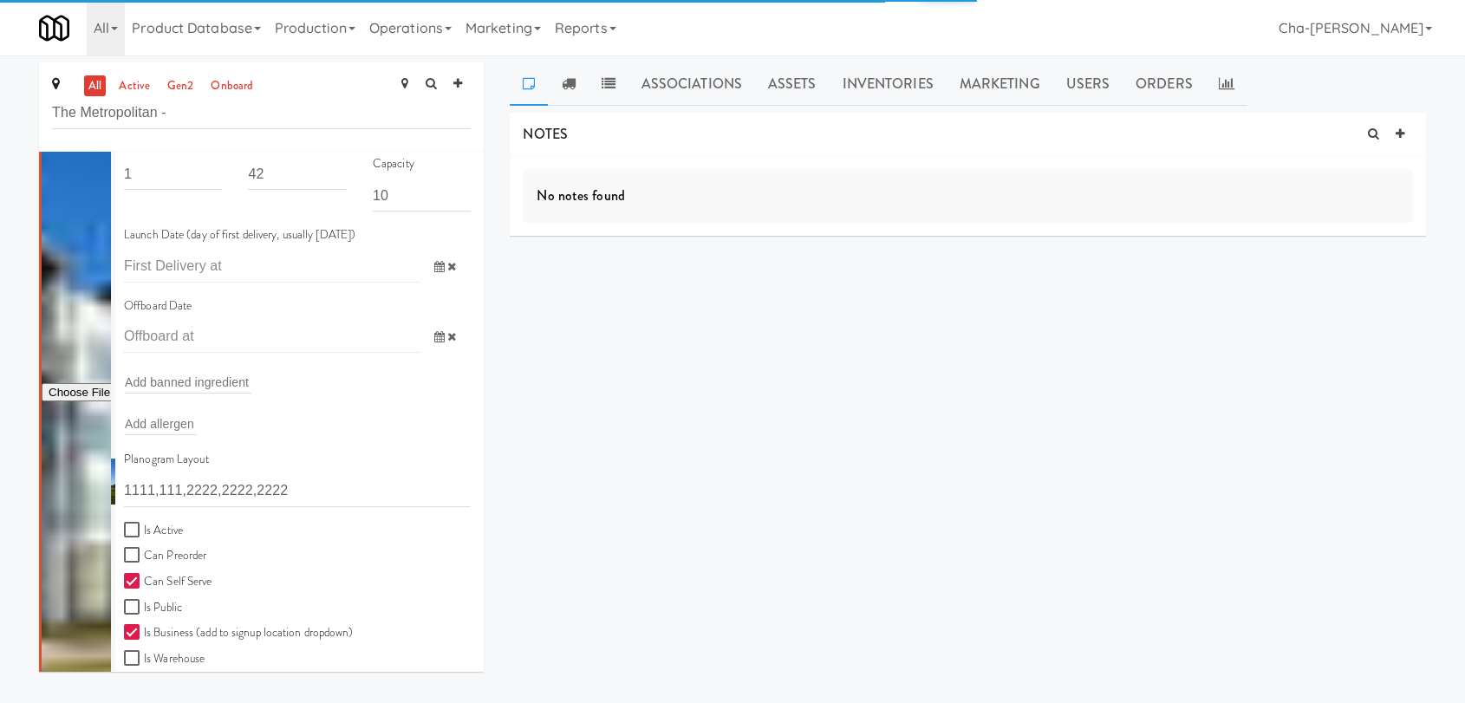
scroll to position [289, 0]
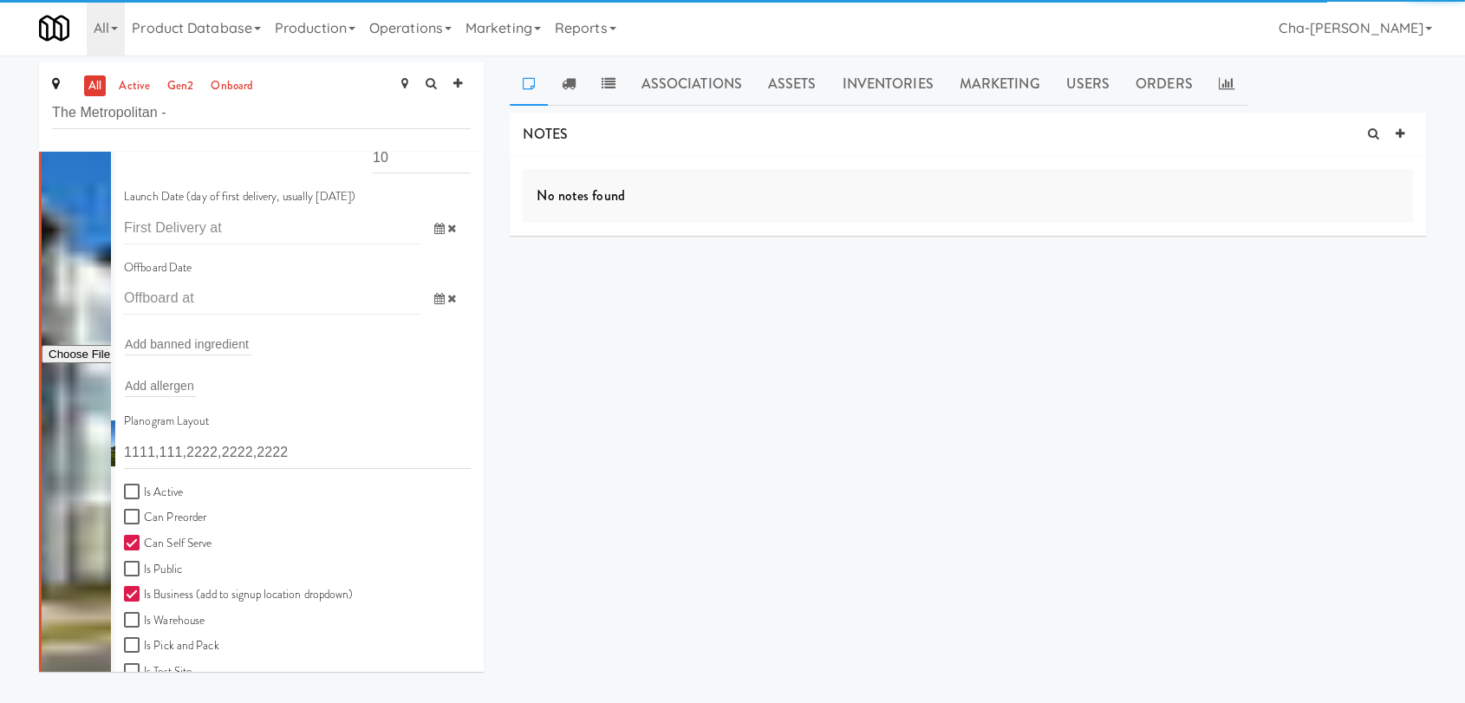
click at [153, 492] on label "Is Active" at bounding box center [153, 493] width 59 height 22
click at [144, 492] on input "Is Active" at bounding box center [134, 492] width 20 height 14
checkbox input "true"
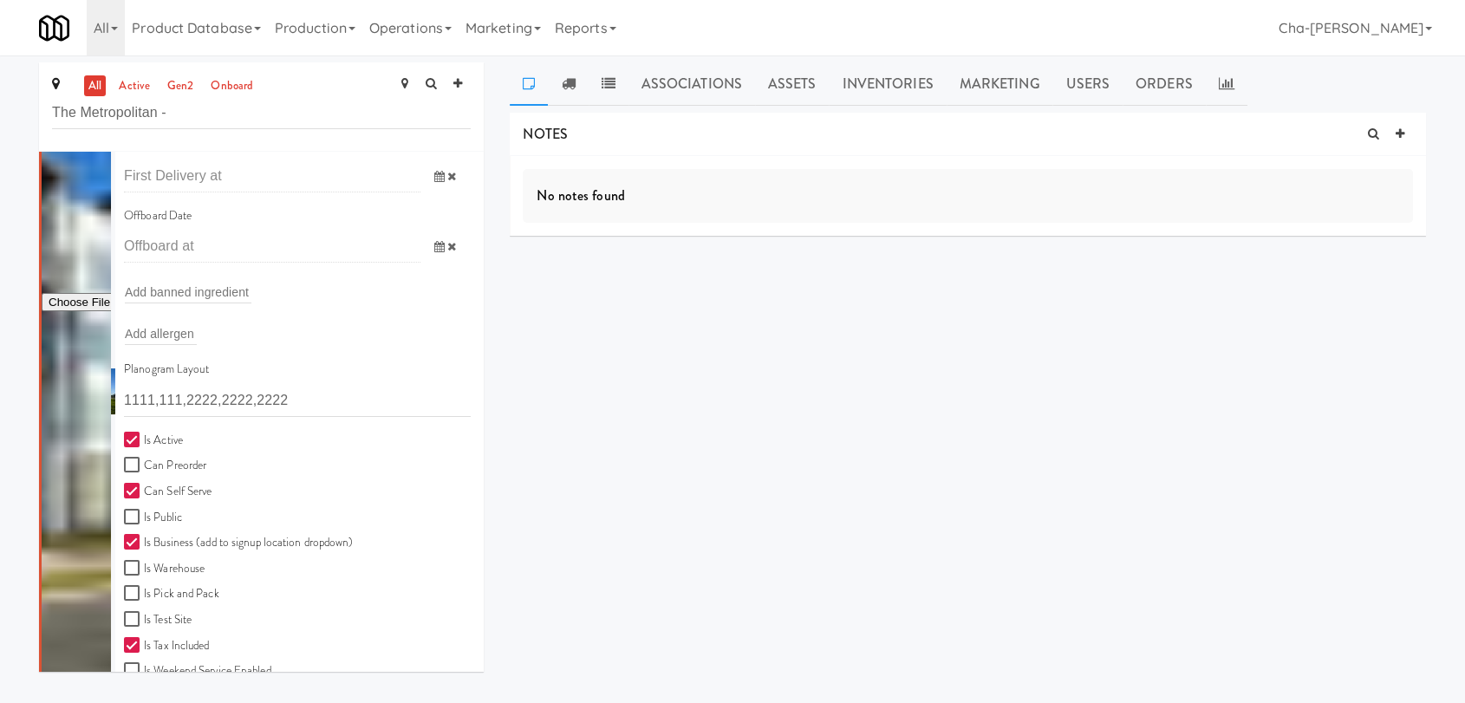
scroll to position [641, 0]
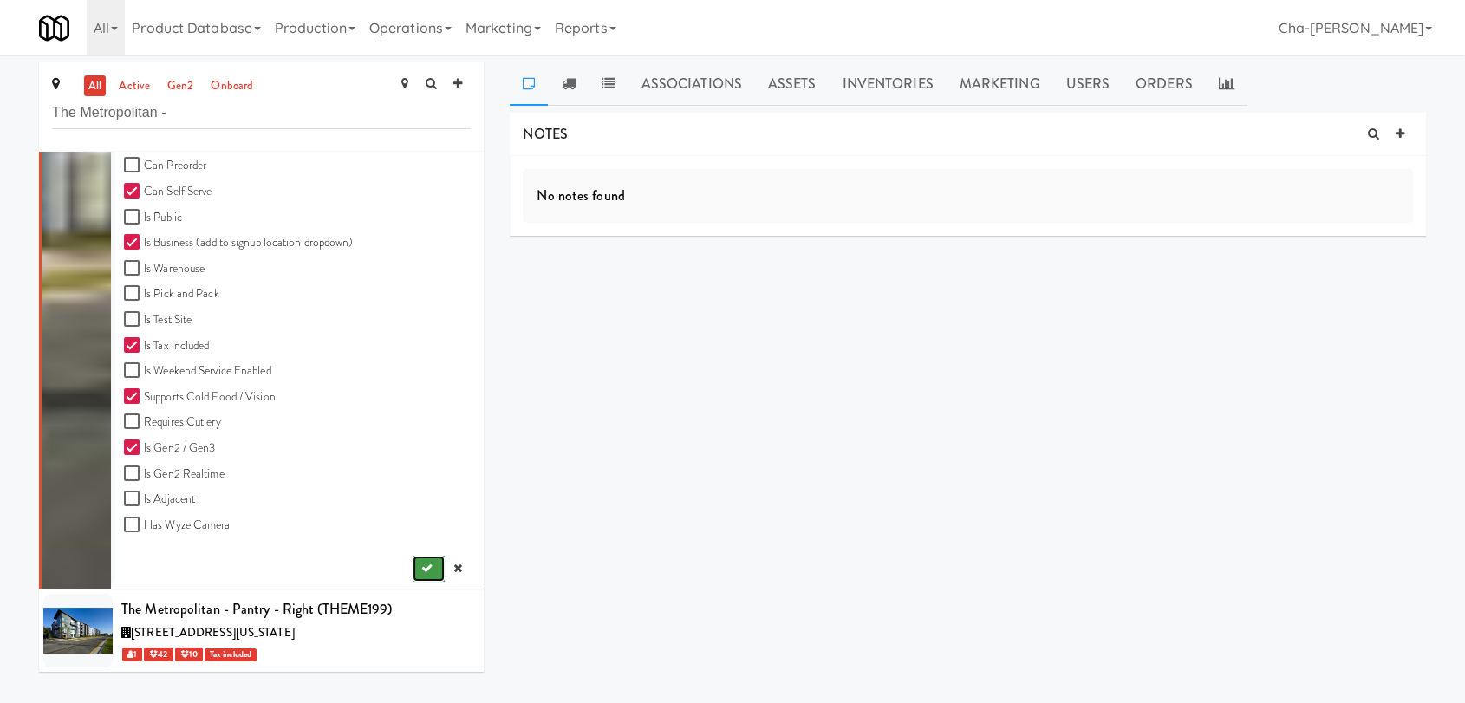
click at [413, 563] on button "submit" at bounding box center [429, 569] width 32 height 26
click at [467, 595] on icon at bounding box center [472, 599] width 10 height 11
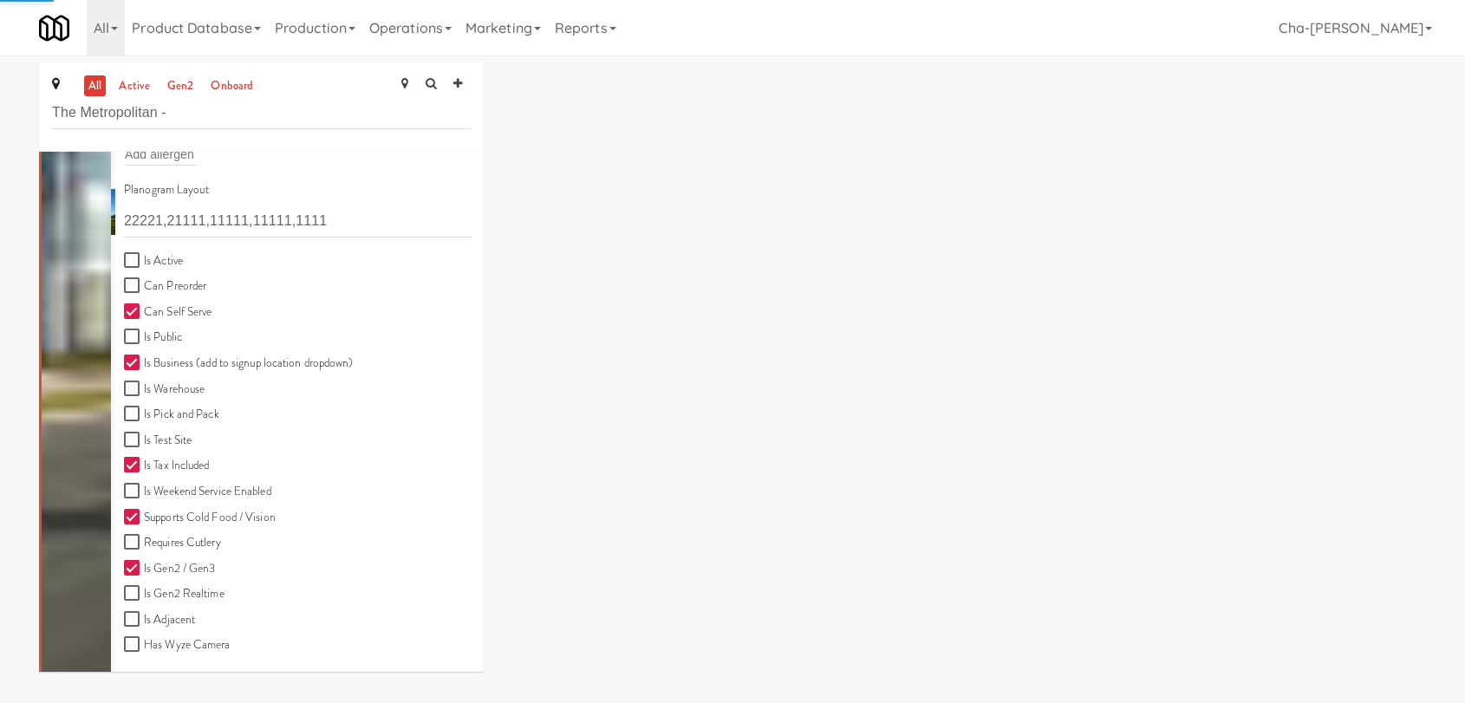
scroll to position [646, 0]
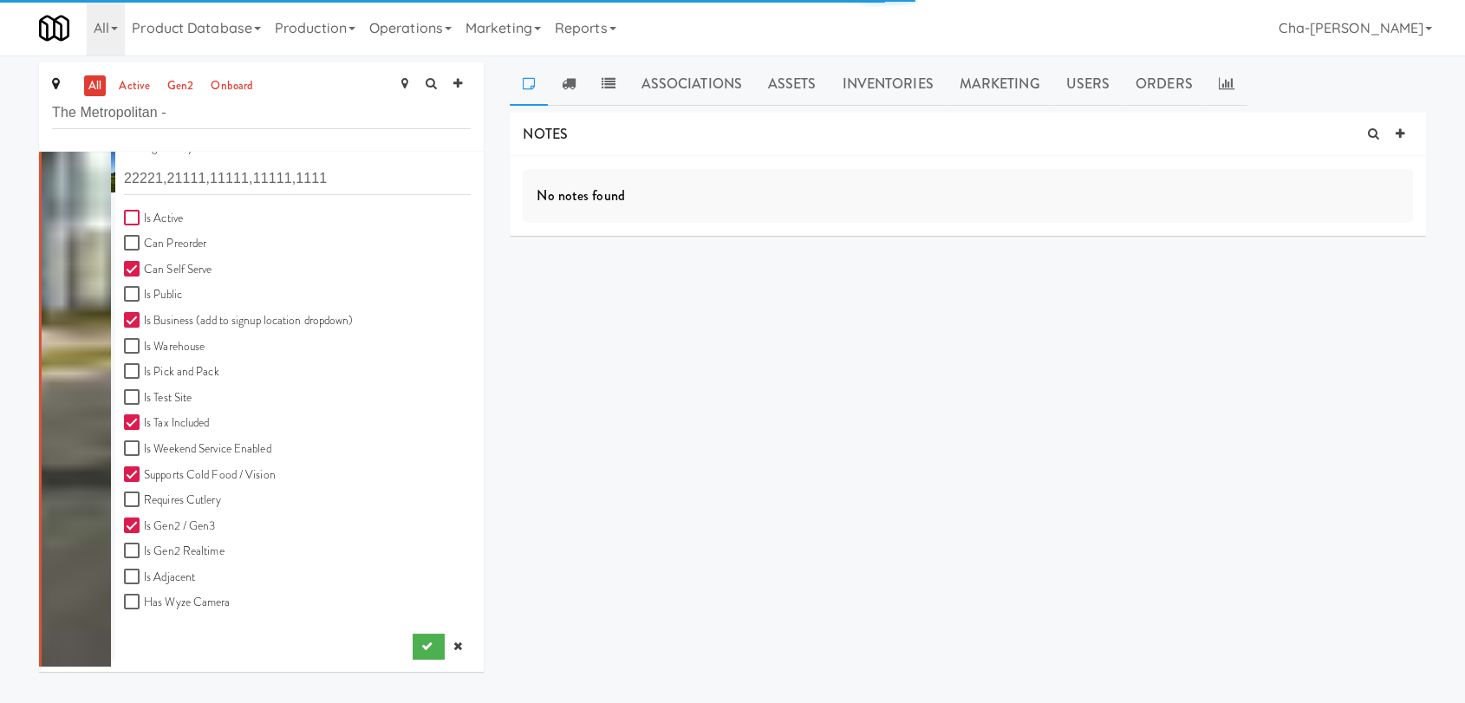
click at [143, 217] on input "Is Active" at bounding box center [134, 219] width 20 height 14
checkbox input "true"
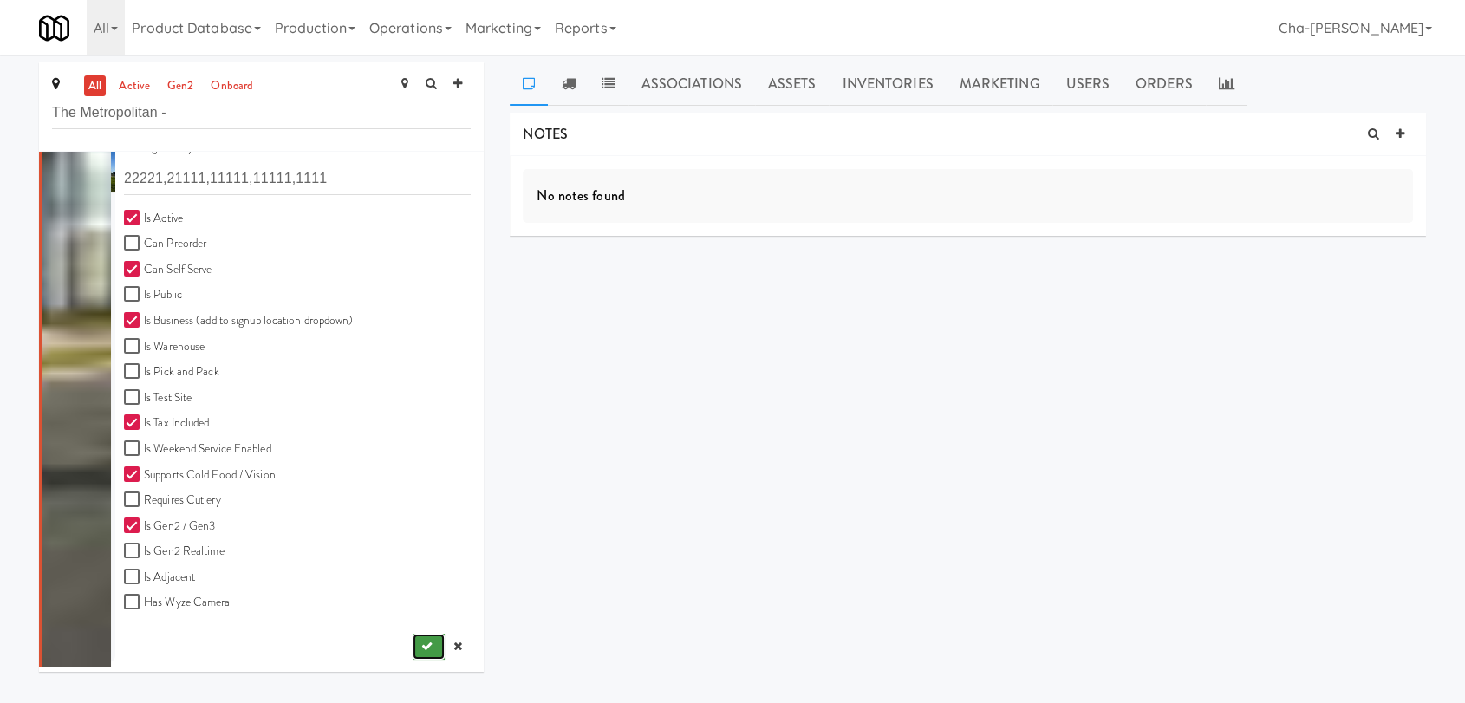
click at [421, 648] on icon "submit" at bounding box center [426, 646] width 11 height 11
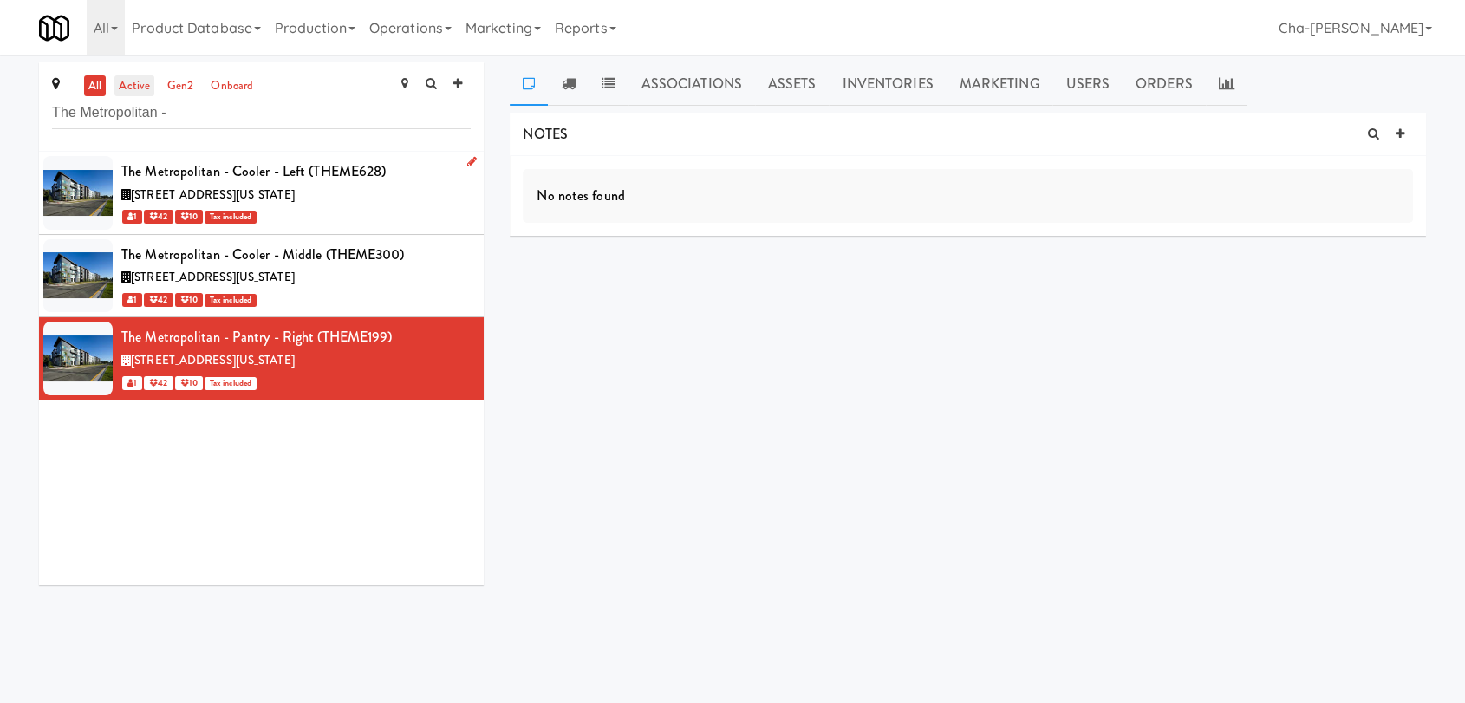
click at [133, 87] on link "active" at bounding box center [134, 86] width 40 height 22
